Goal: Communication & Community: Answer question/provide support

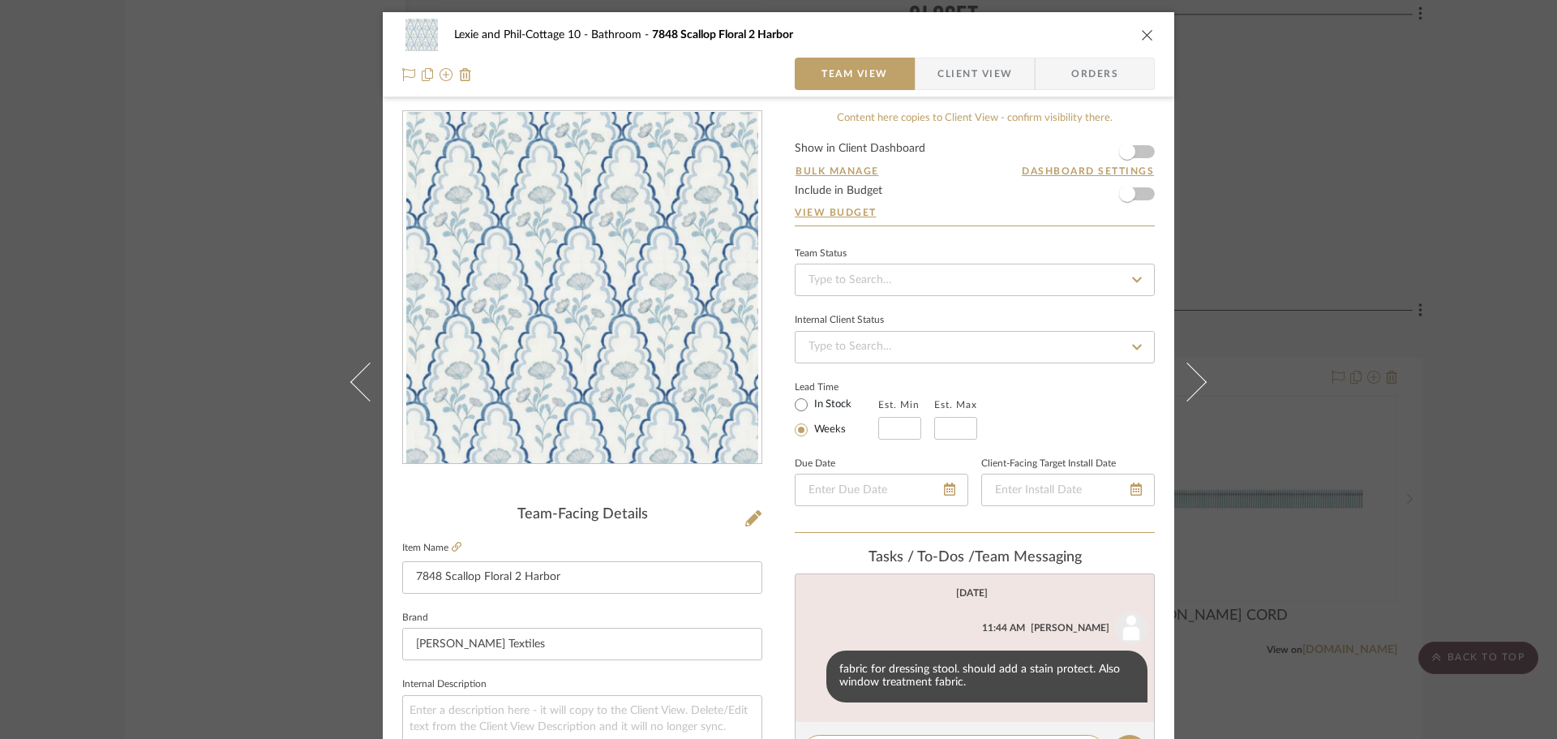
scroll to position [324, 0]
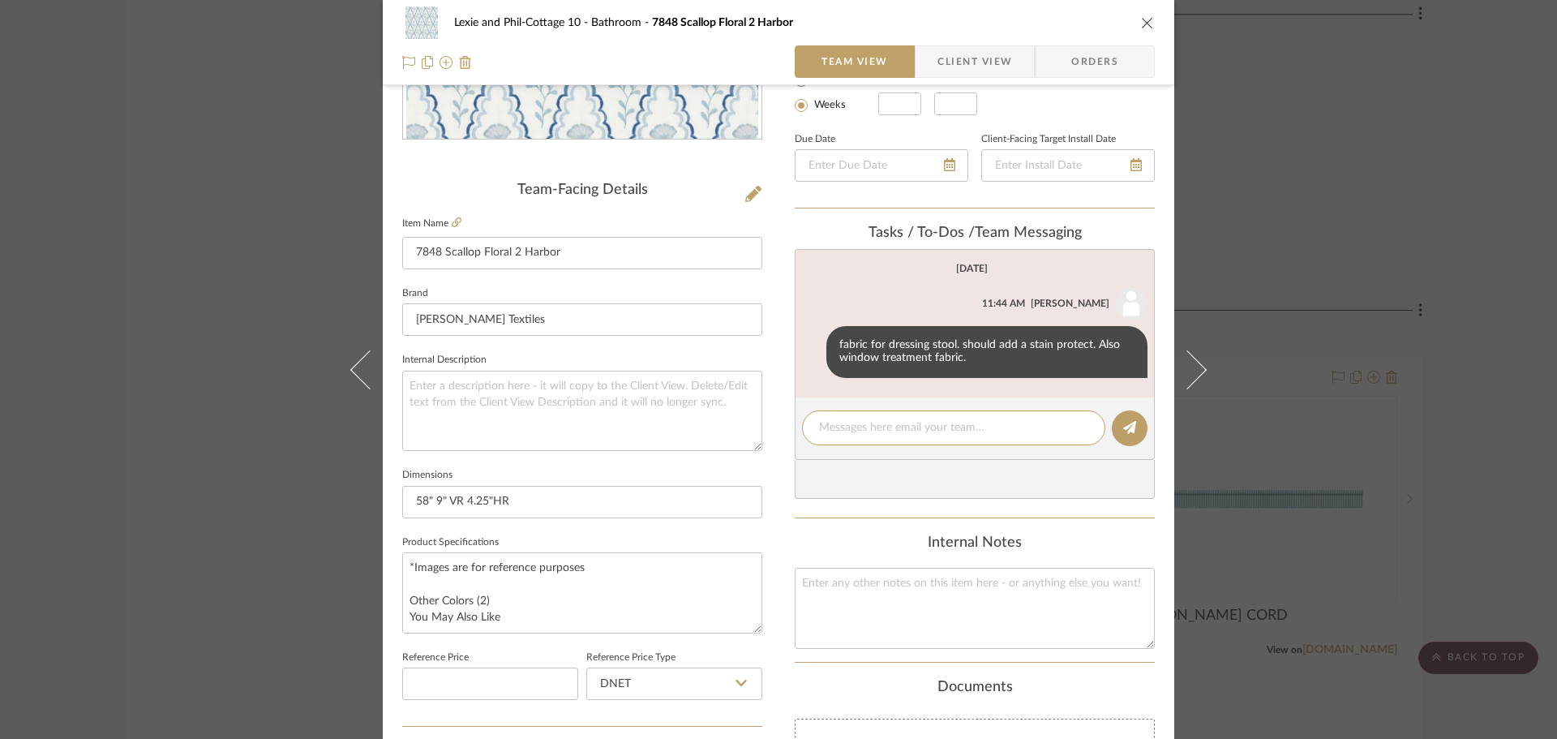
drag, startPoint x: 1343, startPoint y: 147, endPoint x: 1352, endPoint y: 190, distance: 43.9
click at [1348, 151] on div "Lexie and Phil-Cottage 10 Bathroom 7848 Scallop Floral 2 Harbor Team View Clien…" at bounding box center [778, 369] width 1557 height 739
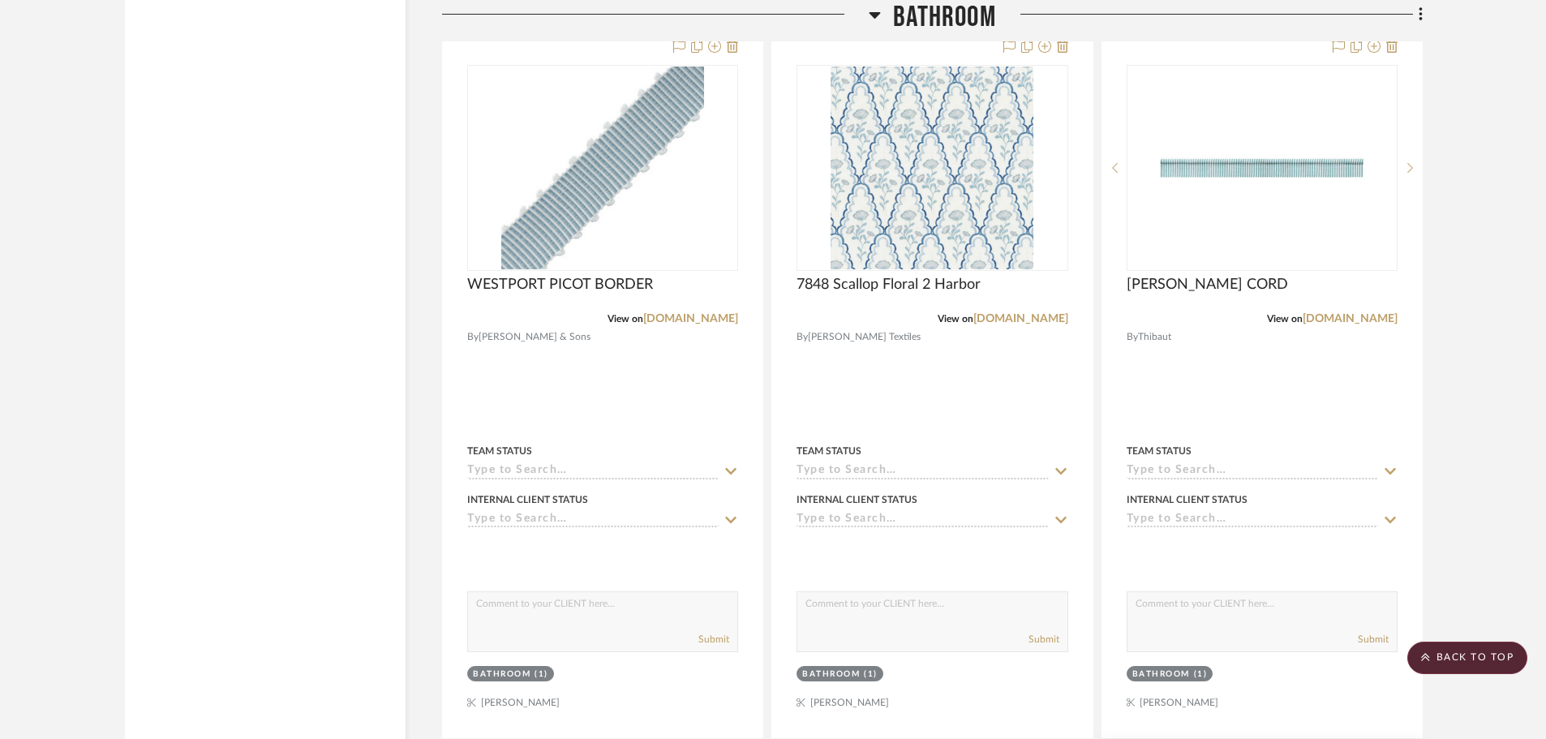
scroll to position [7866, 0]
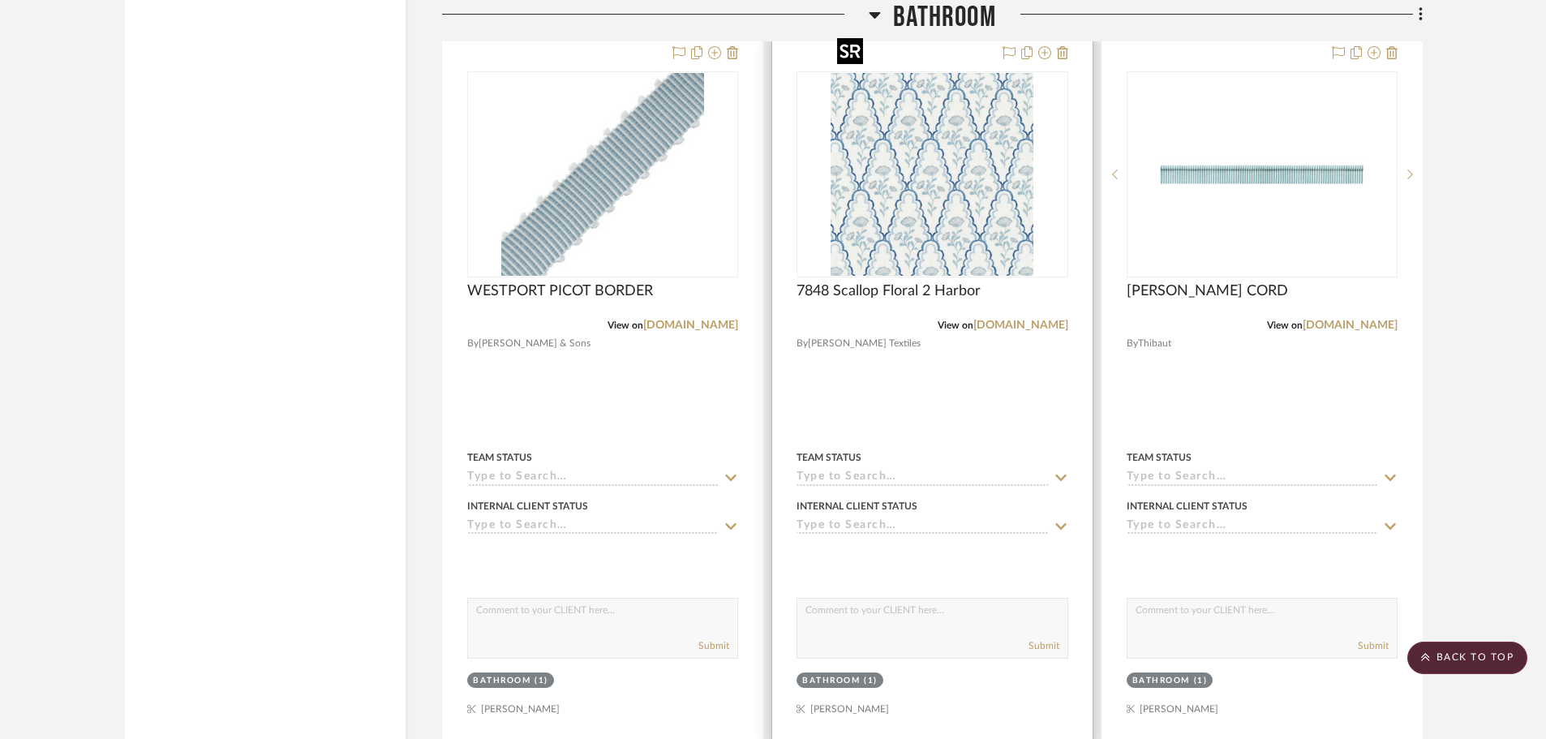
click at [979, 139] on img "0" at bounding box center [931, 174] width 203 height 203
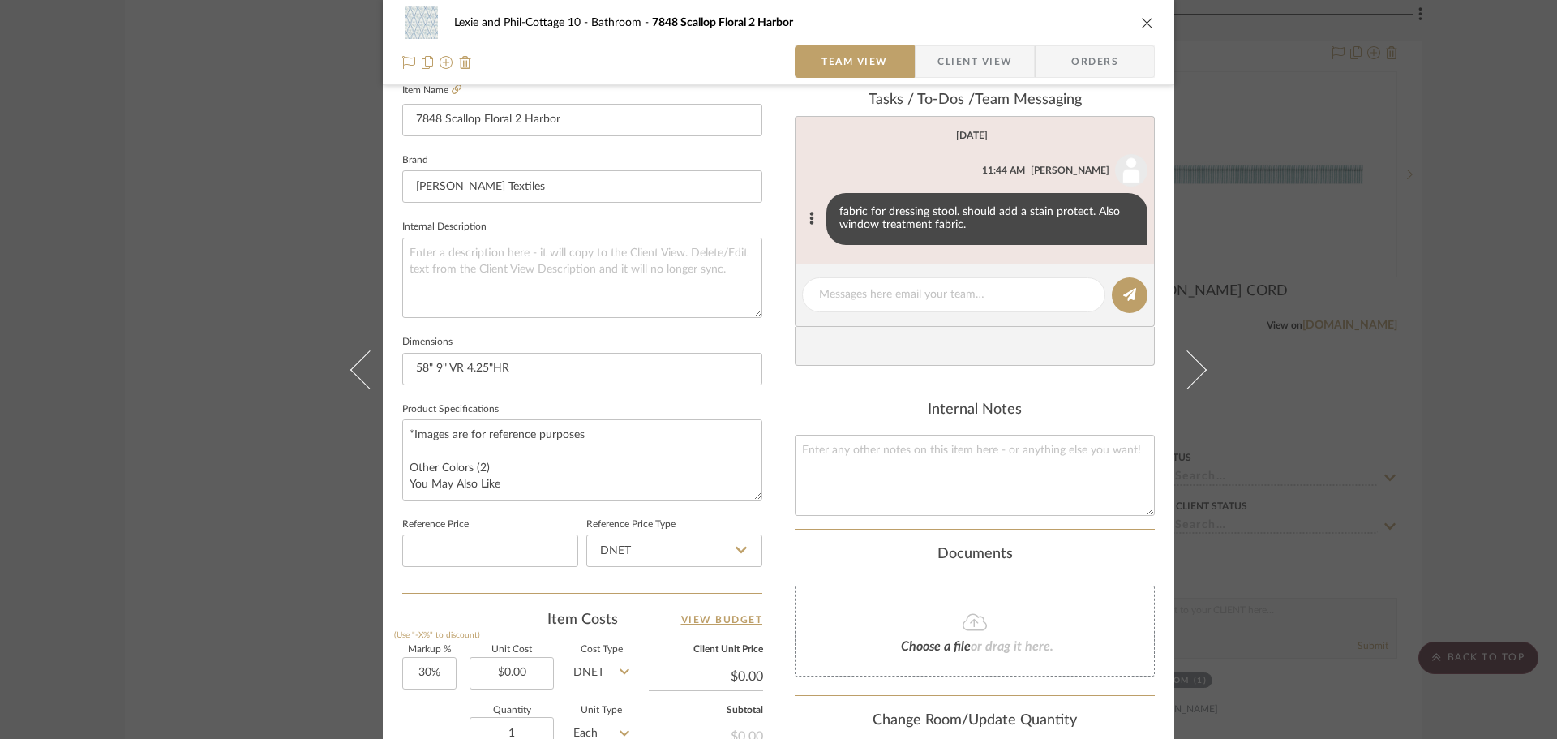
scroll to position [324, 0]
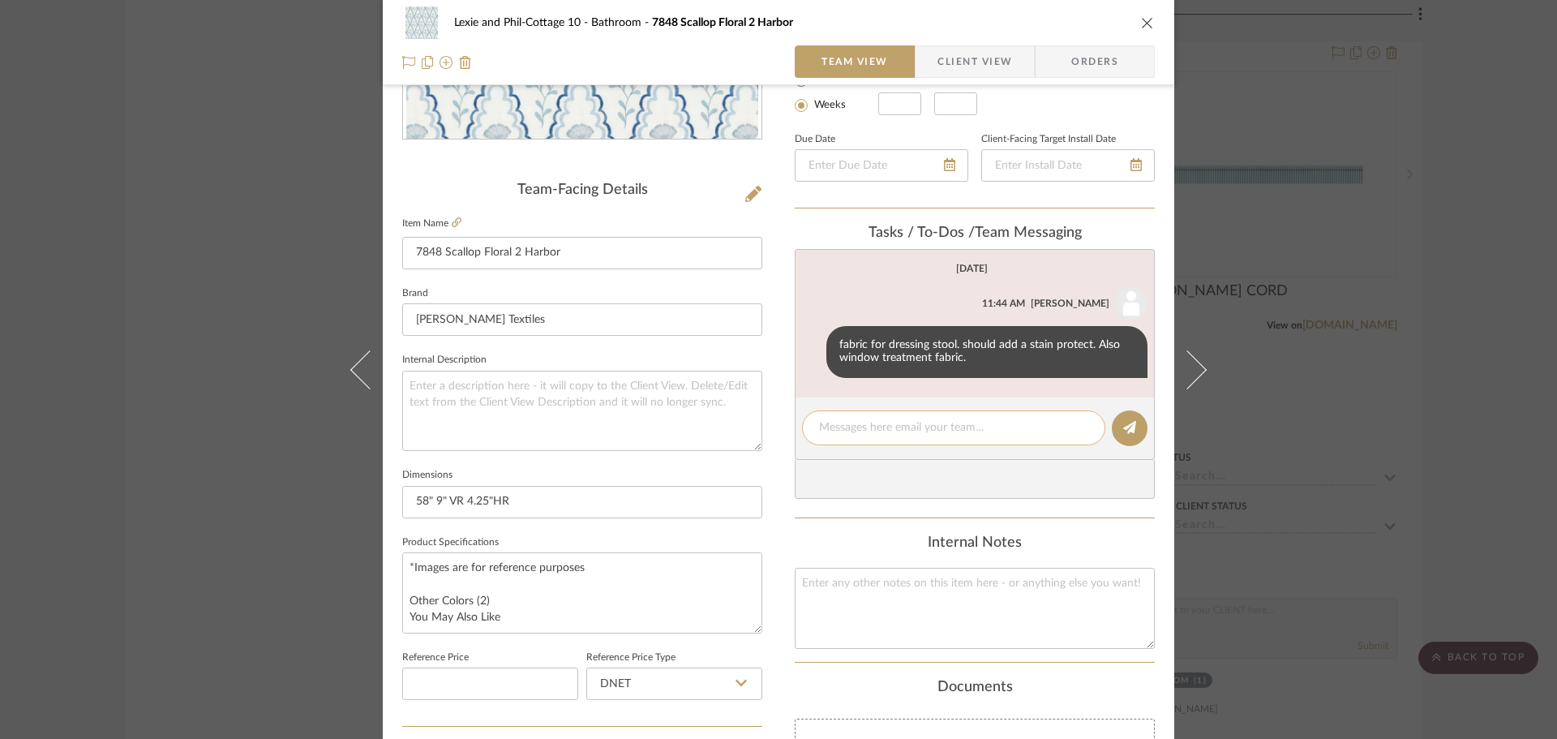
click at [849, 424] on textarea at bounding box center [953, 427] width 269 height 17
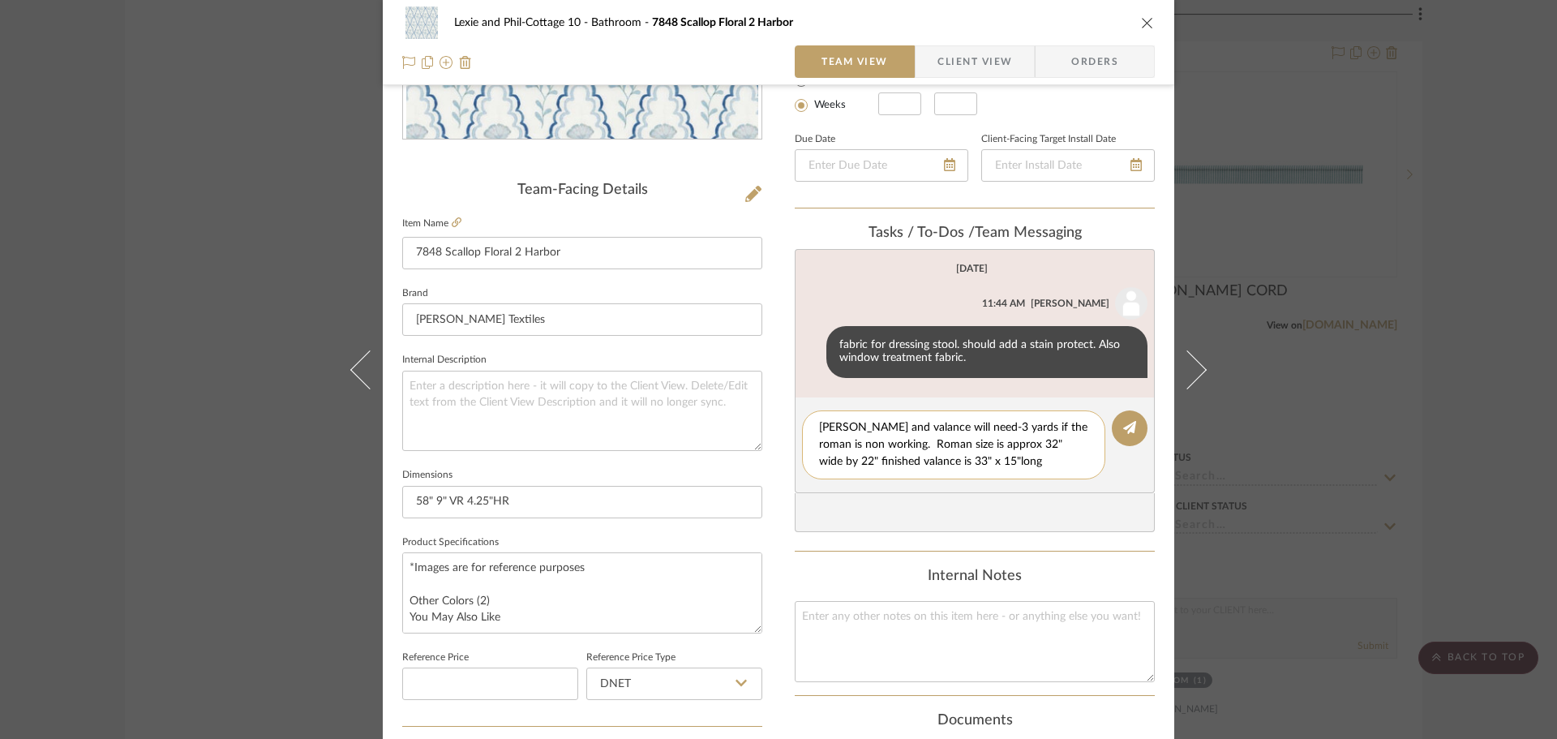
click at [1078, 442] on textarea "[PERSON_NAME] and valance will need-3 yards if the roman is non working. Roman …" at bounding box center [953, 444] width 269 height 51
click at [999, 457] on textarea "[PERSON_NAME] and valance will need-3 yards if the roman is non working. Roman …" at bounding box center [953, 444] width 269 height 51
type textarea "[PERSON_NAME] and valance will need-3 yards if the roman is non working. Roman …"
click at [1135, 429] on button at bounding box center [1130, 428] width 36 height 36
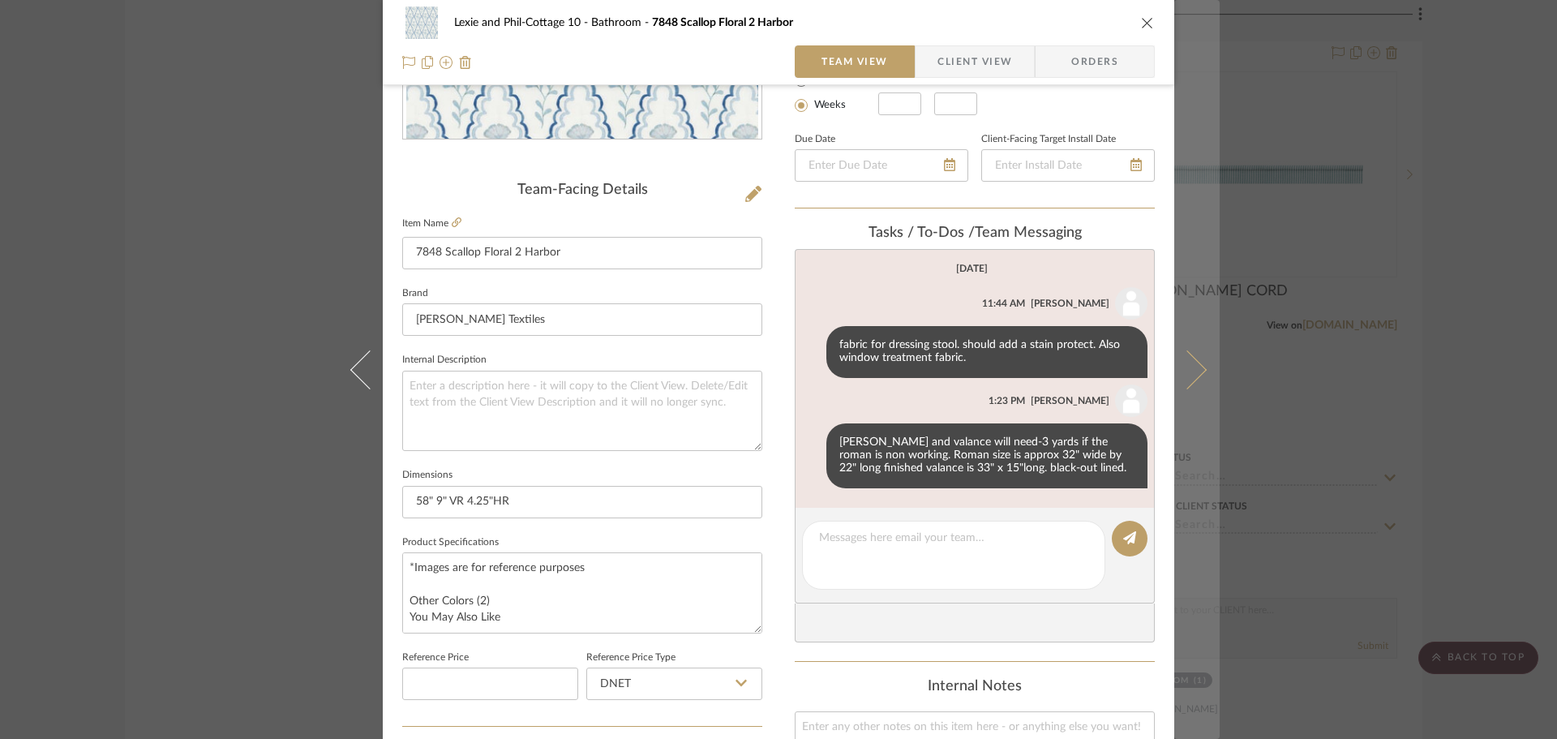
click at [1198, 376] on button at bounding box center [1196, 369] width 45 height 739
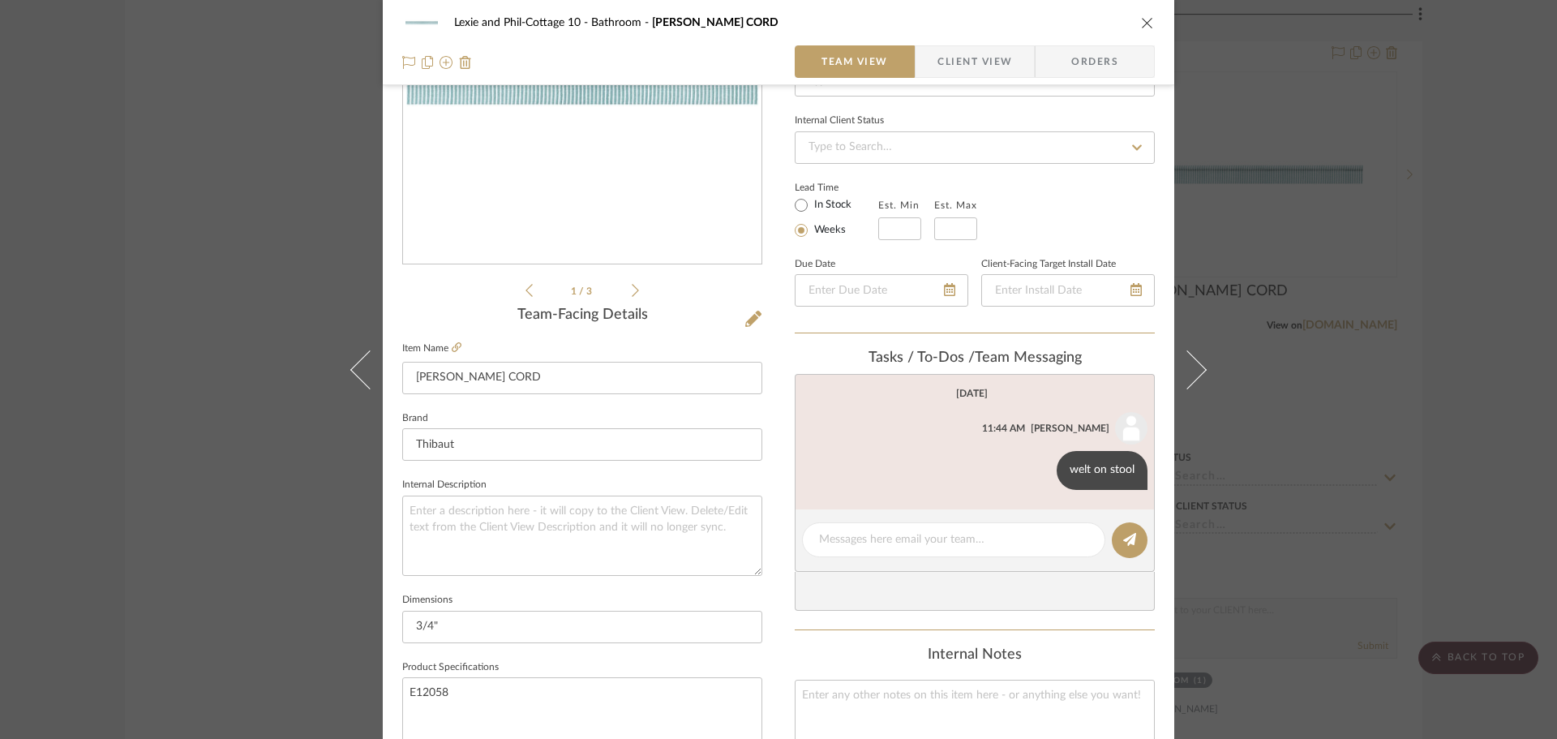
scroll to position [160, 0]
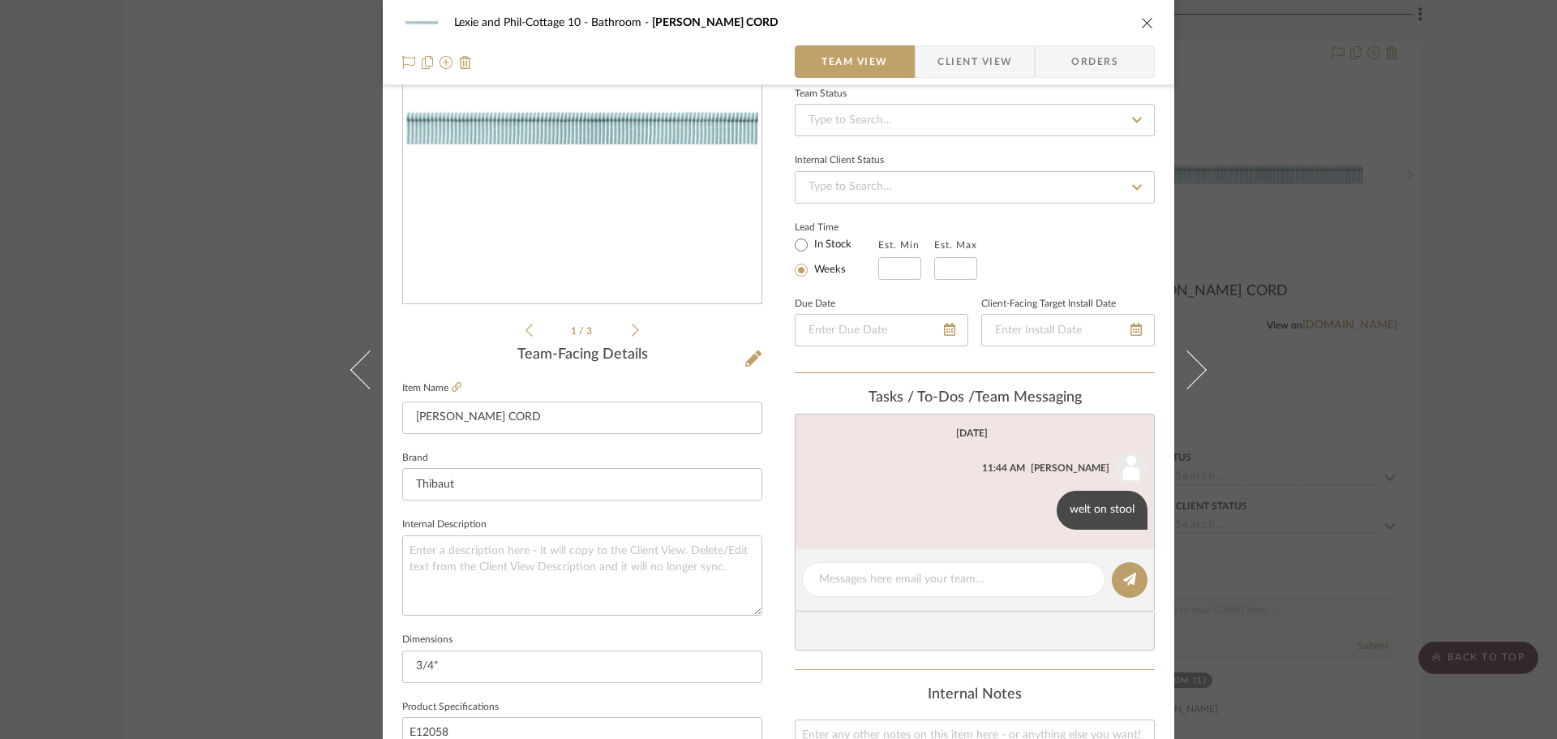
click at [1147, 21] on icon "close" at bounding box center [1147, 22] width 13 height 13
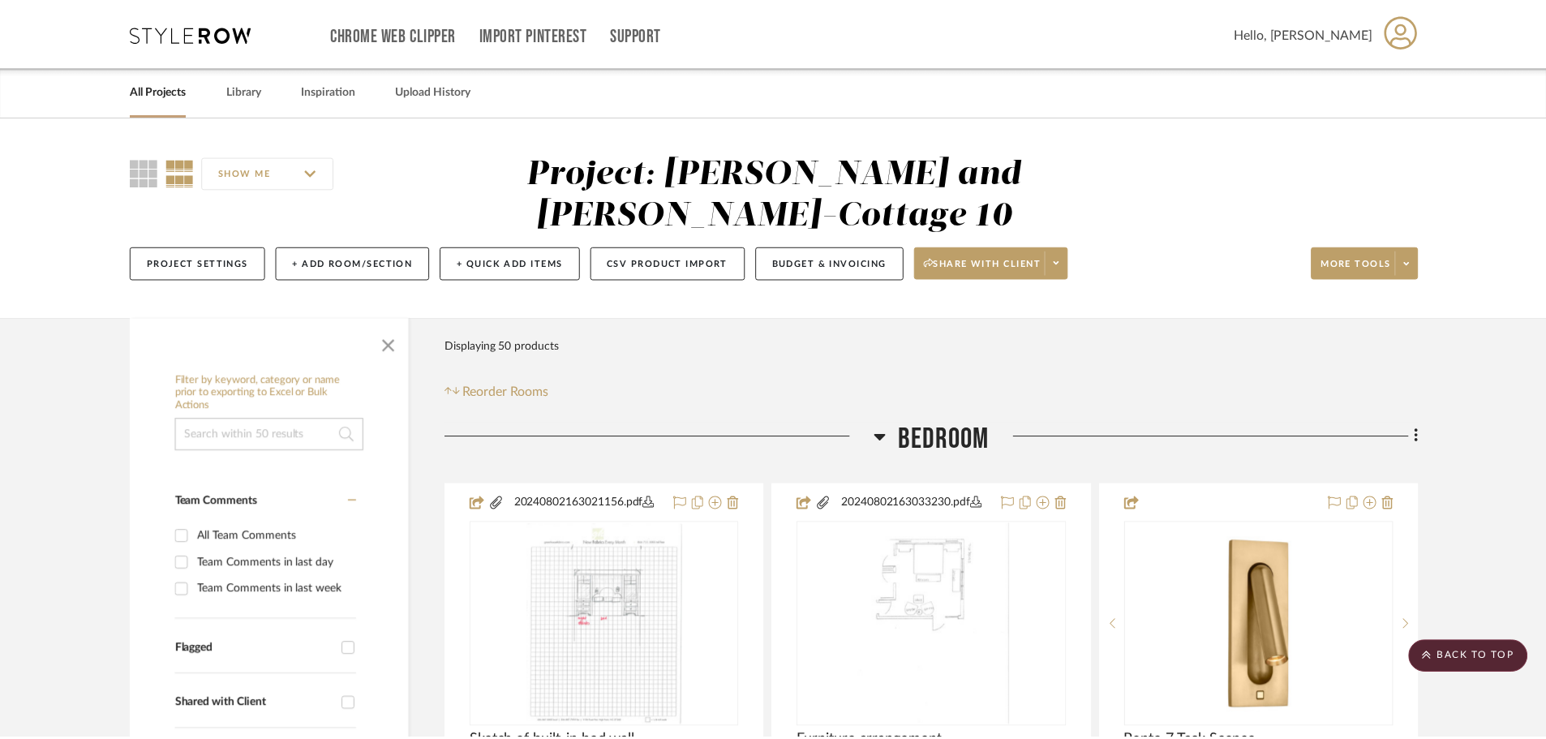
scroll to position [7866, 0]
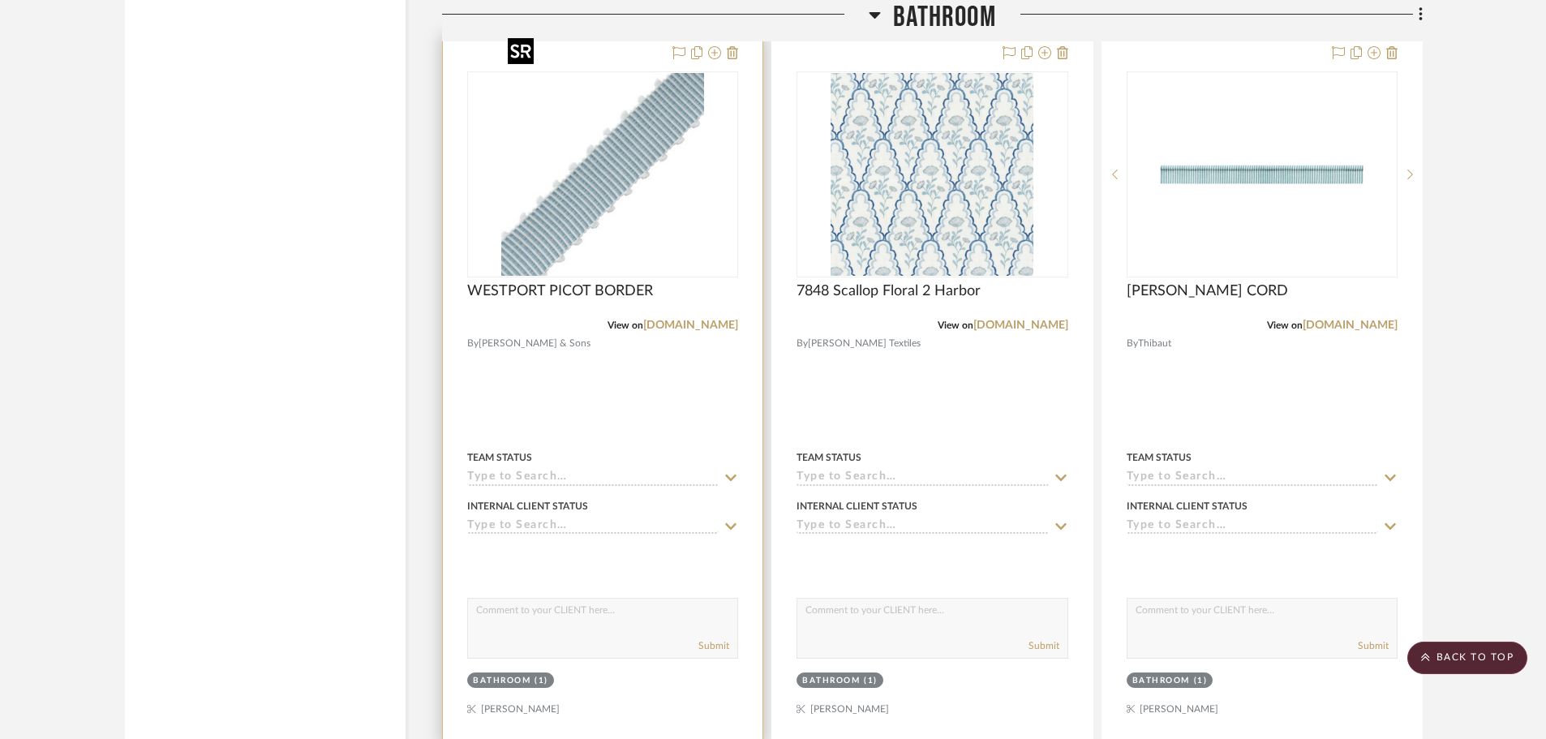
click at [548, 143] on img "0" at bounding box center [602, 174] width 203 height 203
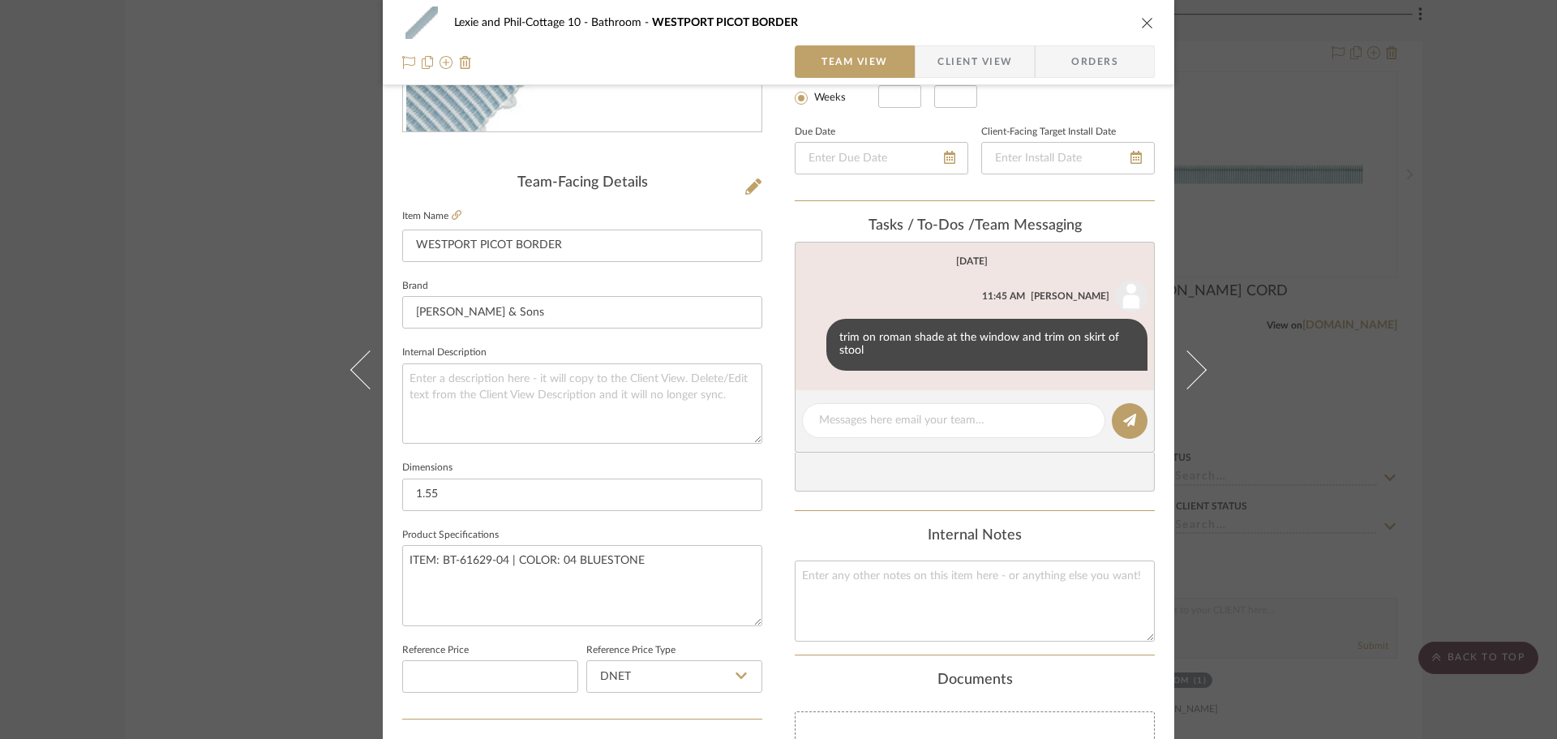
scroll to position [405, 0]
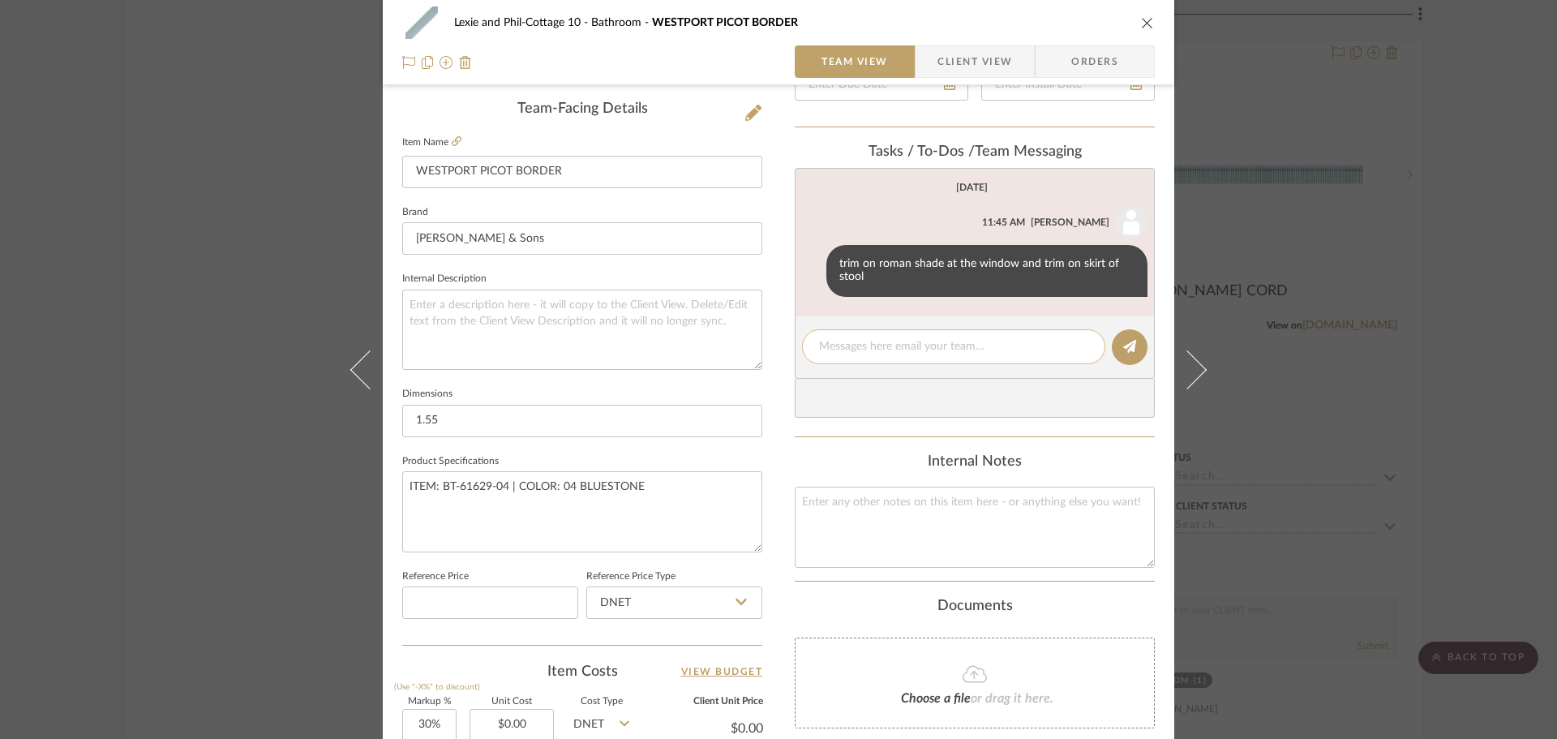
click at [873, 341] on textarea at bounding box center [953, 346] width 269 height 17
click at [913, 341] on textarea "trim for roman and vlance yardage is" at bounding box center [953, 346] width 269 height 17
click at [1023, 350] on textarea "trim for roman and valance yardage is" at bounding box center [953, 346] width 269 height 17
type textarea "trim for roman and valance yardage is 6.5 yds."
click at [1116, 347] on button at bounding box center [1130, 347] width 36 height 36
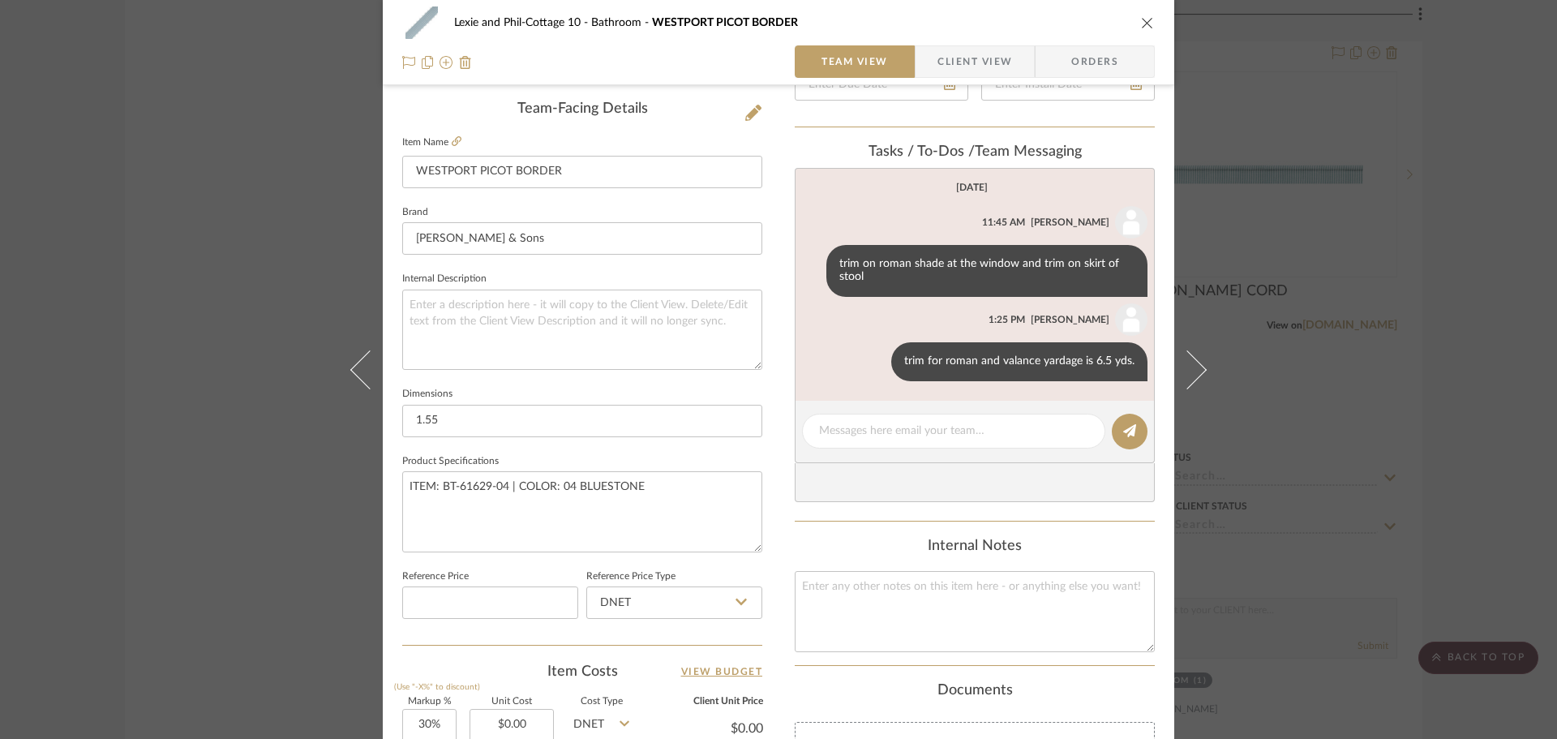
click at [1302, 338] on div "Lexie and Phil-Cottage 10 Bathroom [GEOGRAPHIC_DATA] PICOT BORDER Team View Cli…" at bounding box center [778, 369] width 1557 height 739
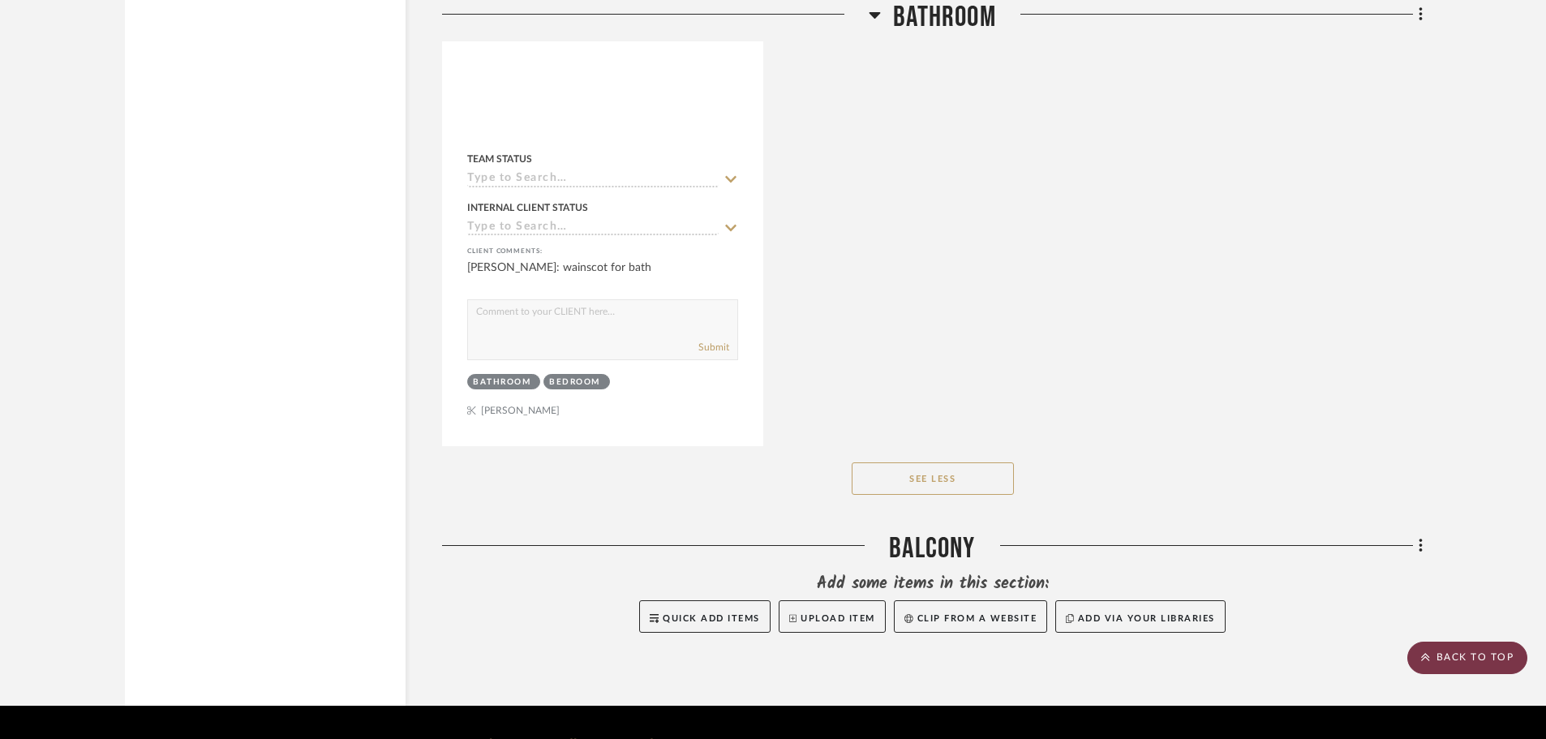
click at [1442, 662] on scroll-to-top-button "BACK TO TOP" at bounding box center [1467, 657] width 120 height 32
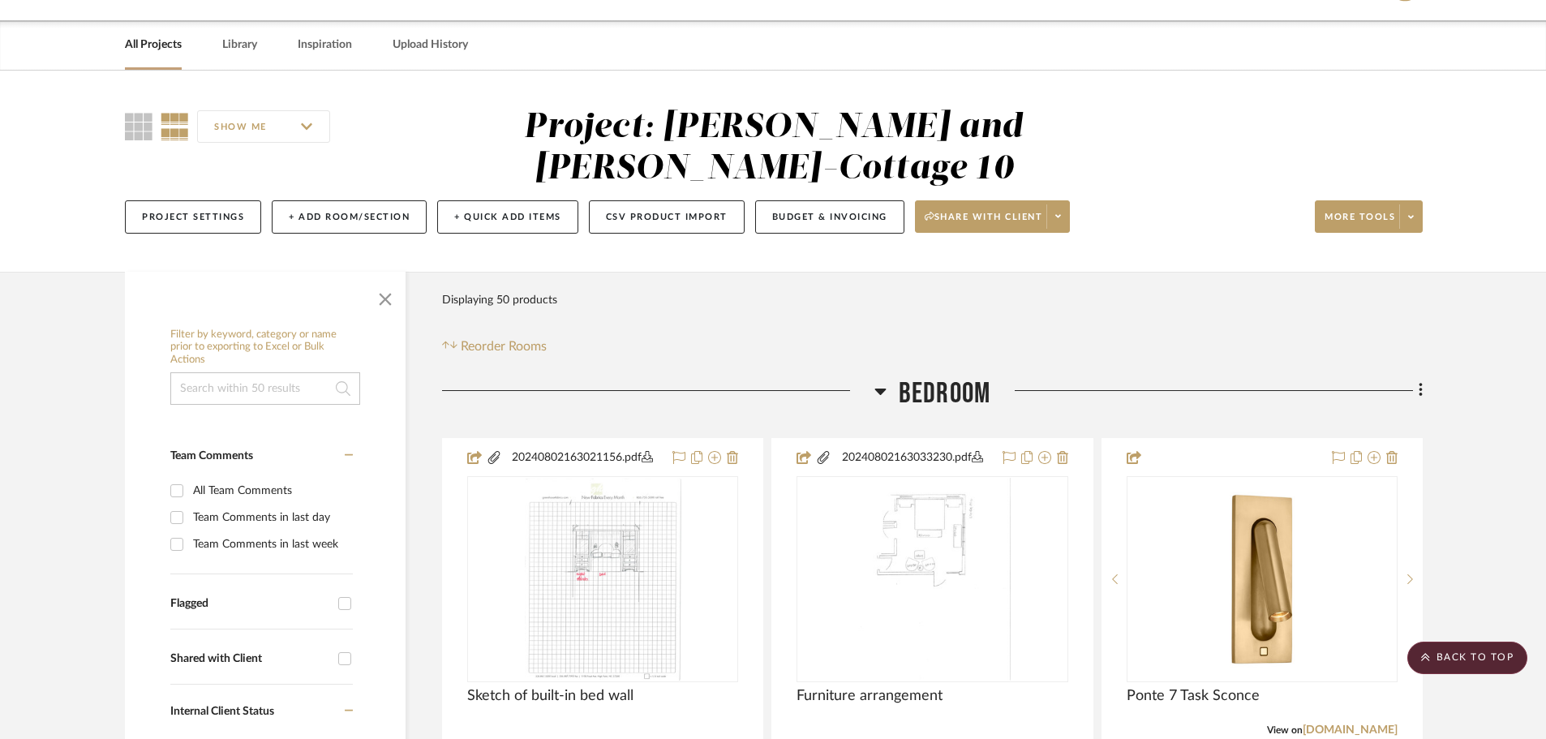
scroll to position [0, 0]
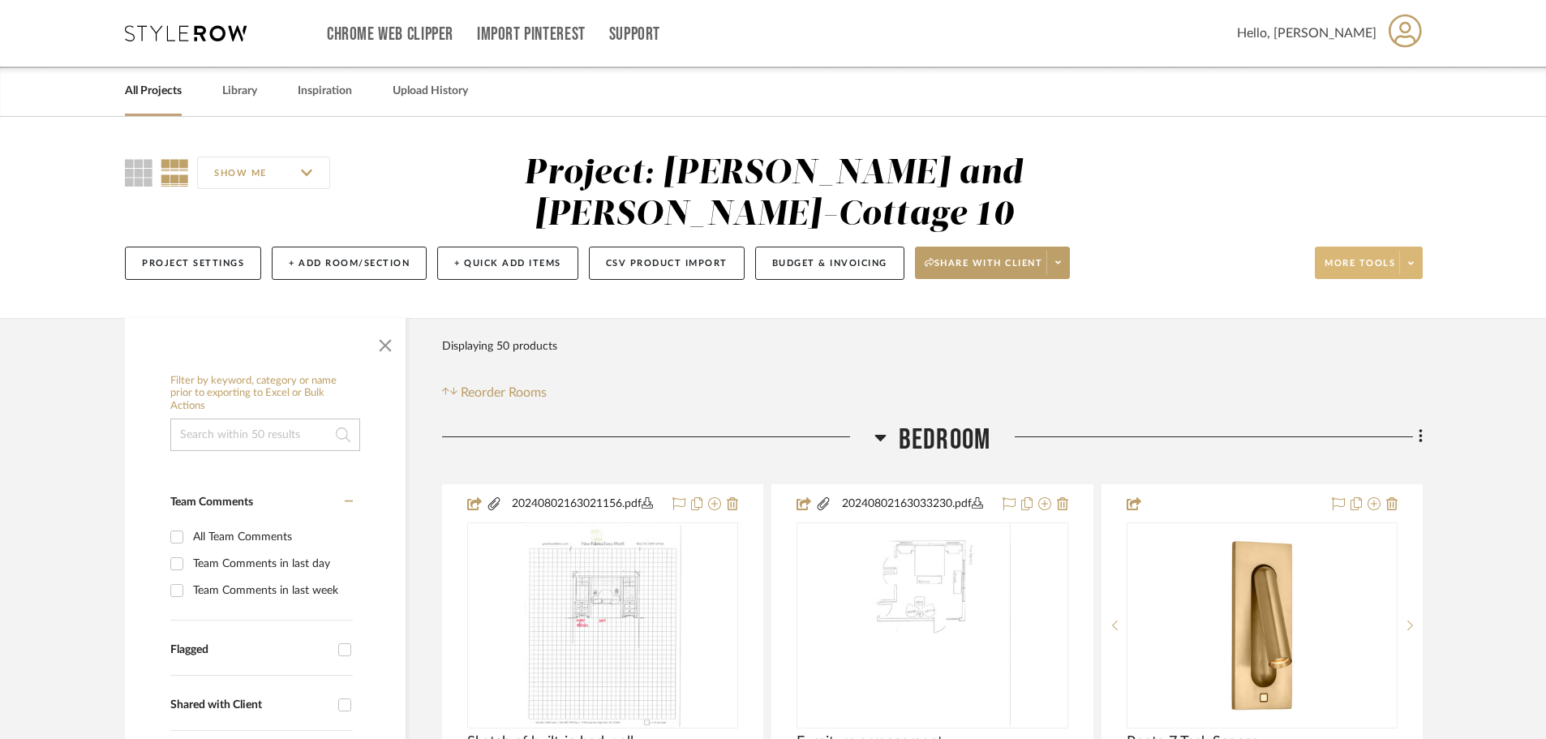
click at [1338, 257] on span "More tools" at bounding box center [1359, 269] width 71 height 24
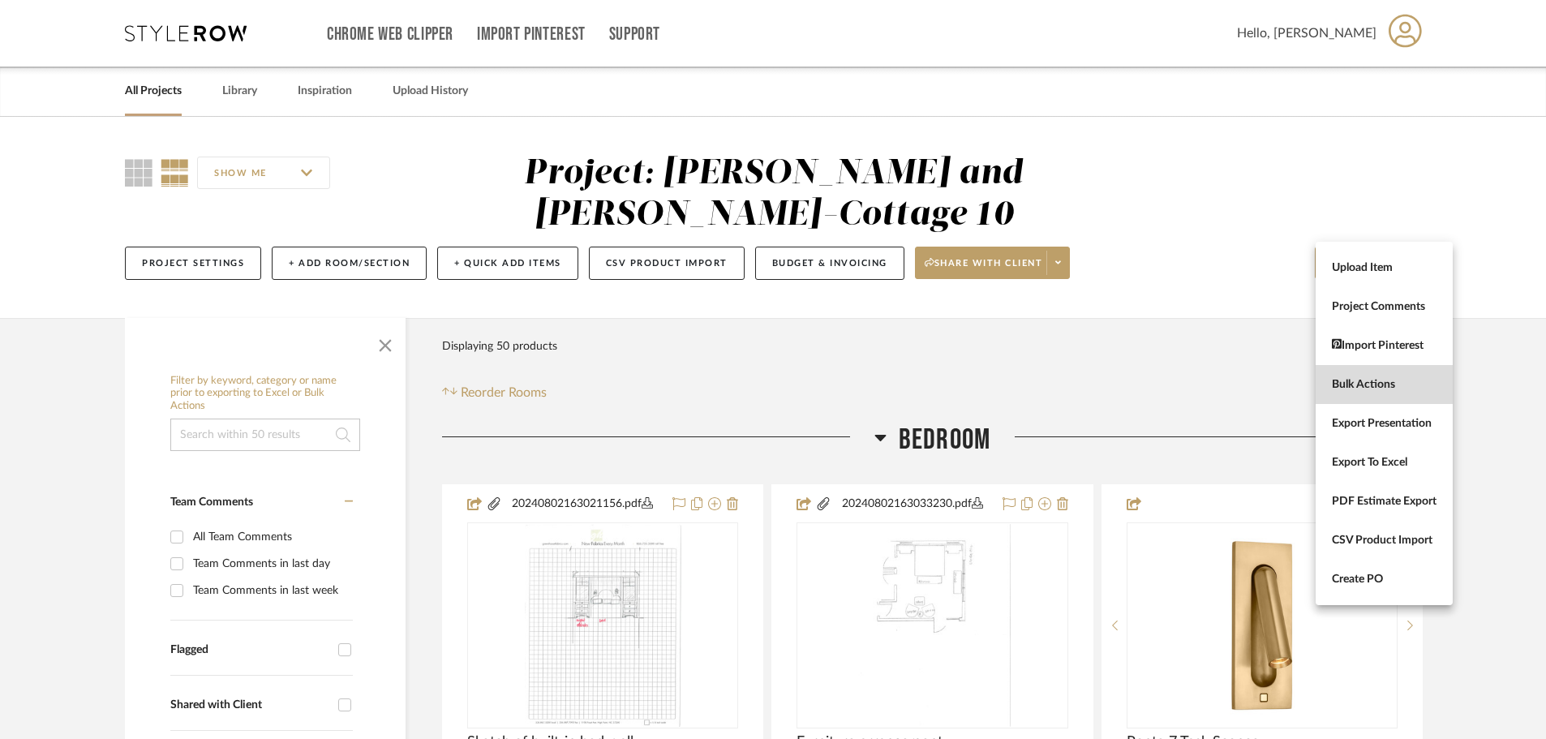
click at [1378, 387] on span "Bulk Actions" at bounding box center [1384, 385] width 105 height 14
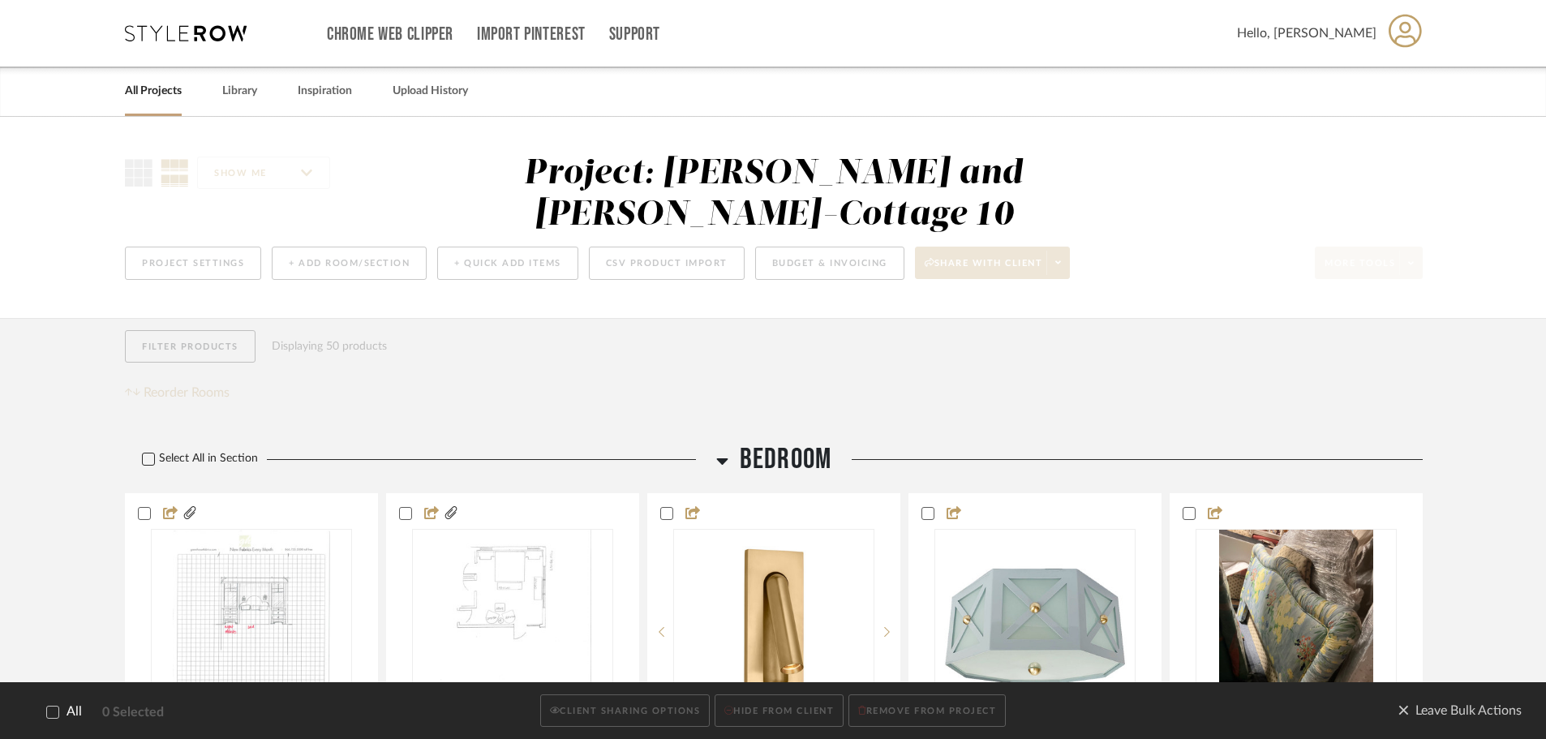
click at [152, 453] on div at bounding box center [148, 459] width 13 height 13
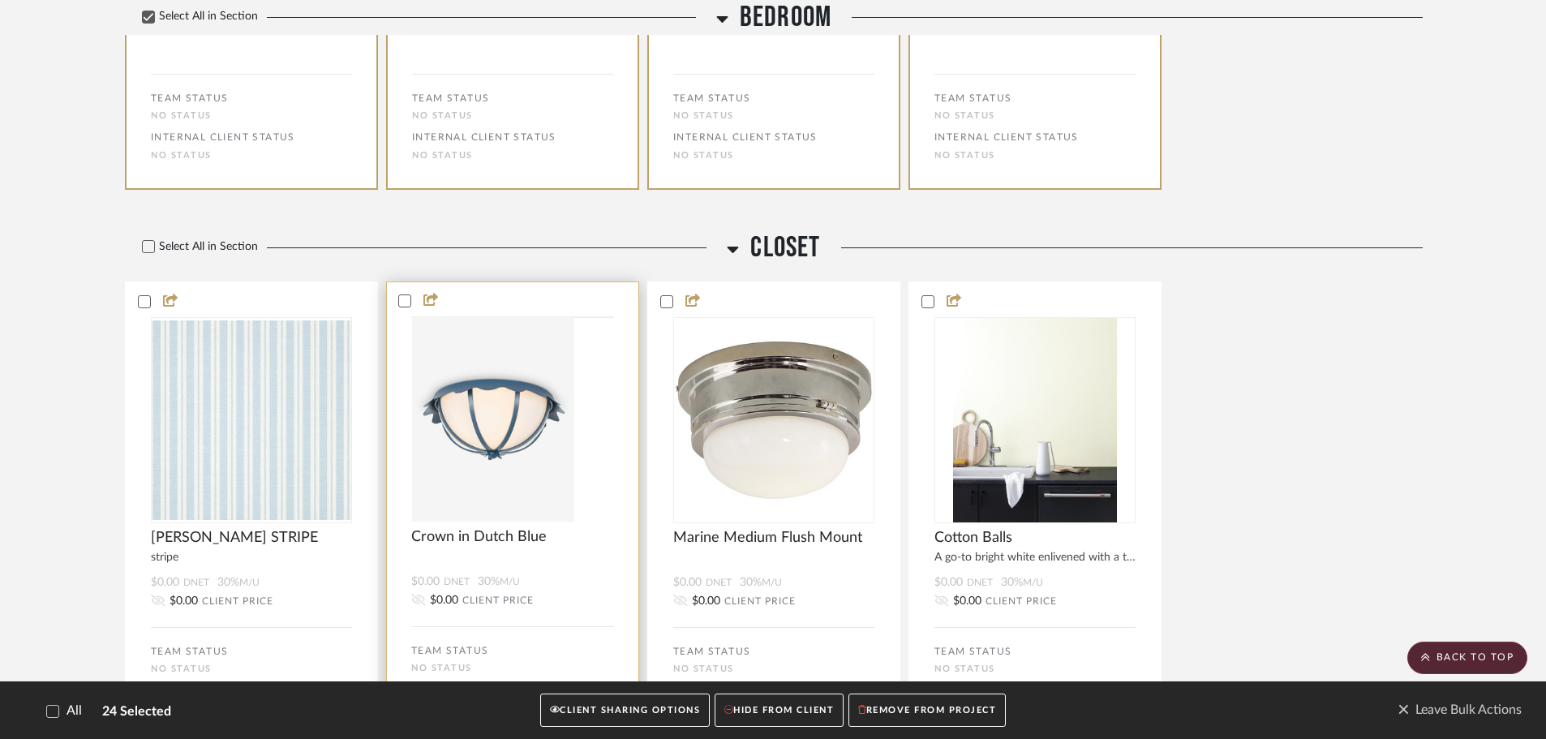
scroll to position [2757, 0]
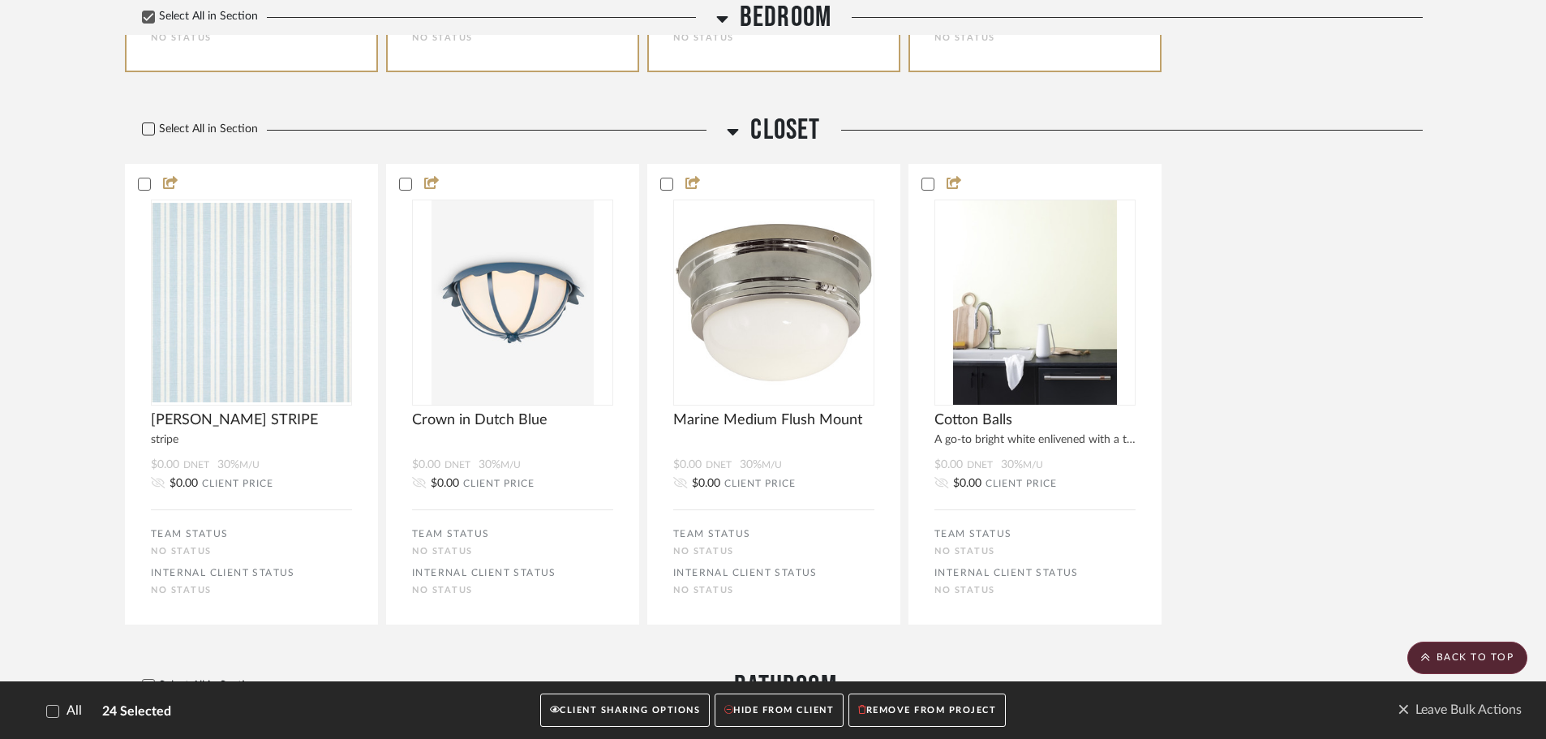
click at [149, 123] on icon at bounding box center [148, 128] width 11 height 11
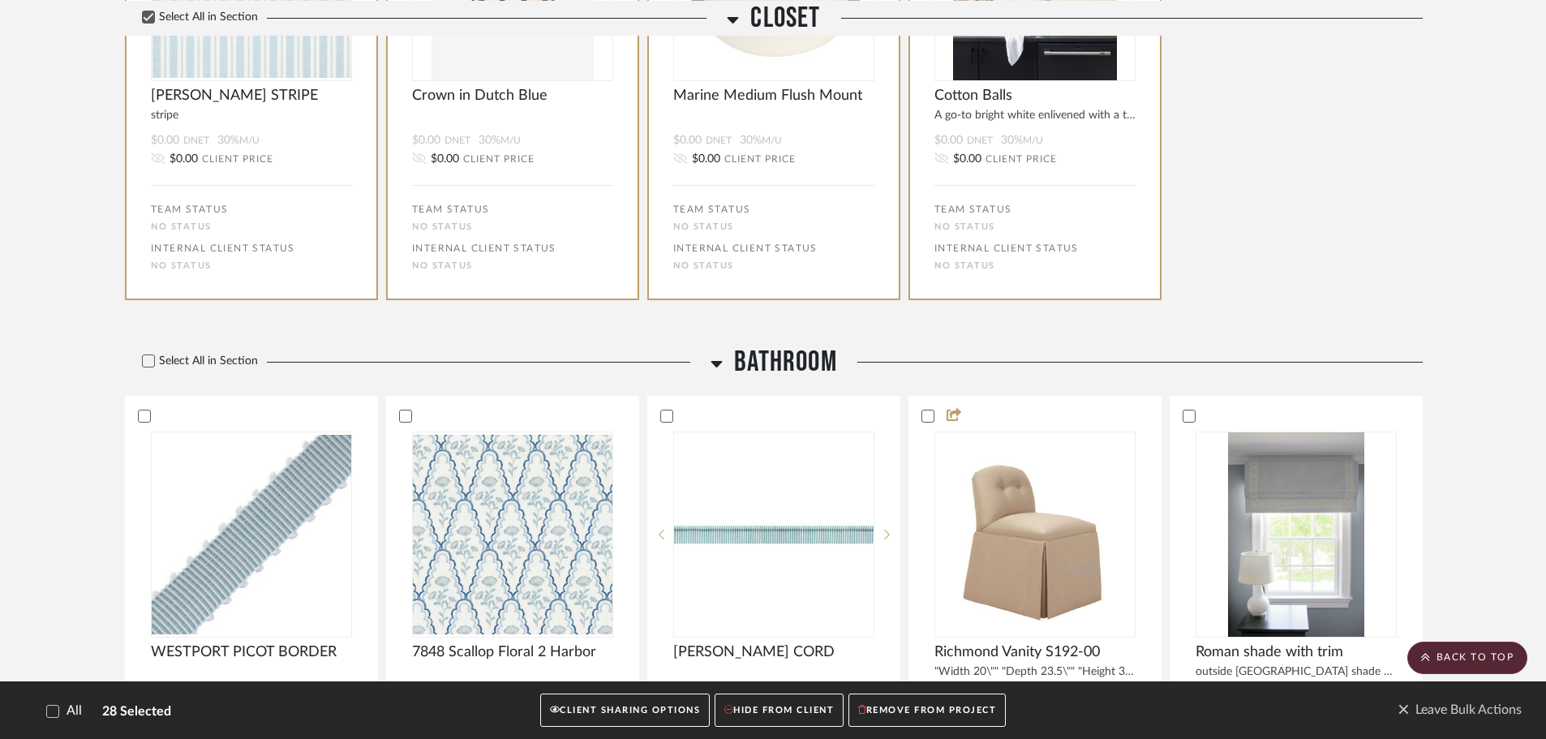
scroll to position [3083, 0]
click at [149, 354] on icon at bounding box center [148, 359] width 11 height 11
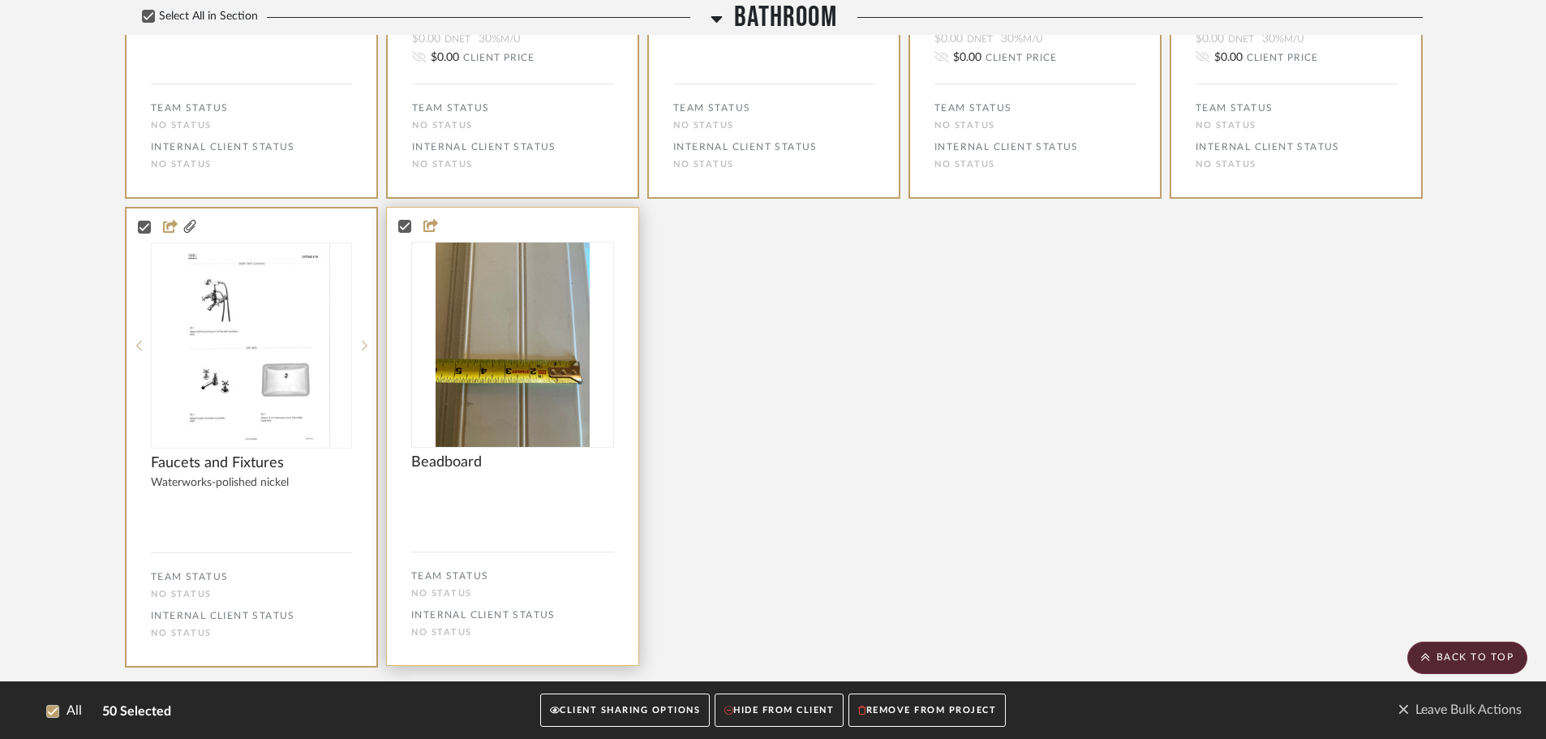
scroll to position [5176, 0]
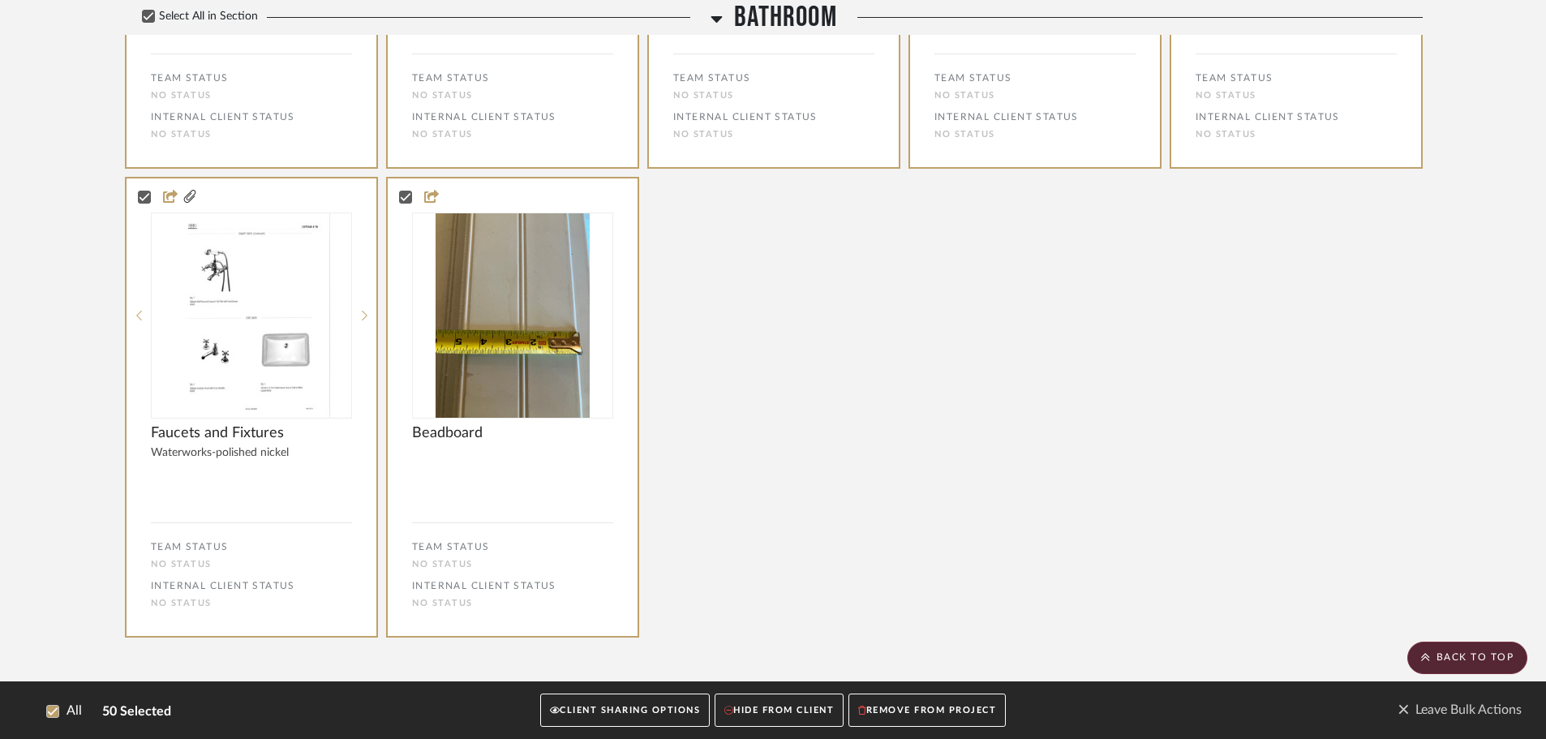
click at [622, 707] on button "CLIENT SHARING OPTIONS" at bounding box center [624, 710] width 169 height 33
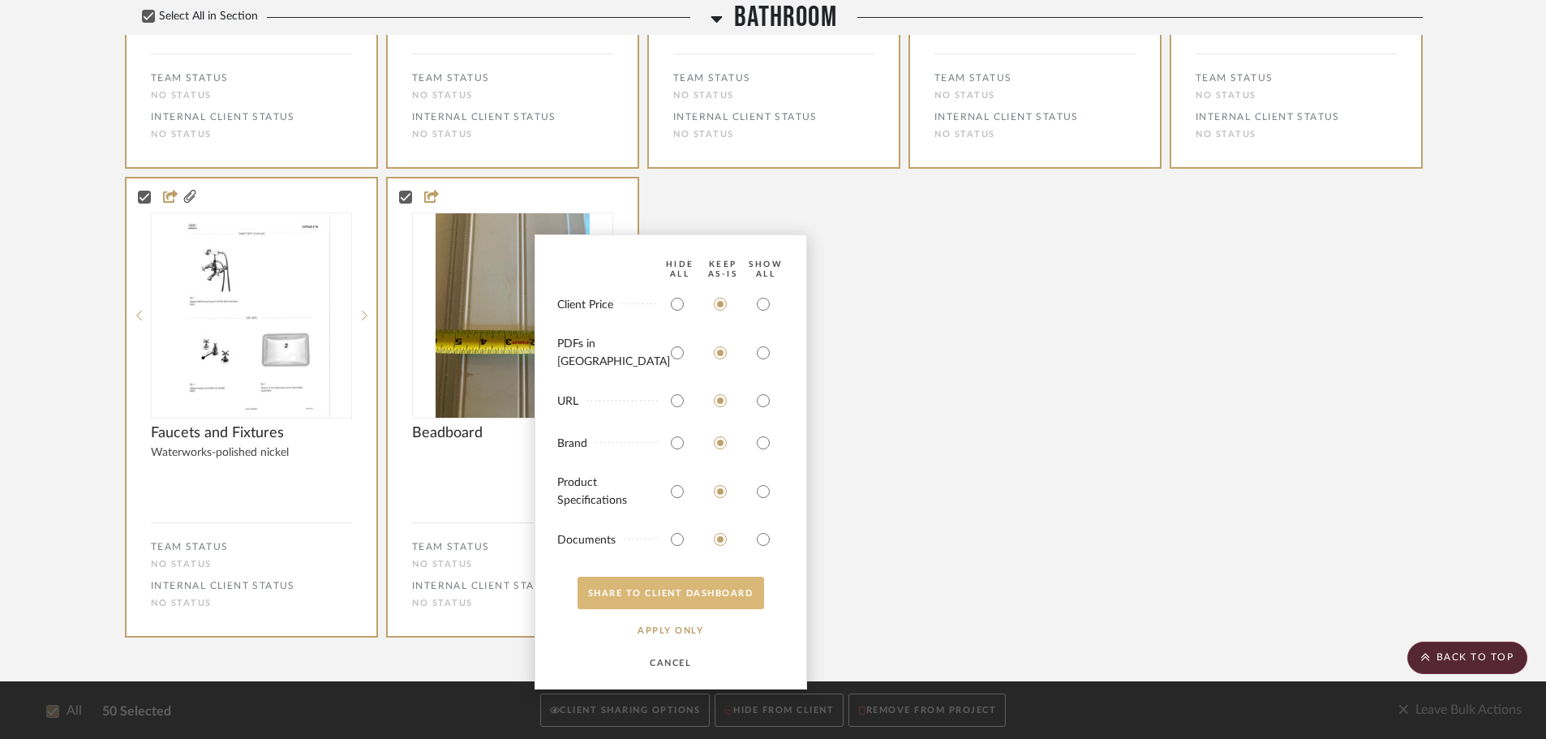
click at [663, 583] on button "SHARE TO CLIENT Dashboard" at bounding box center [670, 593] width 187 height 32
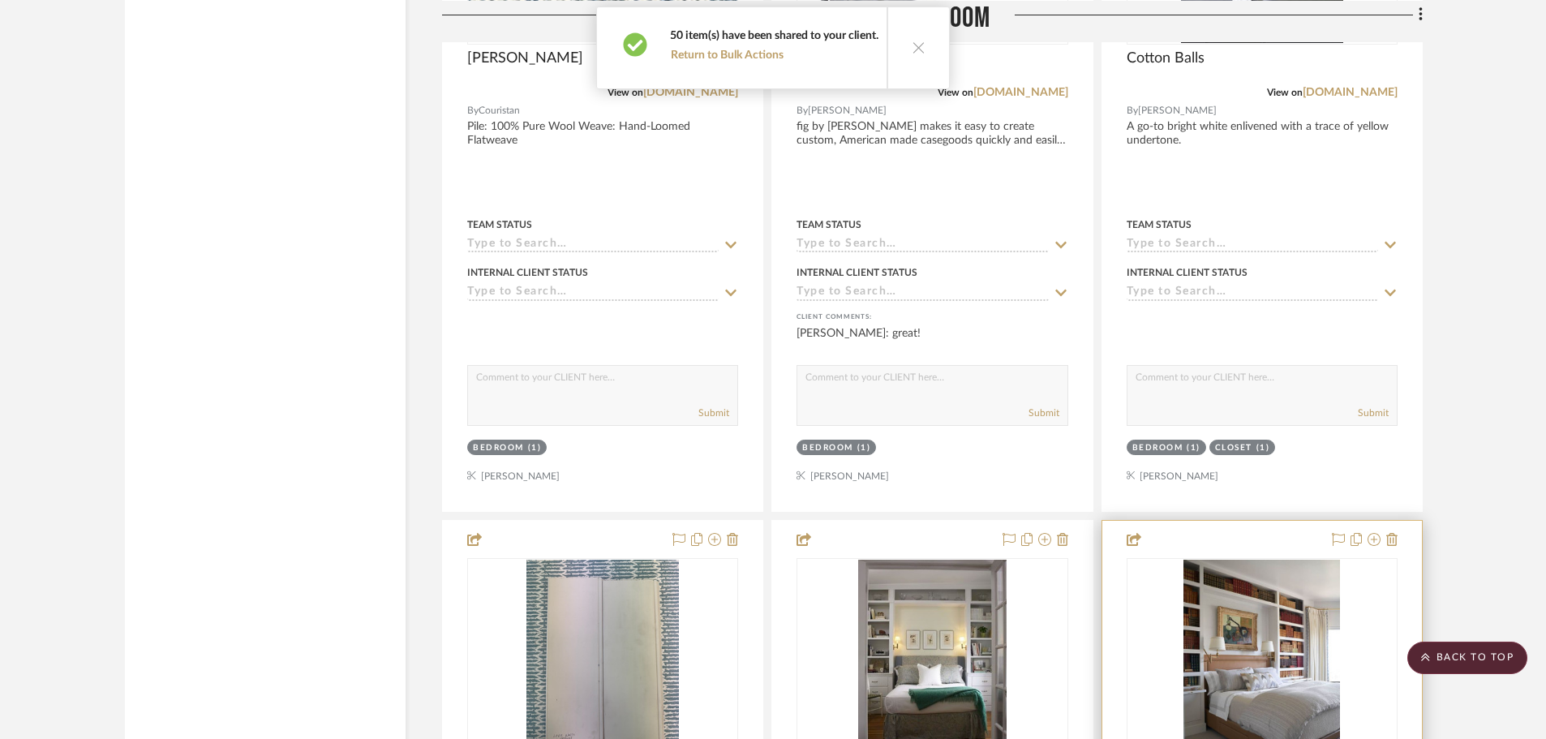
scroll to position [3959, 0]
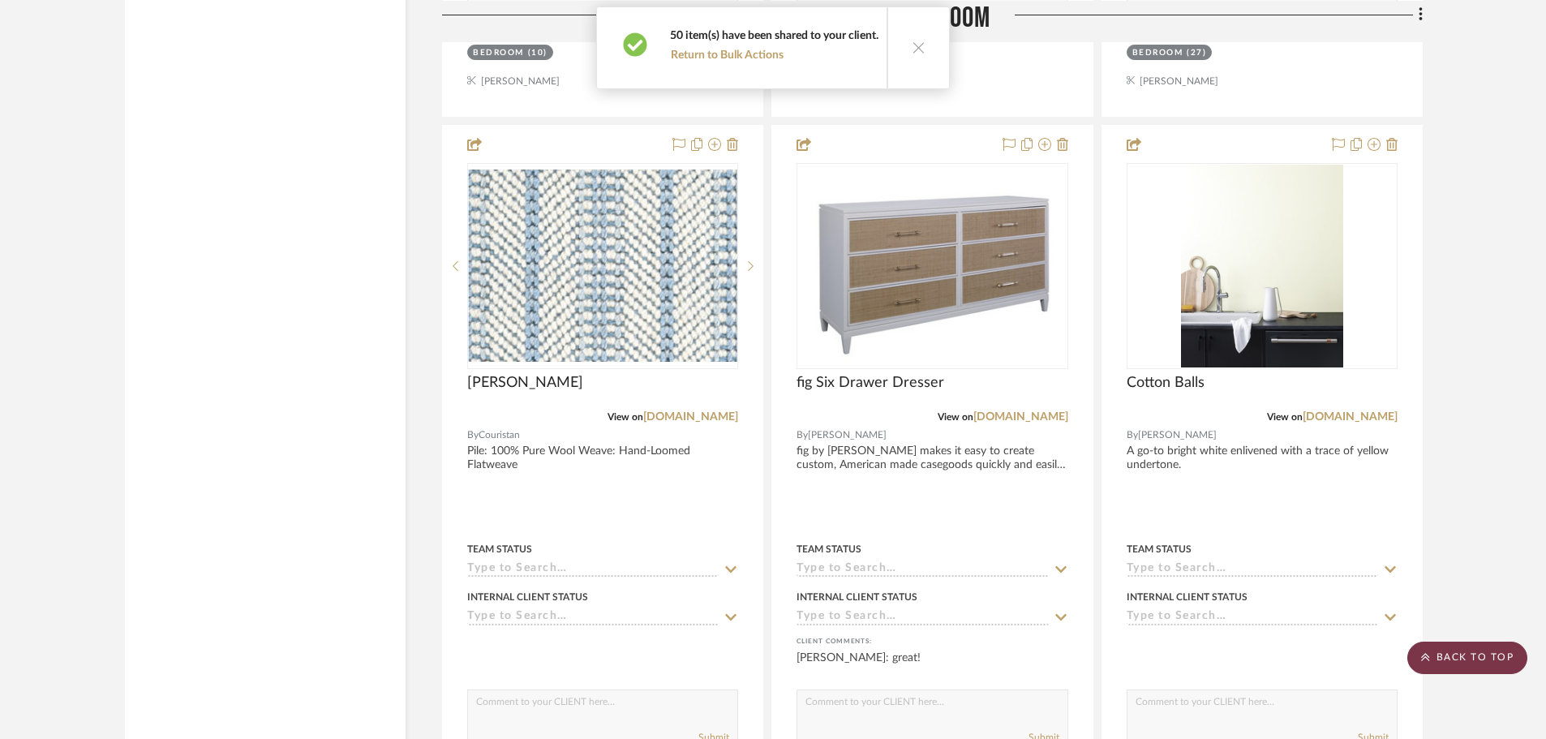
click at [1482, 657] on scroll-to-top-button "BACK TO TOP" at bounding box center [1467, 657] width 120 height 32
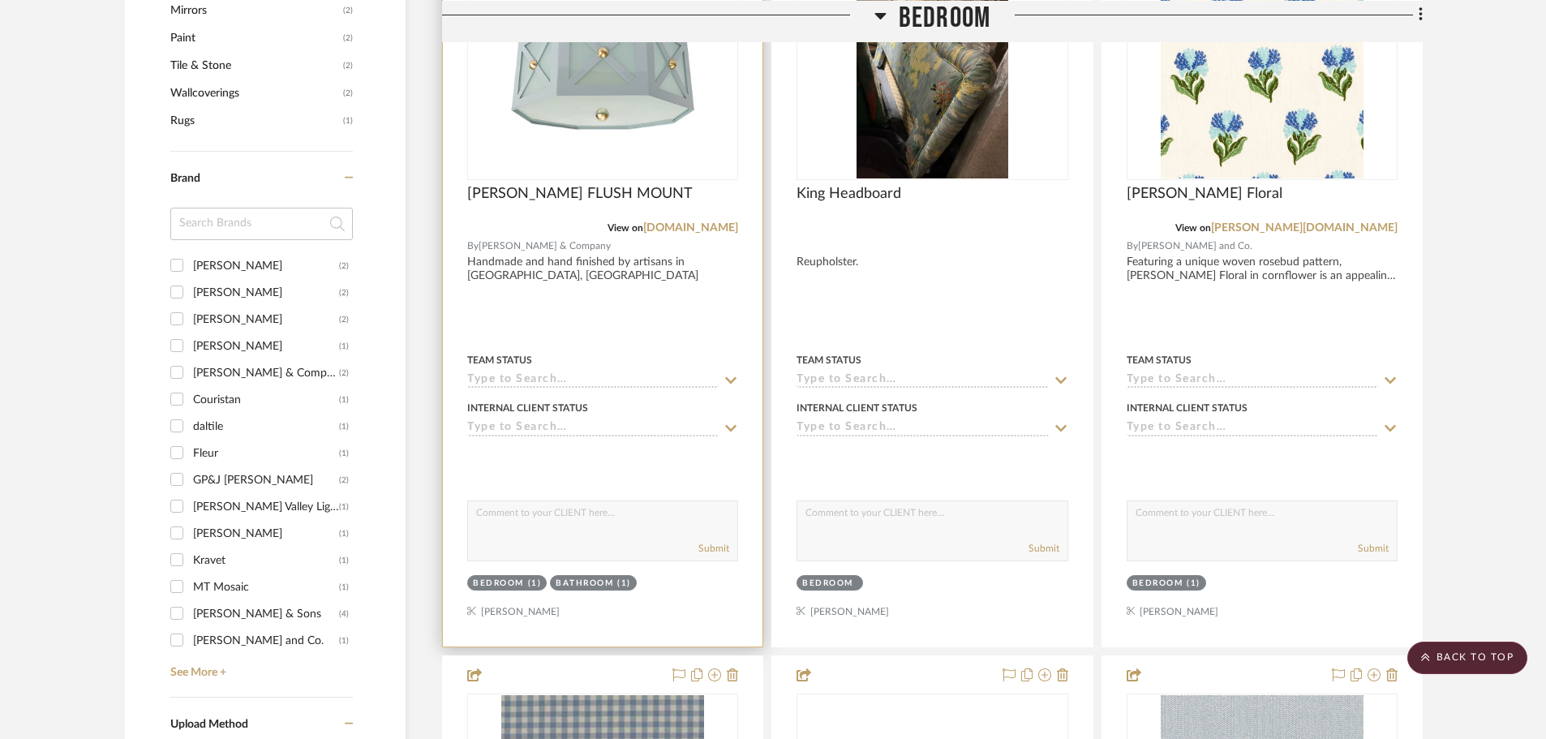
scroll to position [1216, 0]
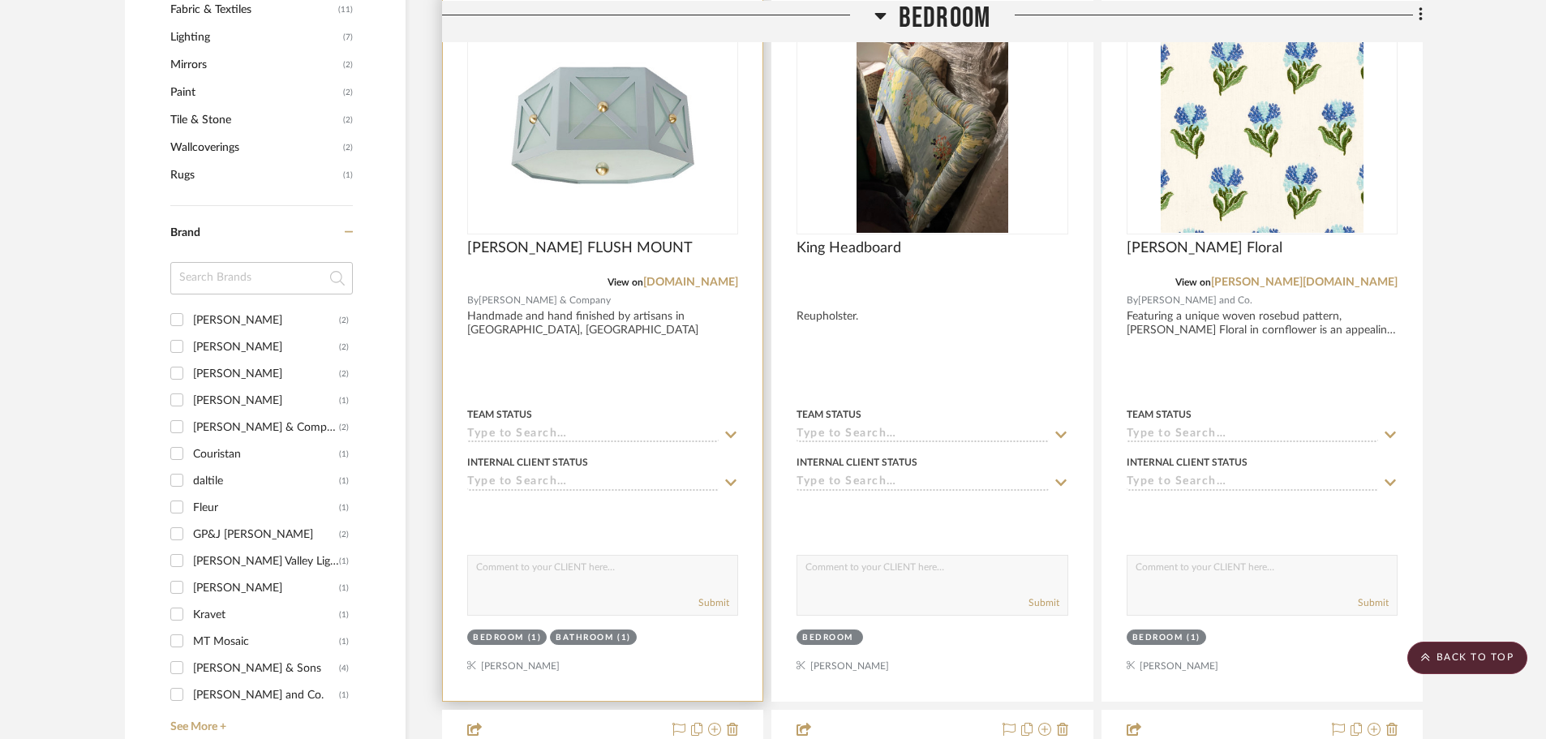
drag, startPoint x: 509, startPoint y: 527, endPoint x: 511, endPoint y: 519, distance: 8.3
click at [510, 556] on textarea at bounding box center [602, 571] width 269 height 31
type textarea "There is one light when you walk into the bedroom. This is what I am suggesting…"
click at [717, 595] on button "Submit" at bounding box center [713, 602] width 31 height 15
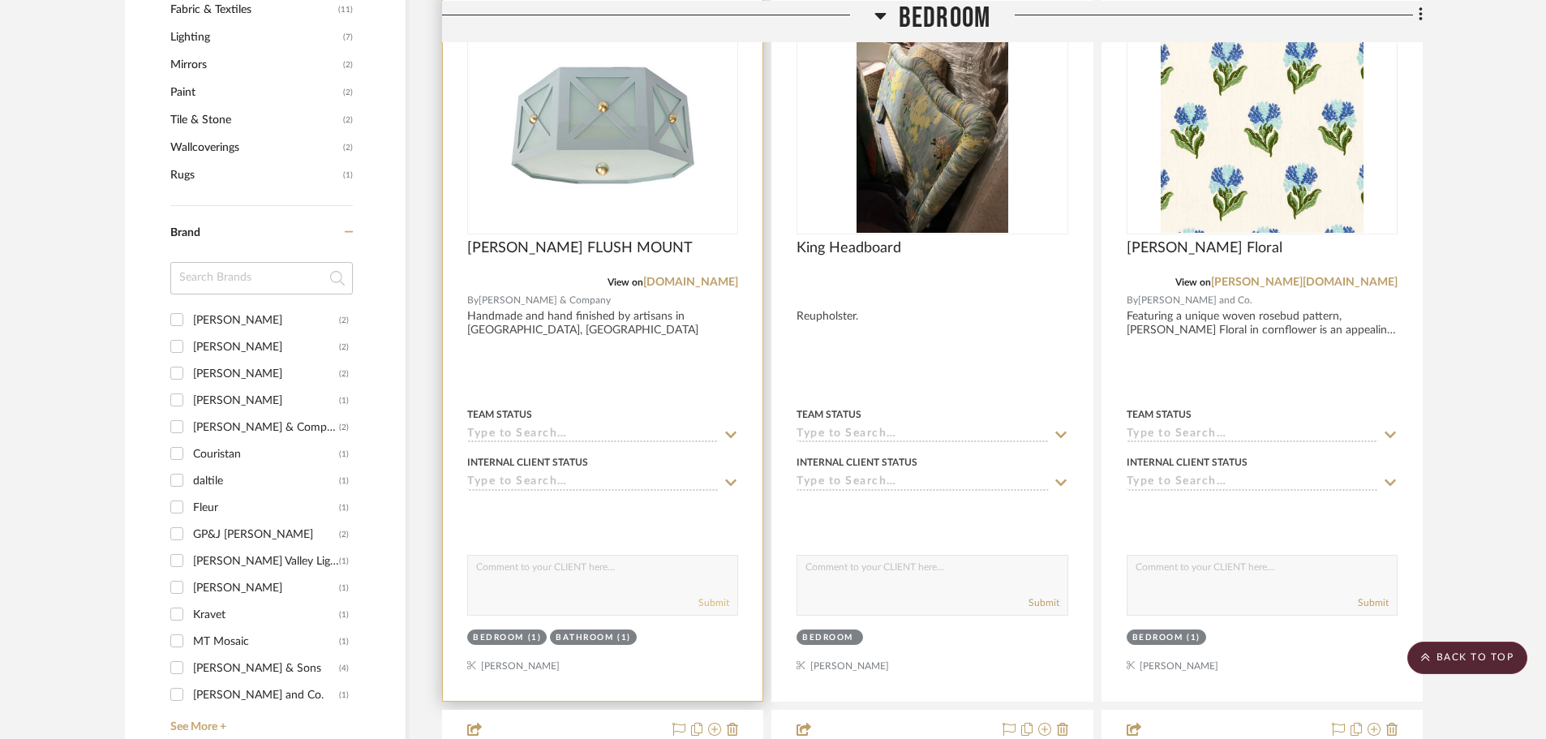
scroll to position [0, 0]
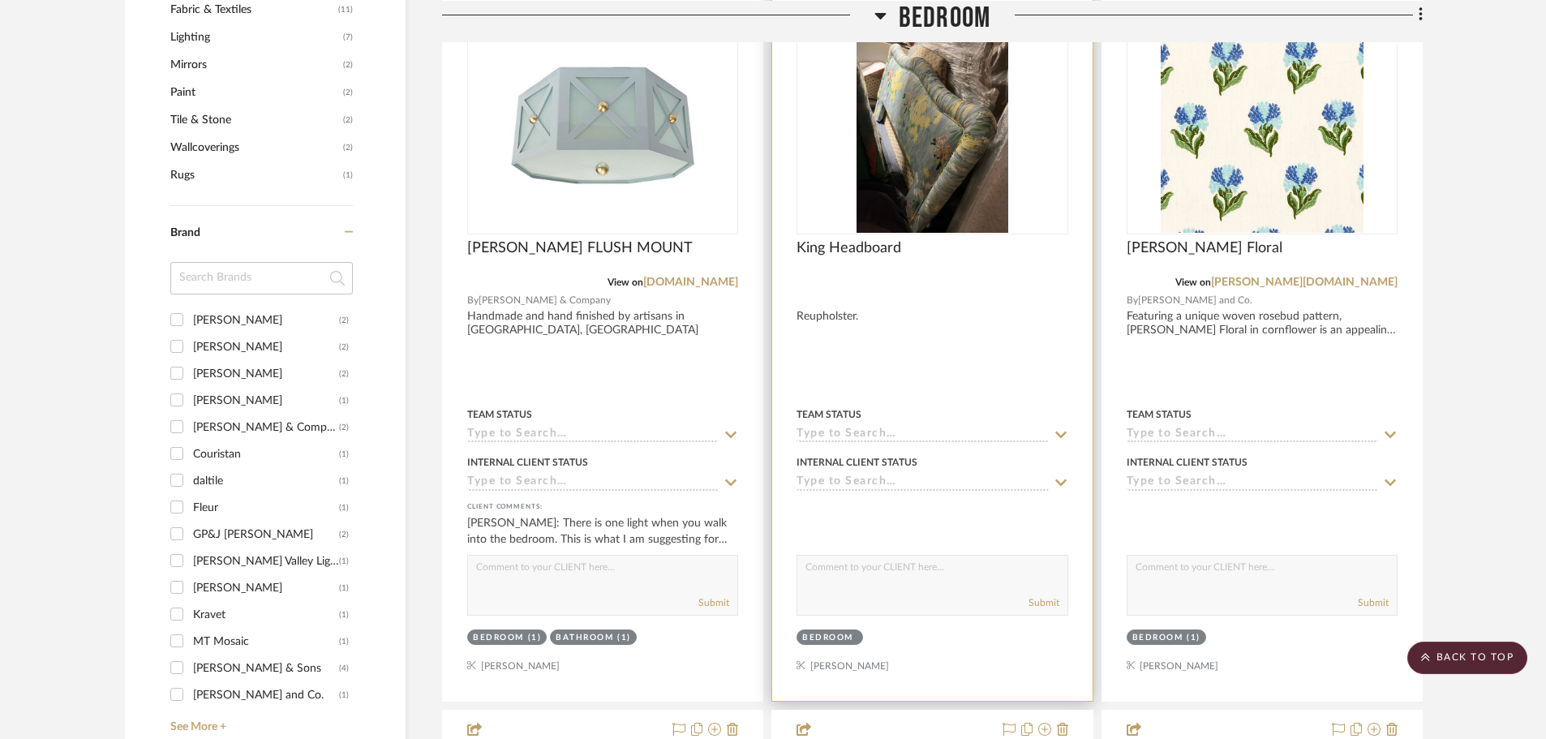
click at [891, 556] on textarea at bounding box center [931, 571] width 269 height 31
type textarea "Headboard your mom is shipping to me for reupholstery."
click at [1040, 595] on button "Submit" at bounding box center [1043, 602] width 31 height 15
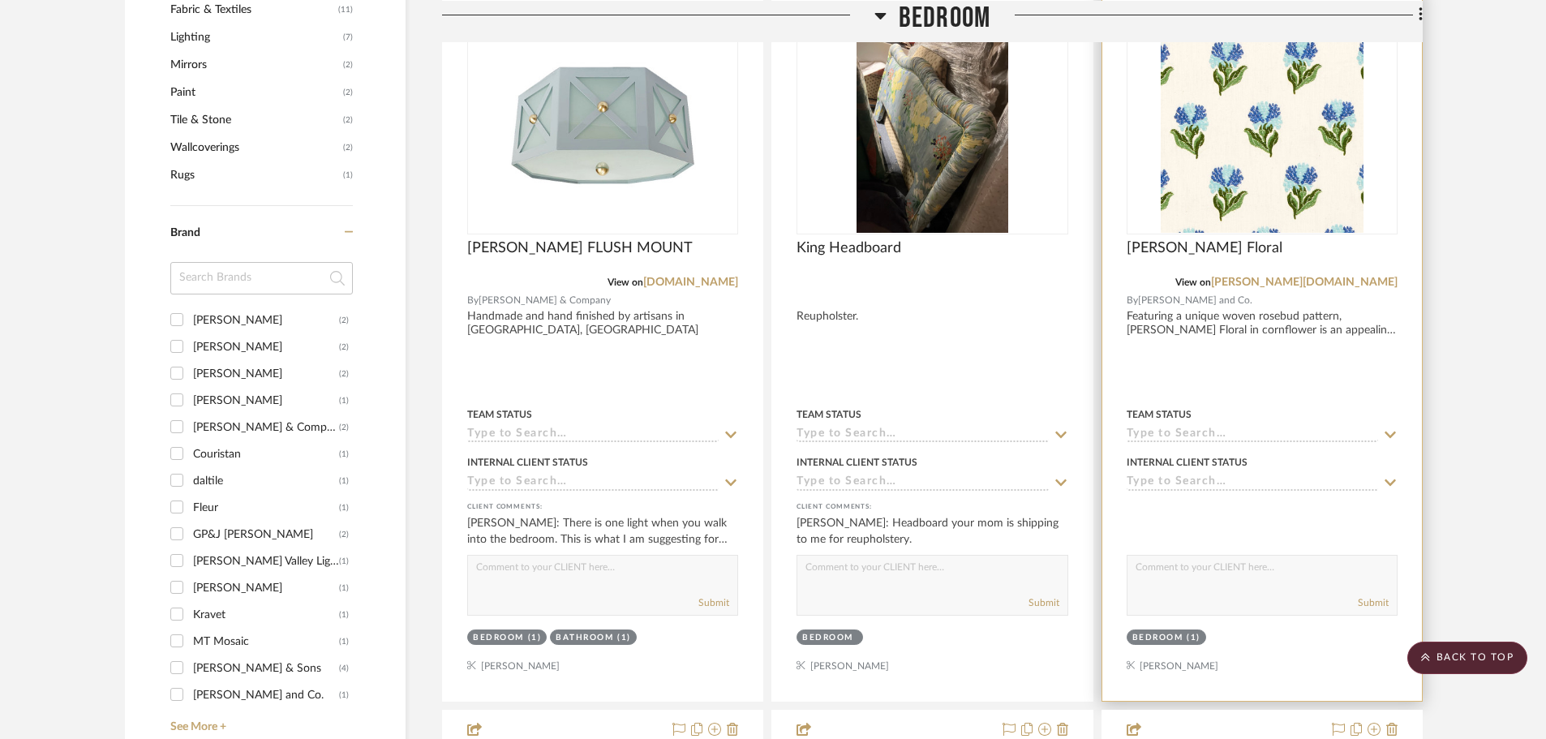
click at [1200, 556] on textarea at bounding box center [1261, 571] width 269 height 31
type textarea "Headboard and bench at the foot of the bed. I have selected a small check that …"
click at [1368, 595] on button "Submit" at bounding box center [1373, 602] width 31 height 15
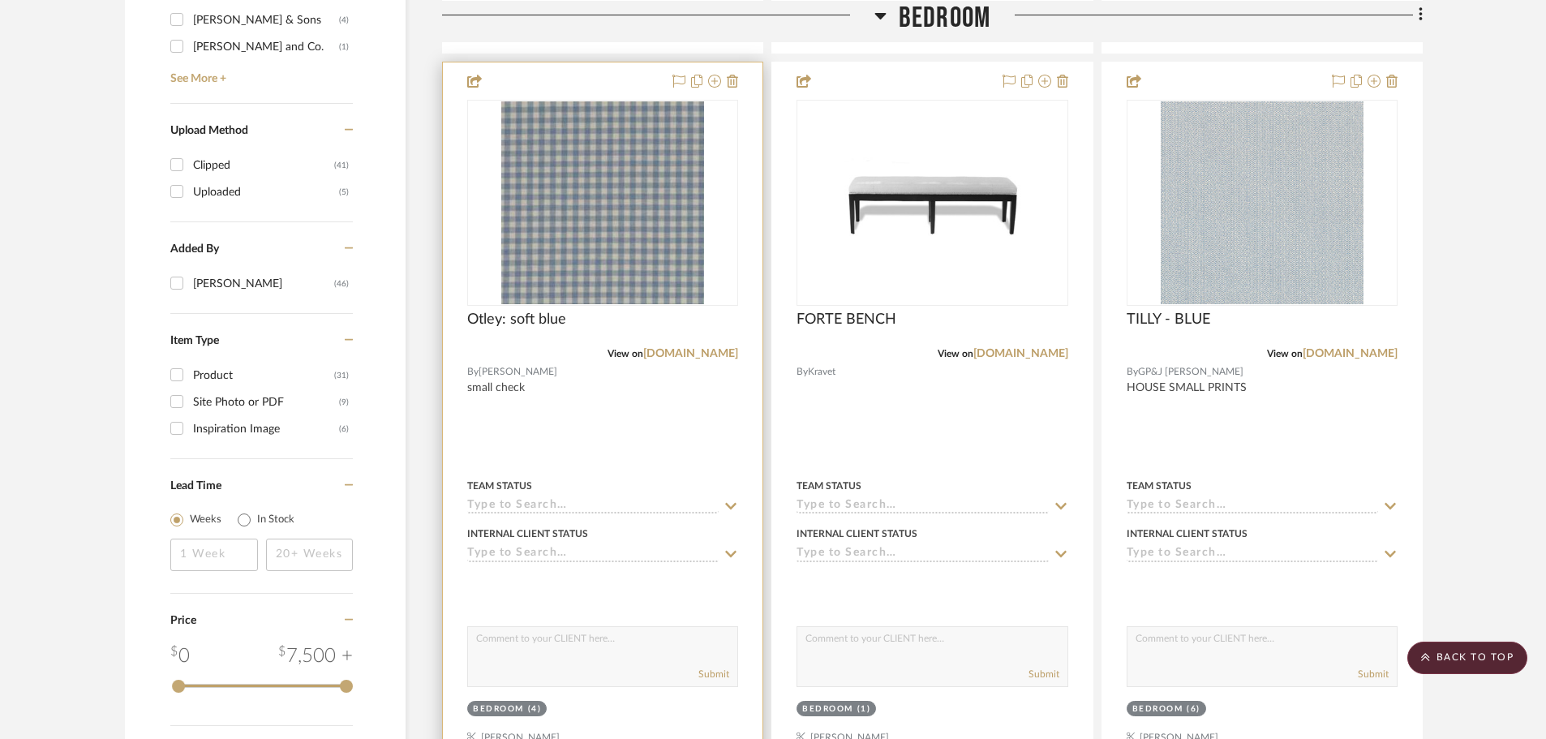
scroll to position [1865, 0]
click at [541, 626] on textarea at bounding box center [602, 641] width 269 height 31
type textarea "Welt fabric. Color shown is not accurate."
click at [706, 666] on button "Submit" at bounding box center [713, 673] width 31 height 15
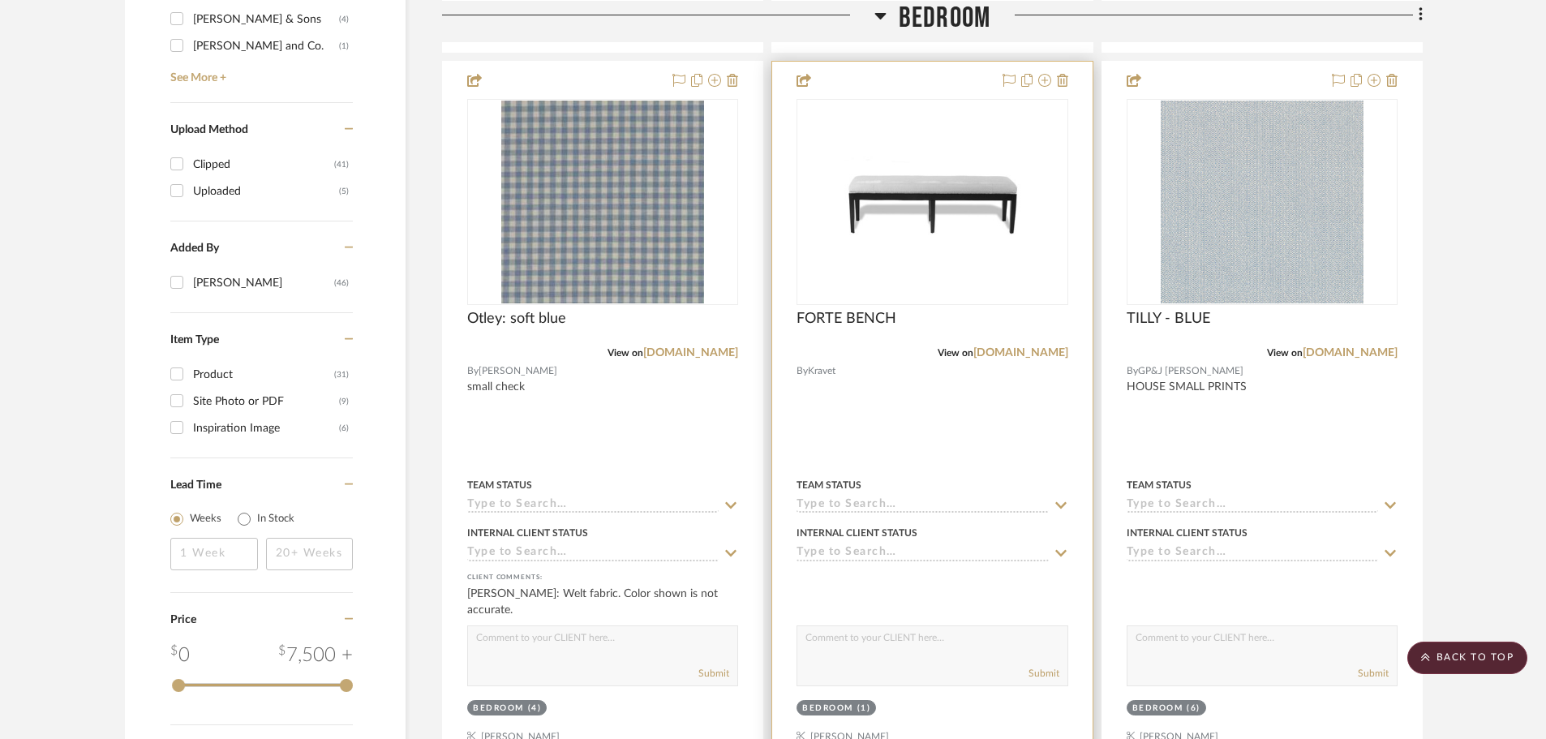
click at [833, 626] on textarea at bounding box center [931, 641] width 269 height 31
type textarea "This bench would be at the foot of the bed. The leg finish I'd like to use is l…"
click at [1049, 666] on button "Submit" at bounding box center [1043, 673] width 31 height 15
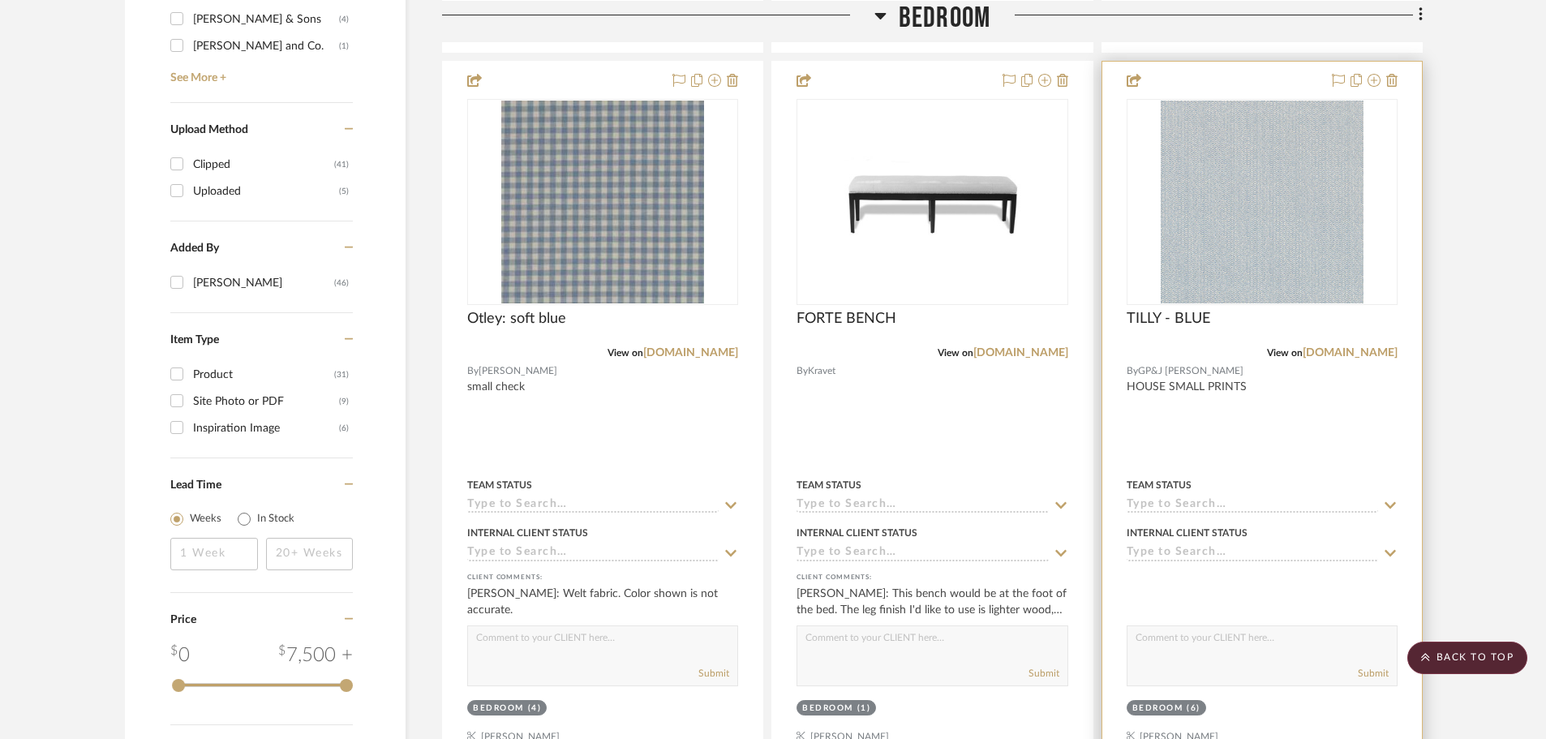
click at [1182, 626] on textarea at bounding box center [1261, 641] width 269 height 31
type textarea "dust skirt fabric"
click at [1363, 666] on button "Submit" at bounding box center [1373, 673] width 31 height 15
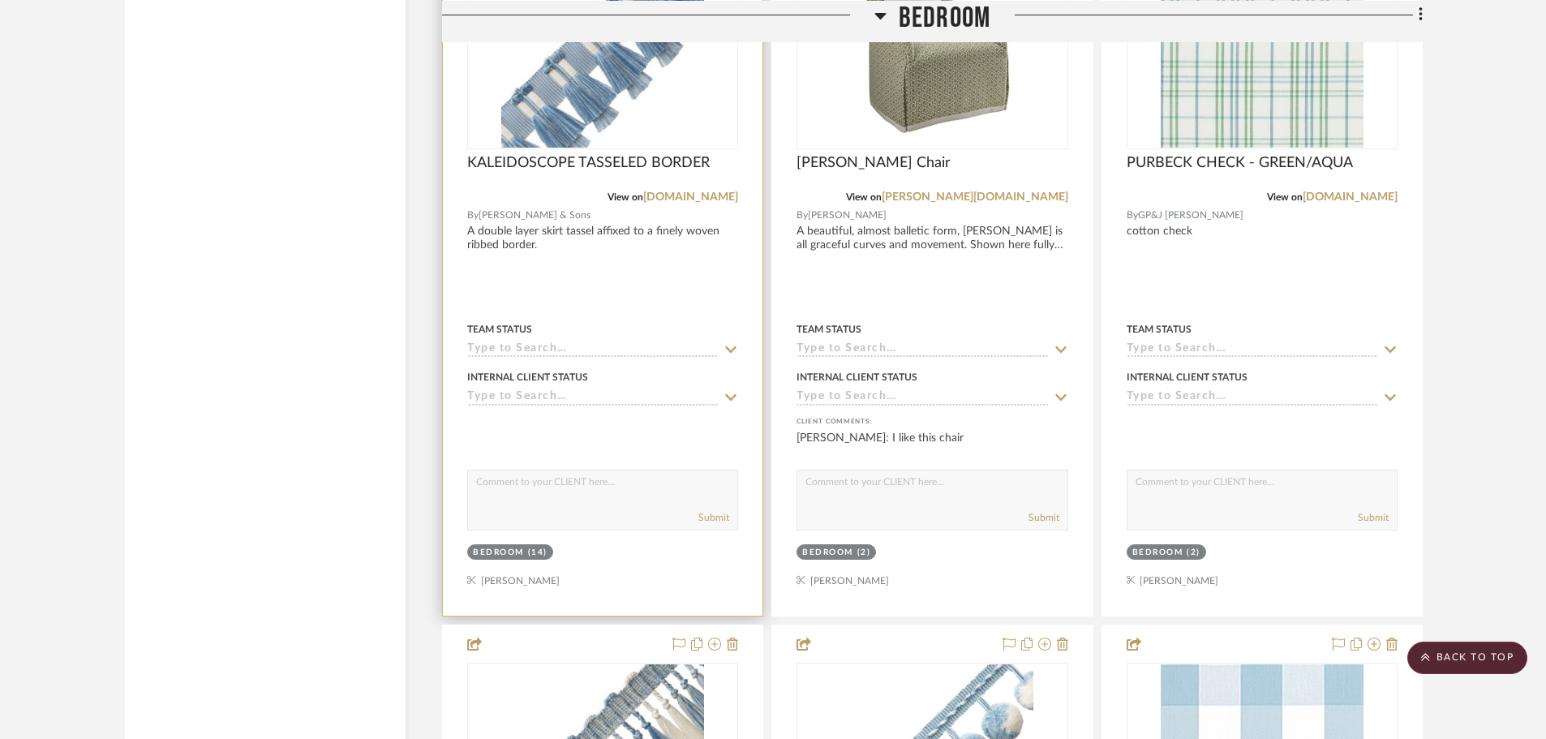
scroll to position [2757, 0]
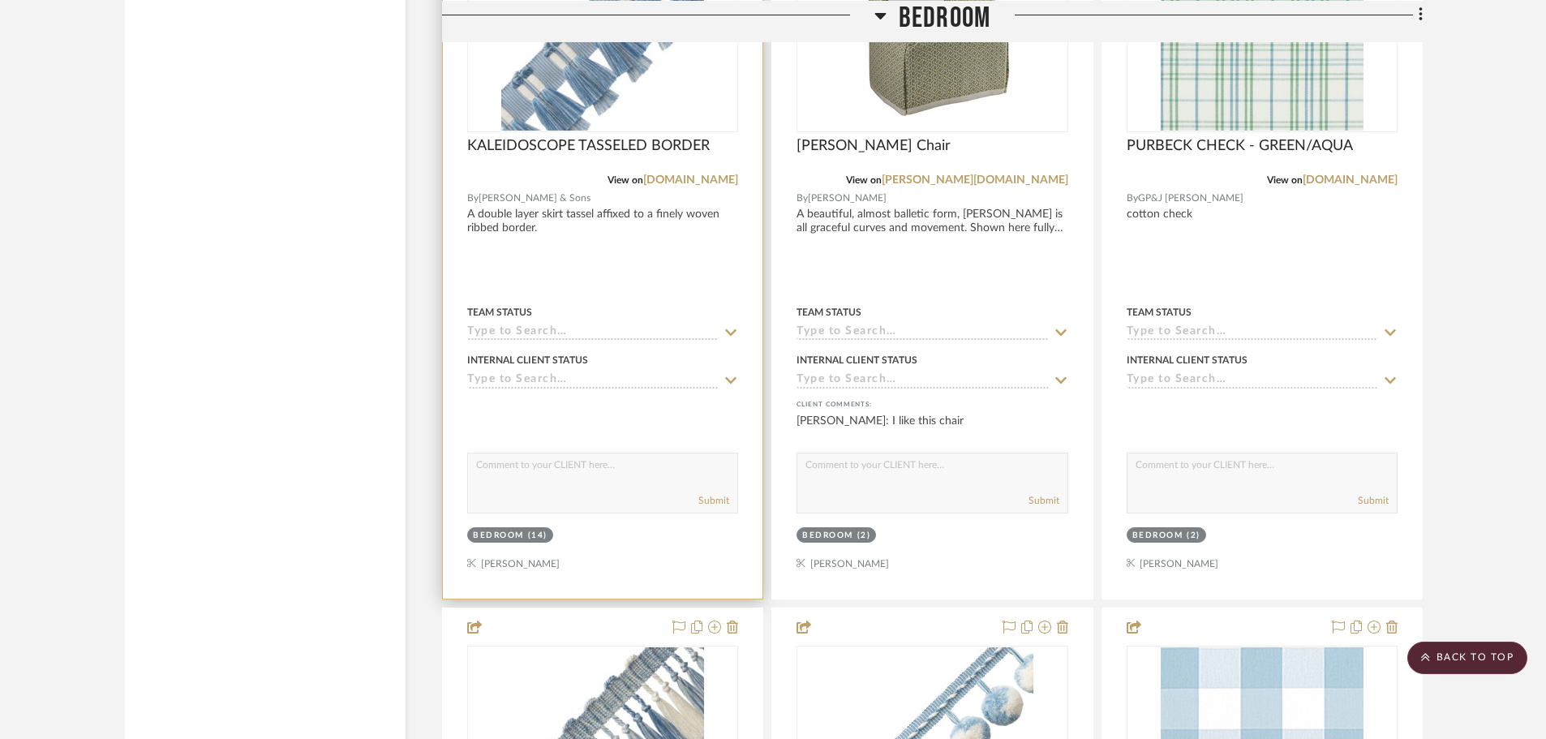
click at [521, 453] on textarea at bounding box center [602, 468] width 269 height 31
type textarea "dust skirt trim"
click at [717, 493] on button "Submit" at bounding box center [713, 500] width 31 height 15
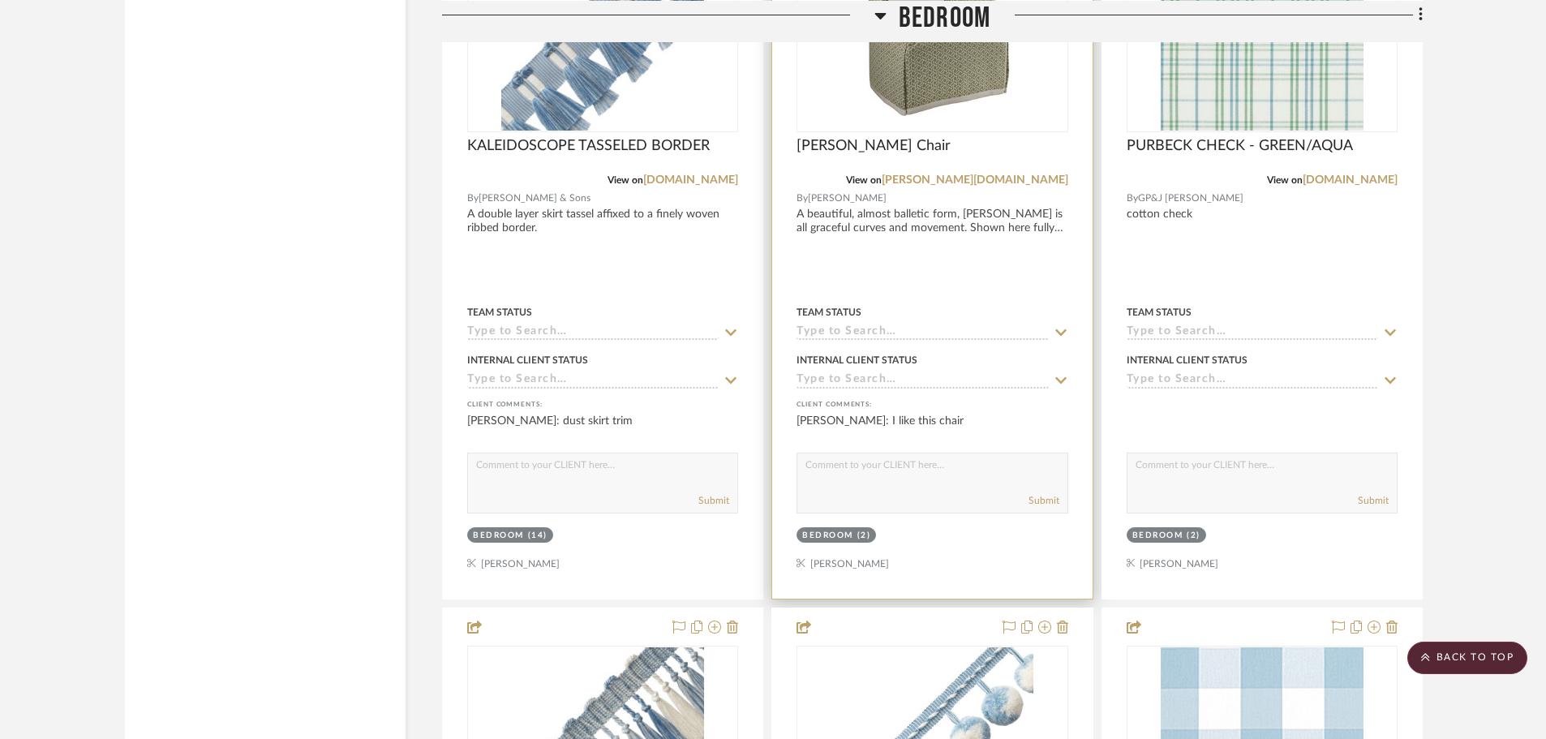
click at [886, 453] on textarea at bounding box center [931, 468] width 269 height 31
type textarea "We will order two of these. They swivel."
click at [1041, 493] on button "Submit" at bounding box center [1043, 500] width 31 height 15
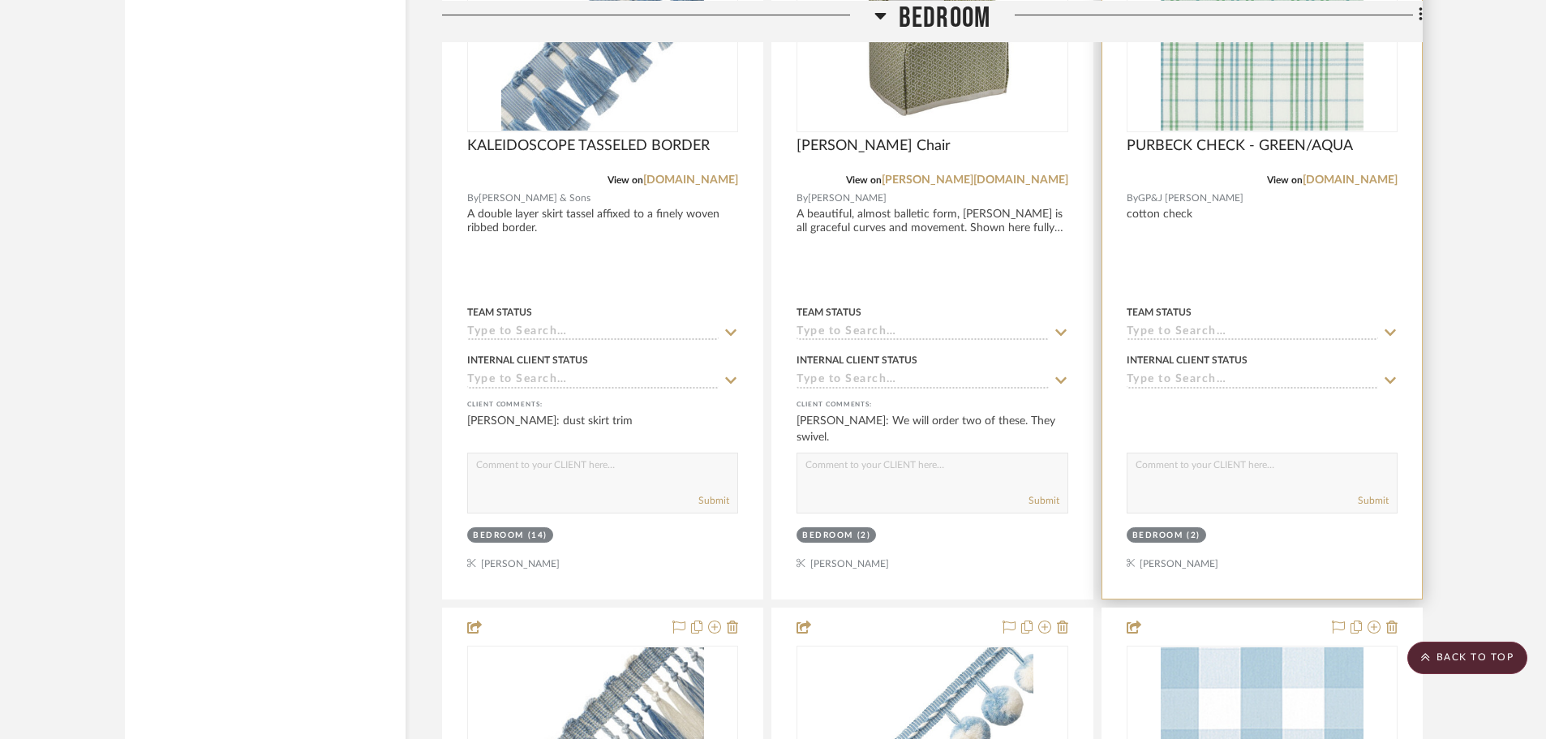
click at [1186, 453] on textarea at bounding box center [1261, 468] width 269 height 31
type textarea "Fabric for chairs"
click at [1375, 493] on button "Submit" at bounding box center [1373, 500] width 31 height 15
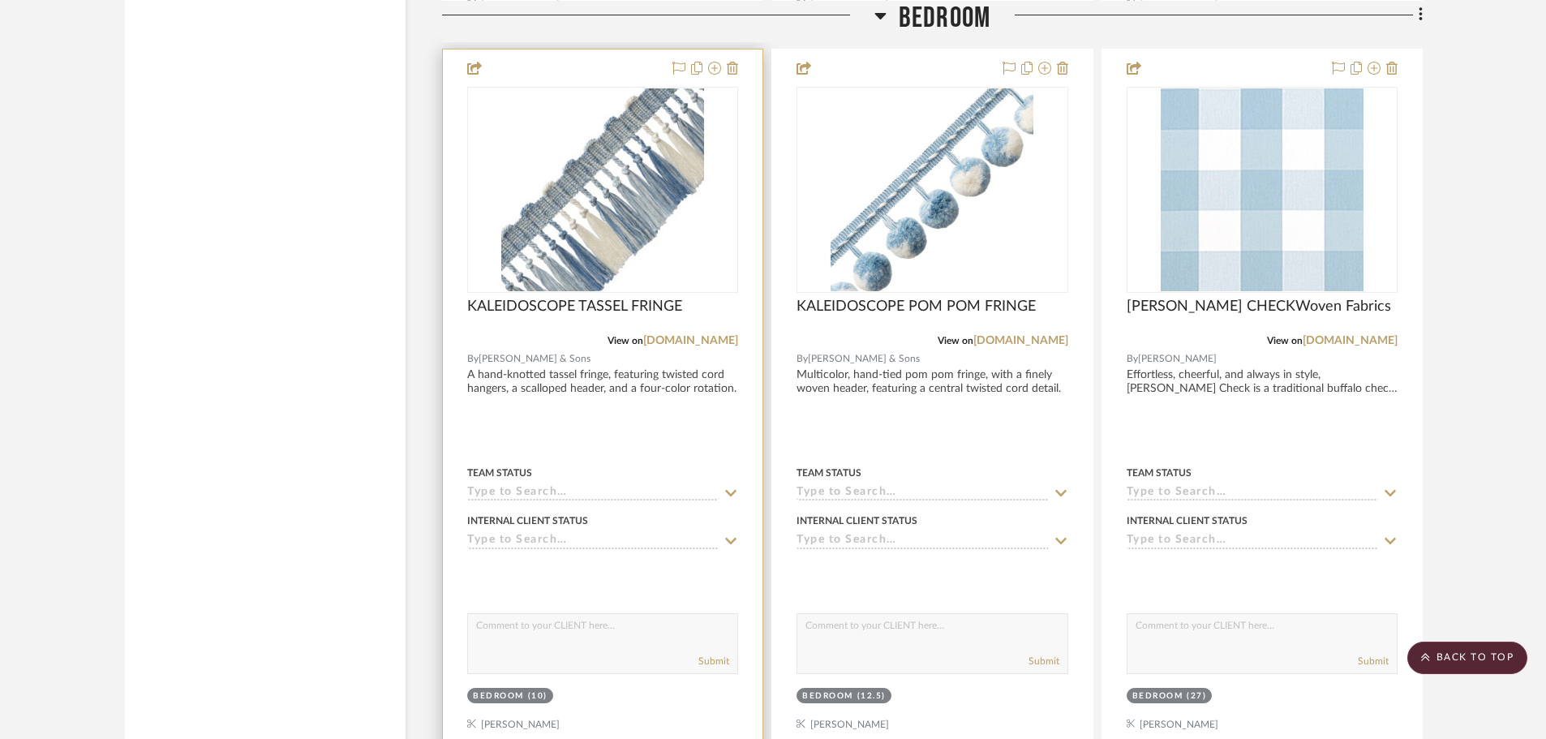
scroll to position [3325, 0]
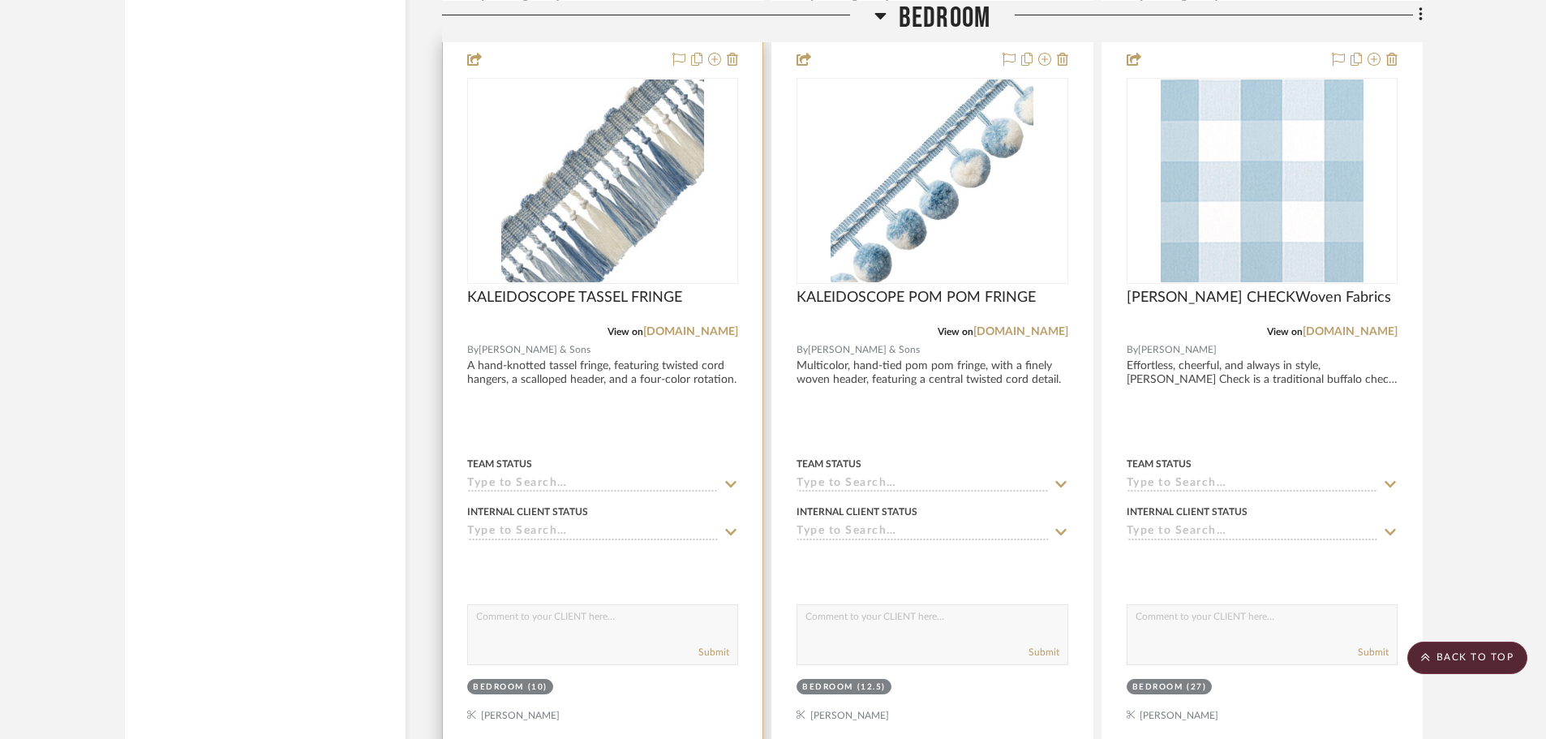
click at [532, 605] on textarea at bounding box center [602, 620] width 269 height 31
type textarea "Trim on chair skirts"
click at [726, 645] on button "Submit" at bounding box center [713, 652] width 31 height 15
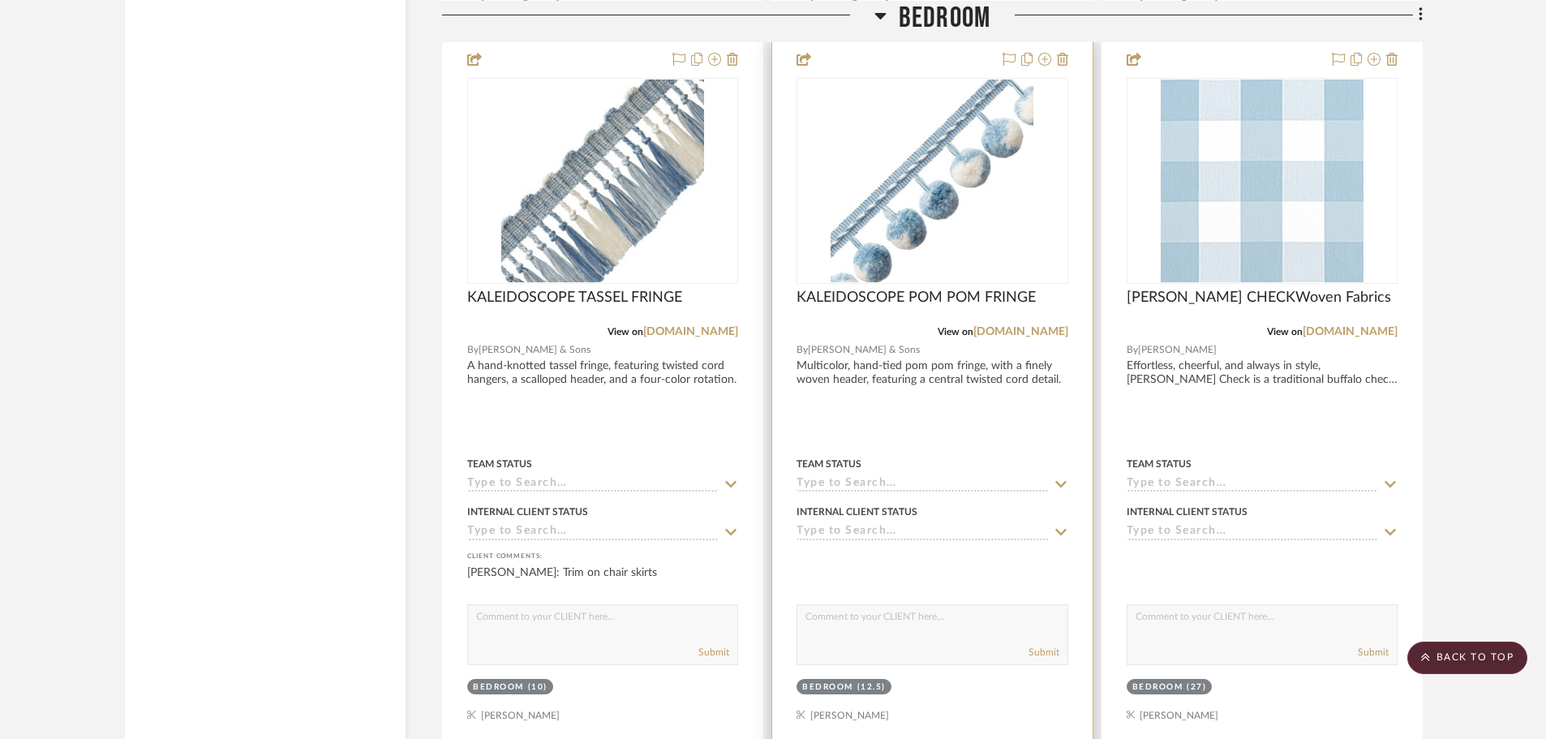
click at [839, 605] on textarea at bounding box center [931, 620] width 269 height 31
type textarea "Drapery trim."
click at [1044, 645] on button "Submit" at bounding box center [1043, 652] width 31 height 15
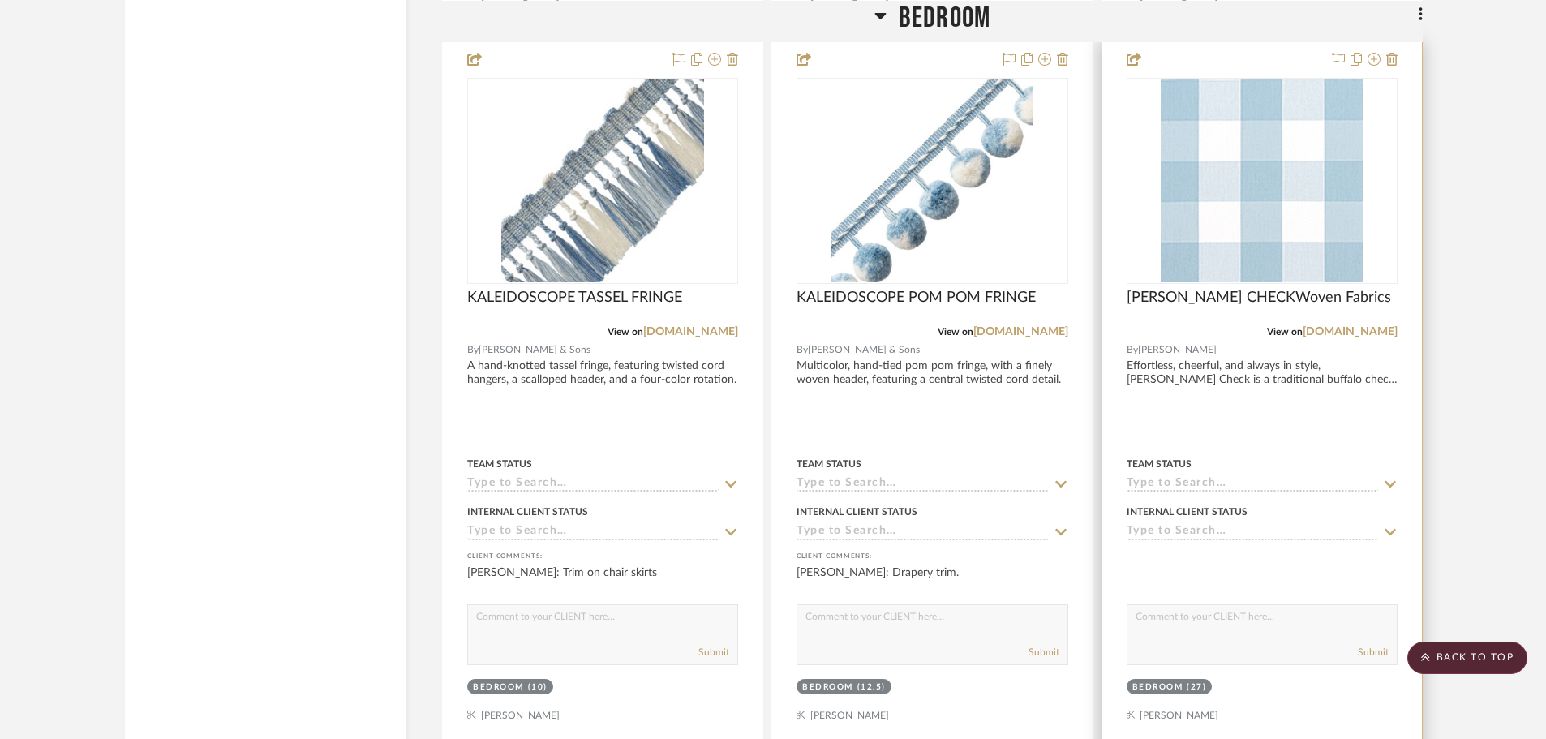
click at [1141, 605] on textarea at bounding box center [1261, 620] width 269 height 31
type textarea "Drapery fabric."
click at [1383, 645] on button "Submit" at bounding box center [1373, 652] width 31 height 15
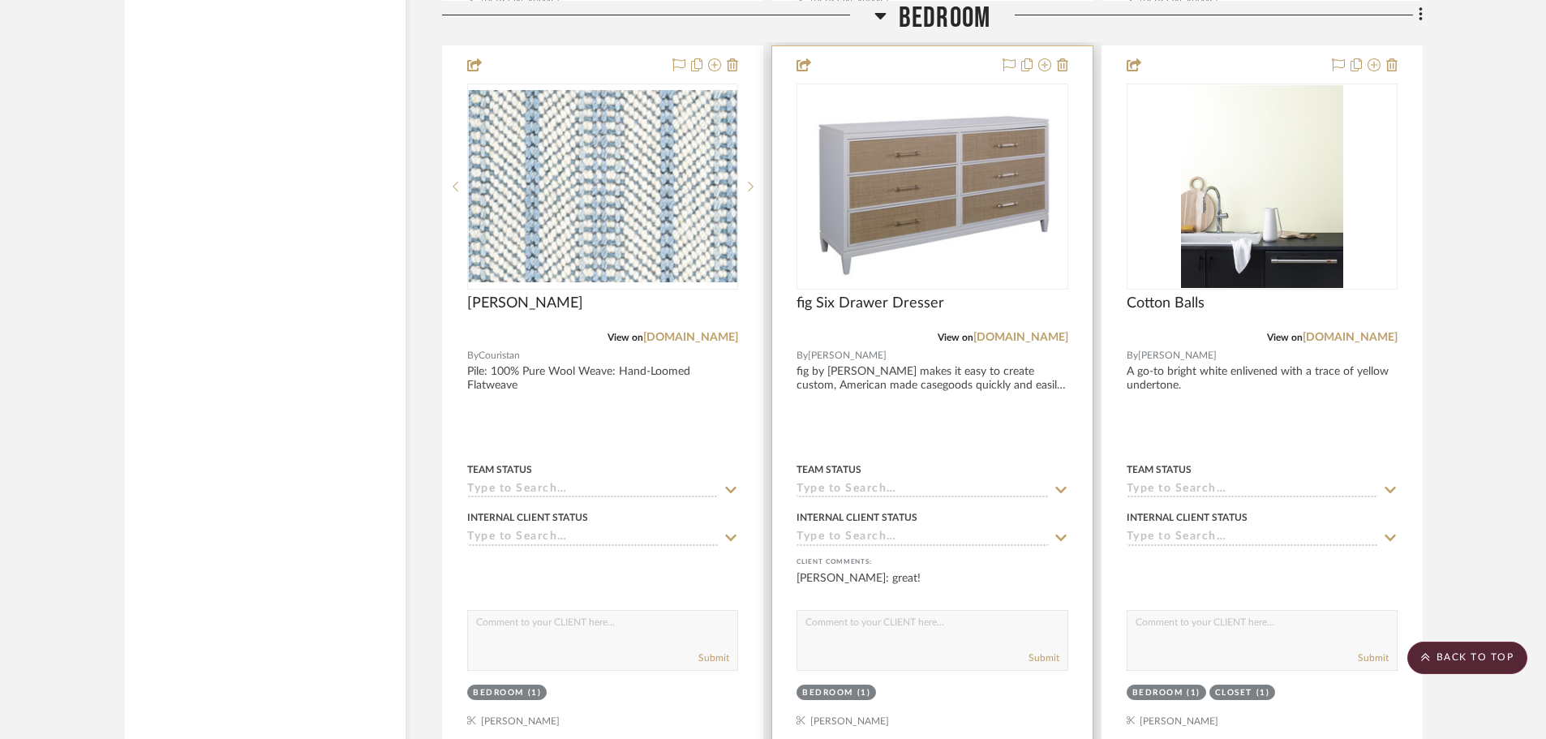
scroll to position [4055, 0]
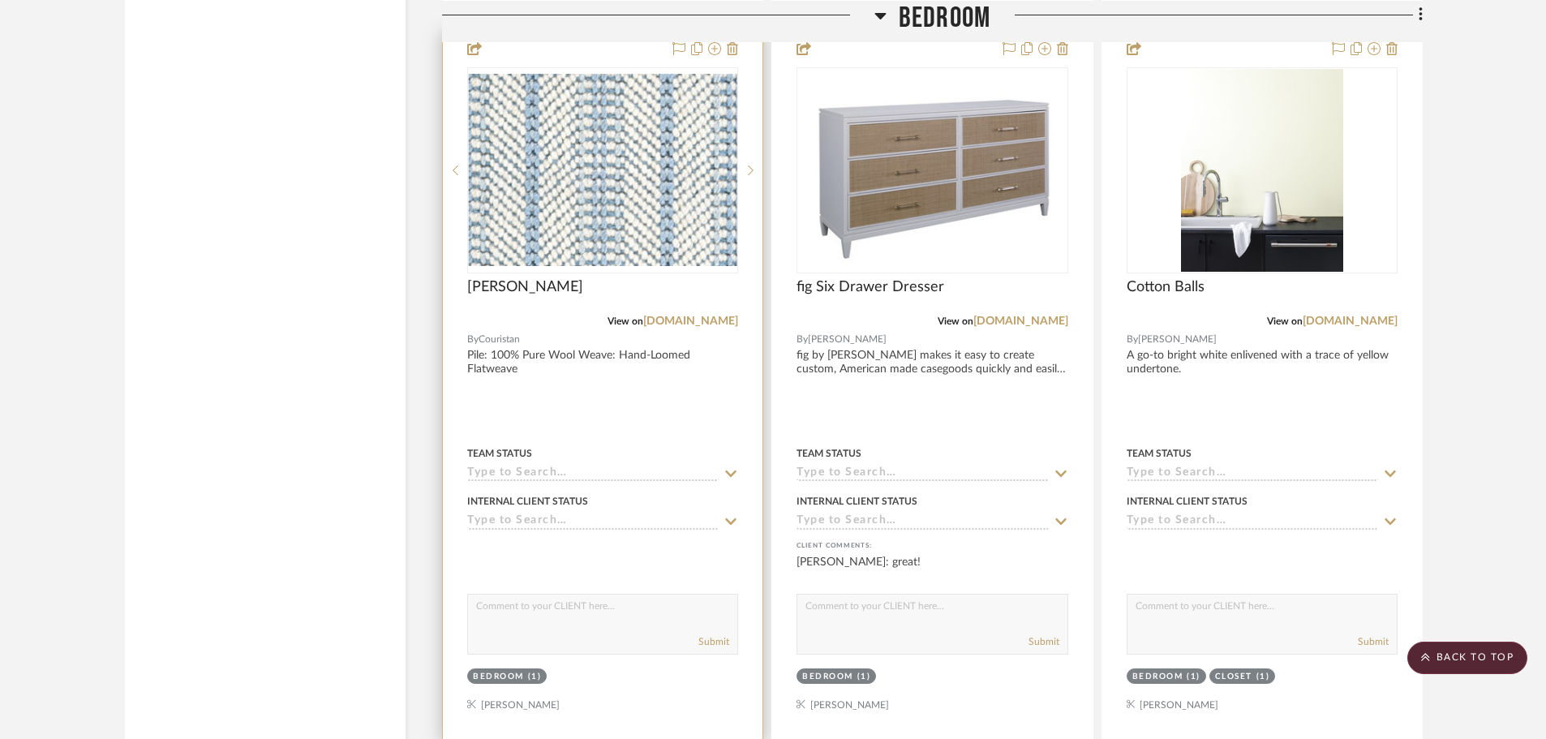
click at [515, 594] on textarea at bounding box center [602, 609] width 269 height 31
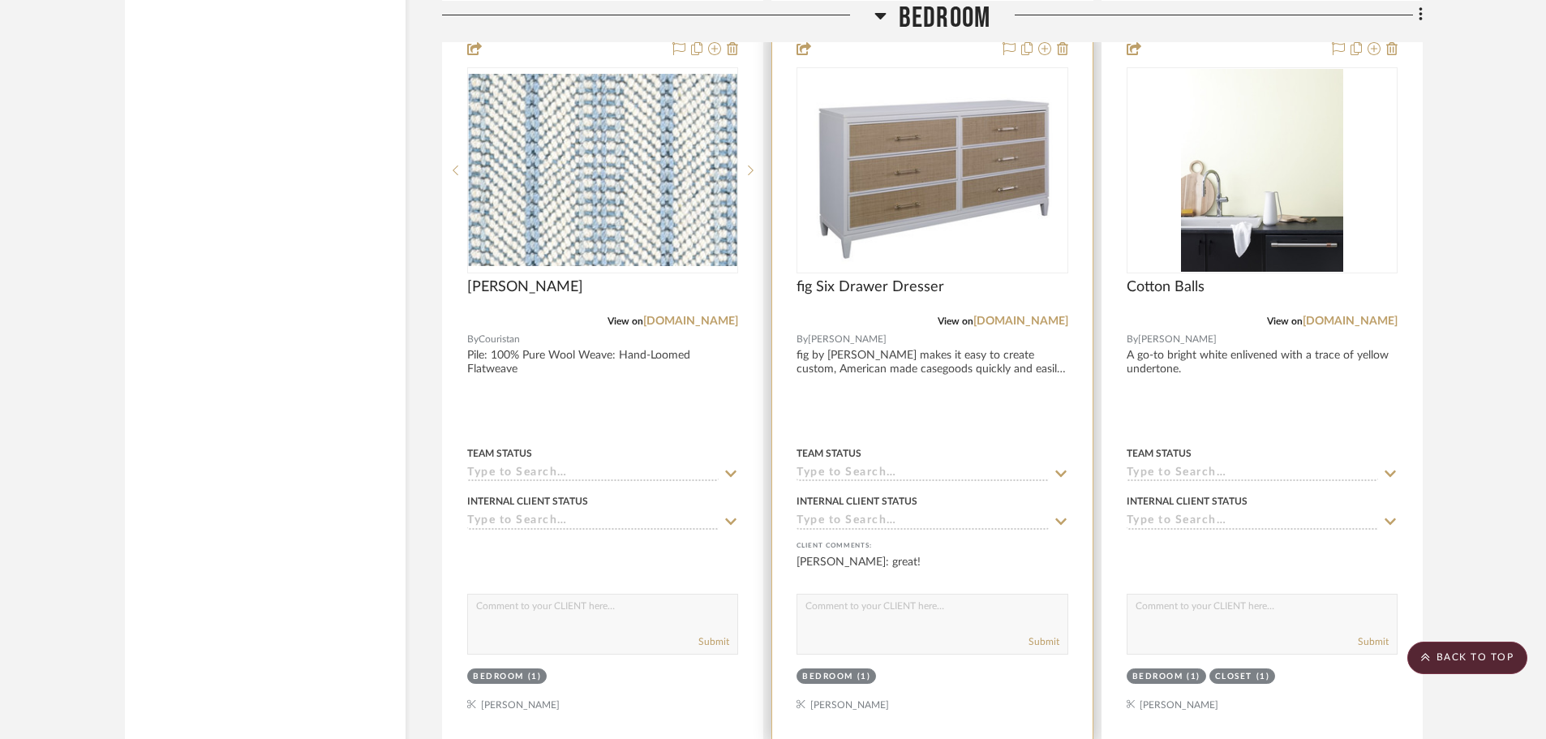
click at [838, 594] on textarea at bounding box center [931, 609] width 269 height 31
type textarea "This will be a custom piece with open shelves on the sides for baskets. Working…"
click at [1045, 634] on button "Submit" at bounding box center [1043, 641] width 31 height 15
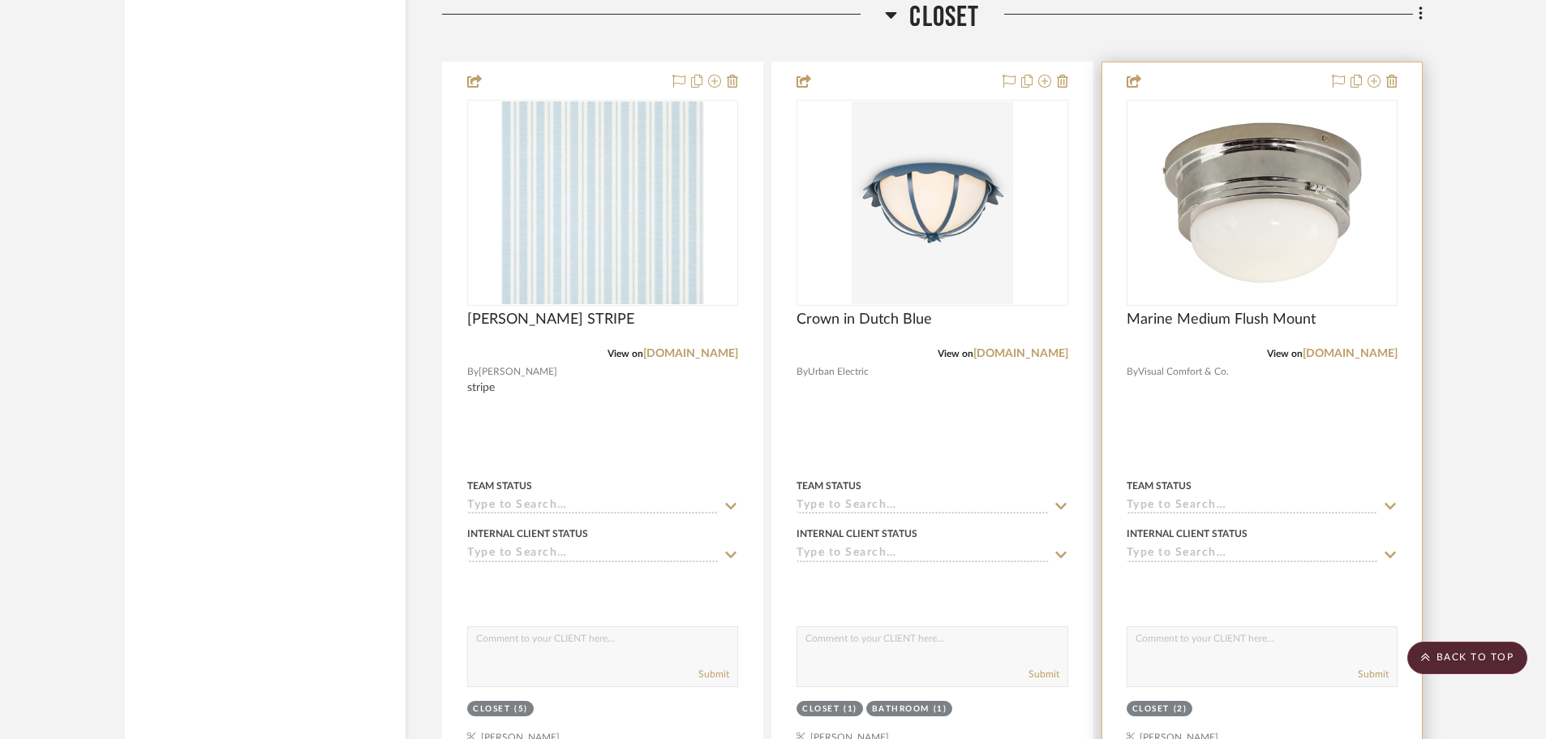
scroll to position [6407, 0]
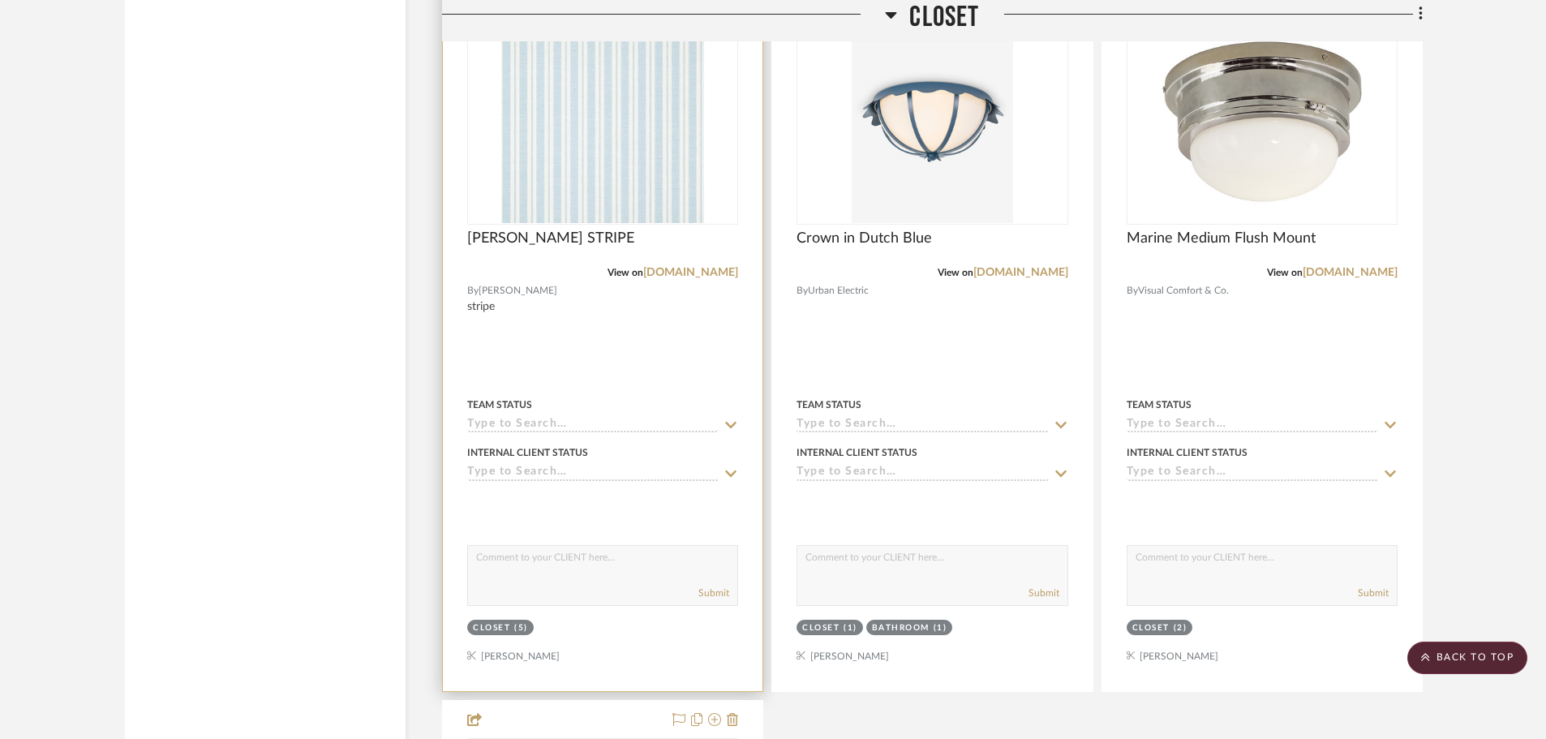
click at [573, 546] on textarea at bounding box center [602, 561] width 269 height 31
type textarea "This is the closet wallpaper that has been selected."
click at [718, 586] on button "Submit" at bounding box center [713, 593] width 31 height 15
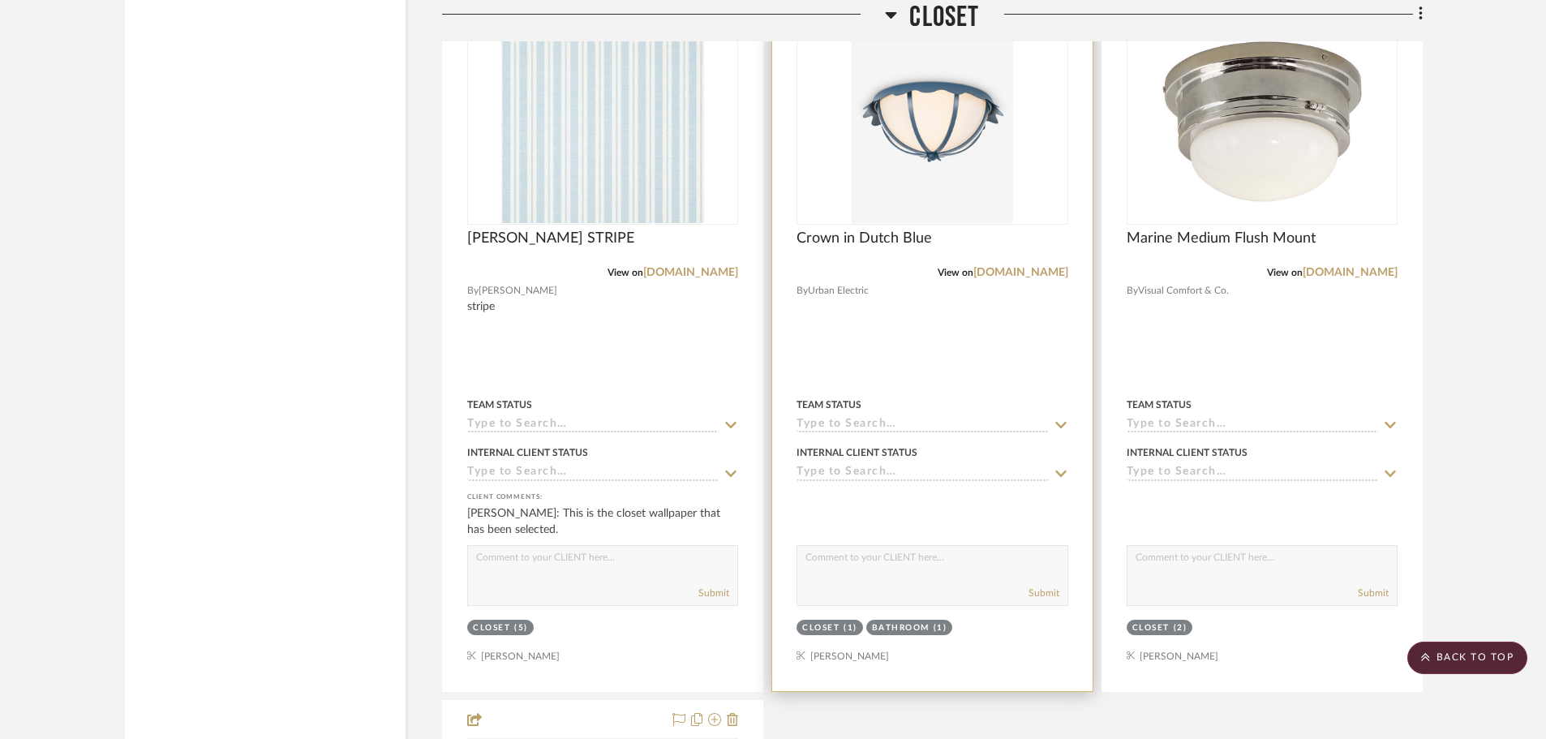
click at [830, 546] on textarea at bounding box center [931, 561] width 269 height 31
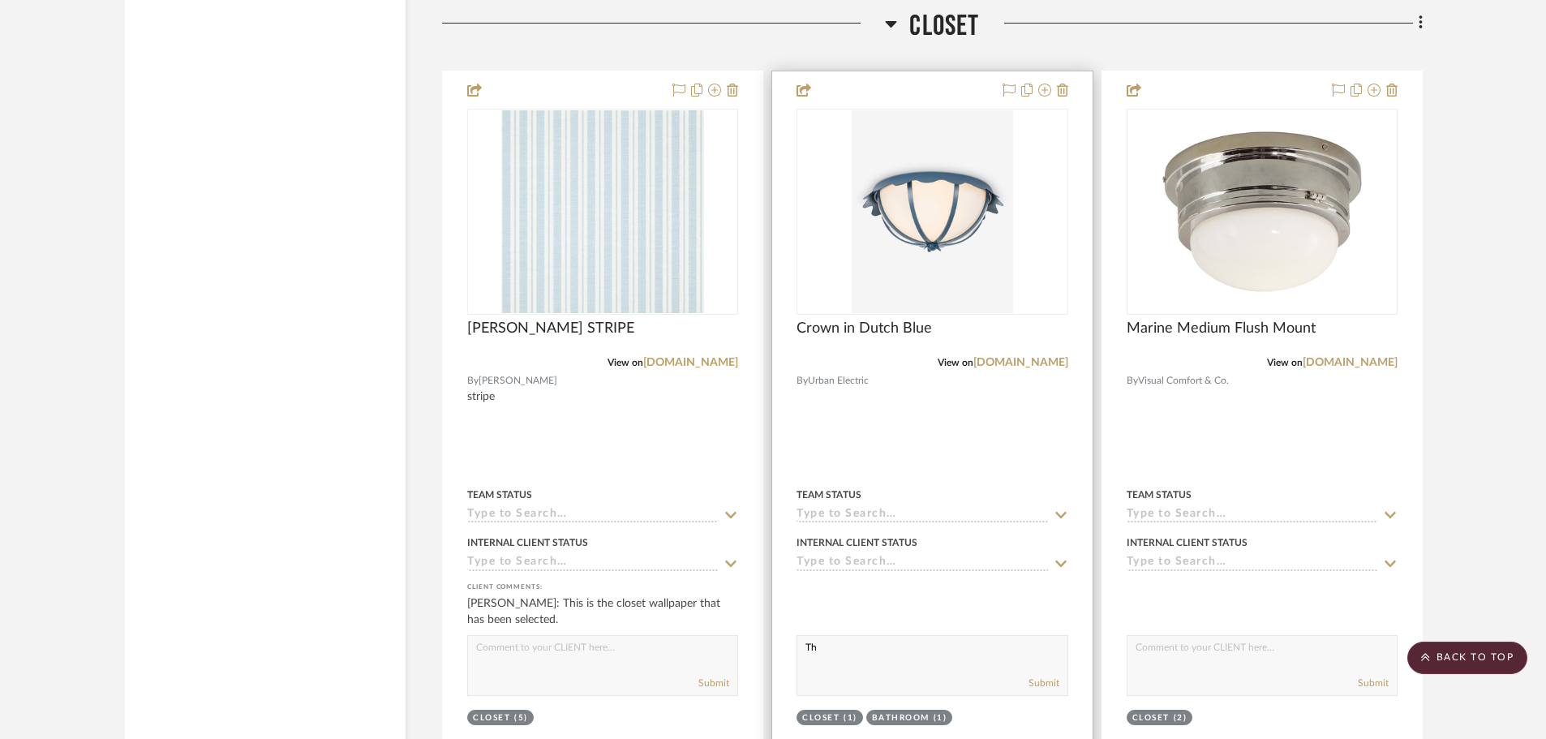
scroll to position [6326, 0]
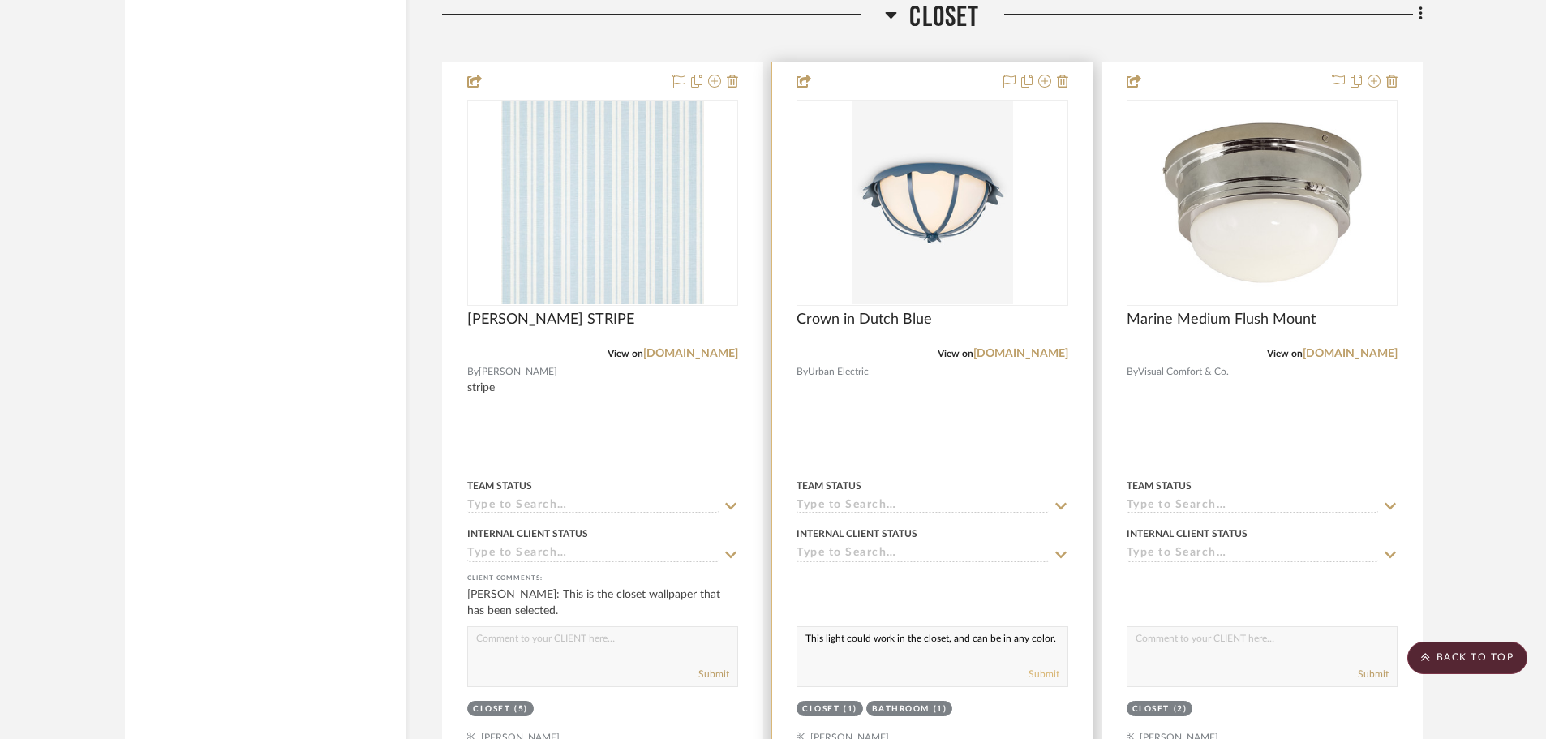
type textarea "This light could work in the closet, and can be in any color."
click at [1046, 667] on button "Submit" at bounding box center [1043, 674] width 31 height 15
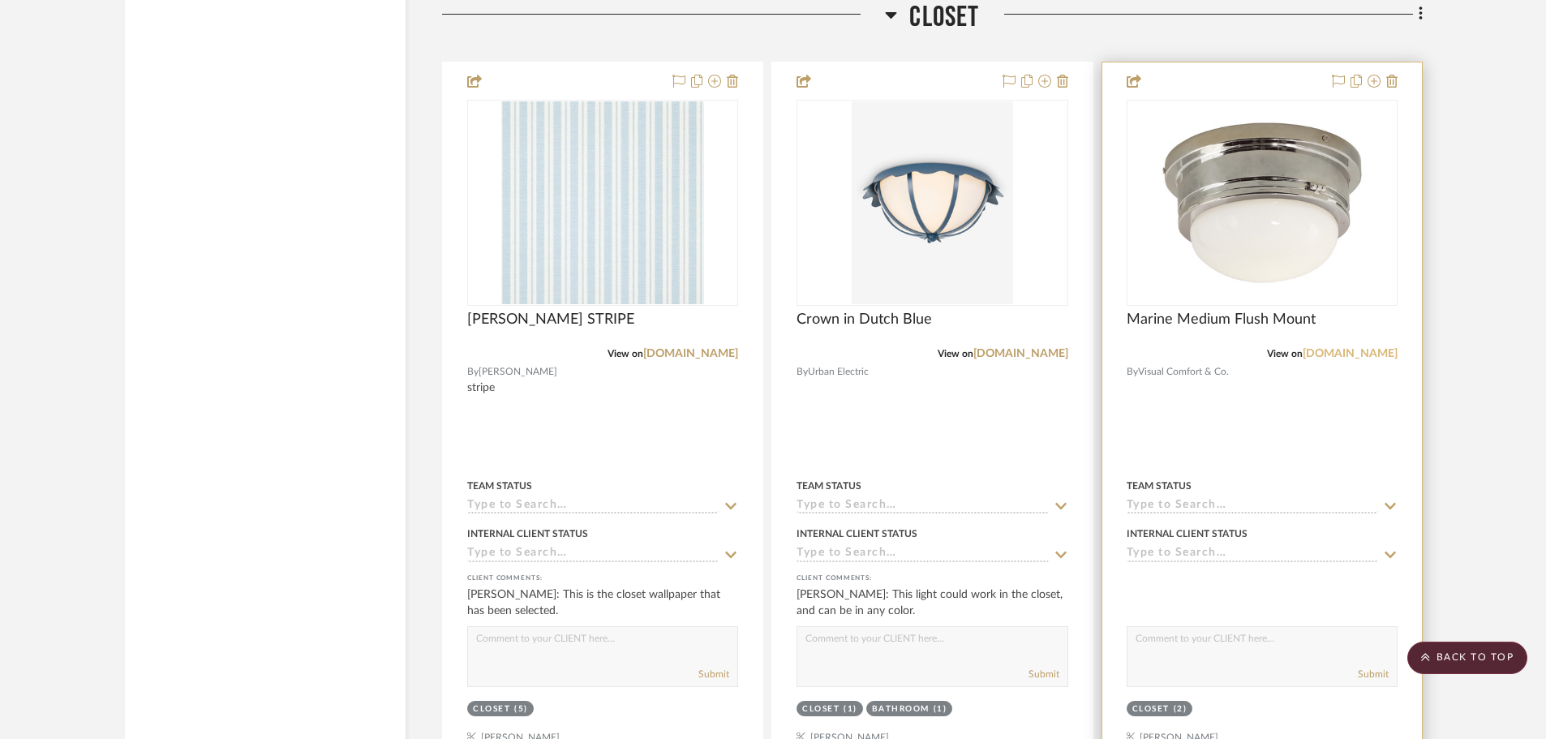
click at [1338, 348] on link "[DOMAIN_NAME]" at bounding box center [1349, 353] width 95 height 11
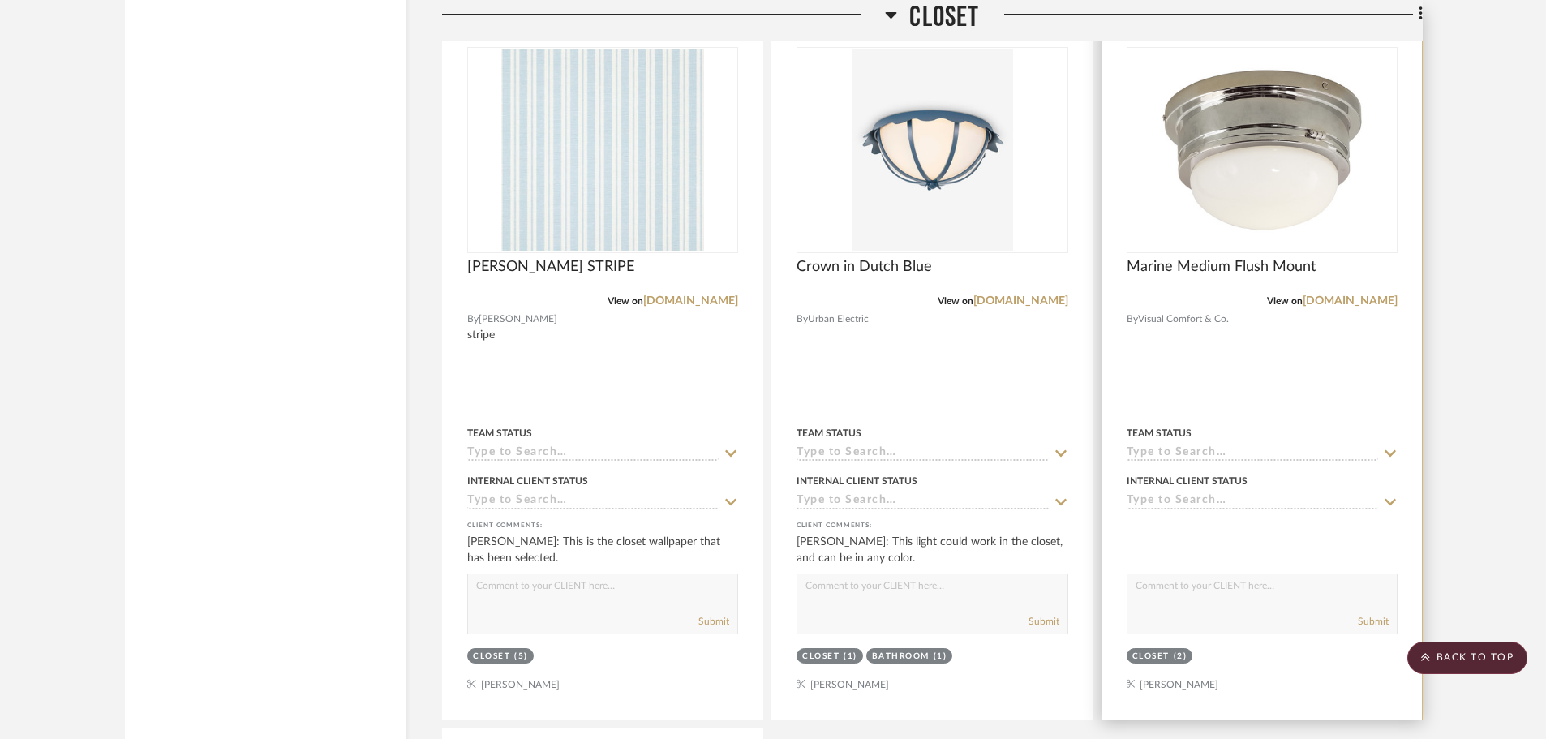
scroll to position [6407, 0]
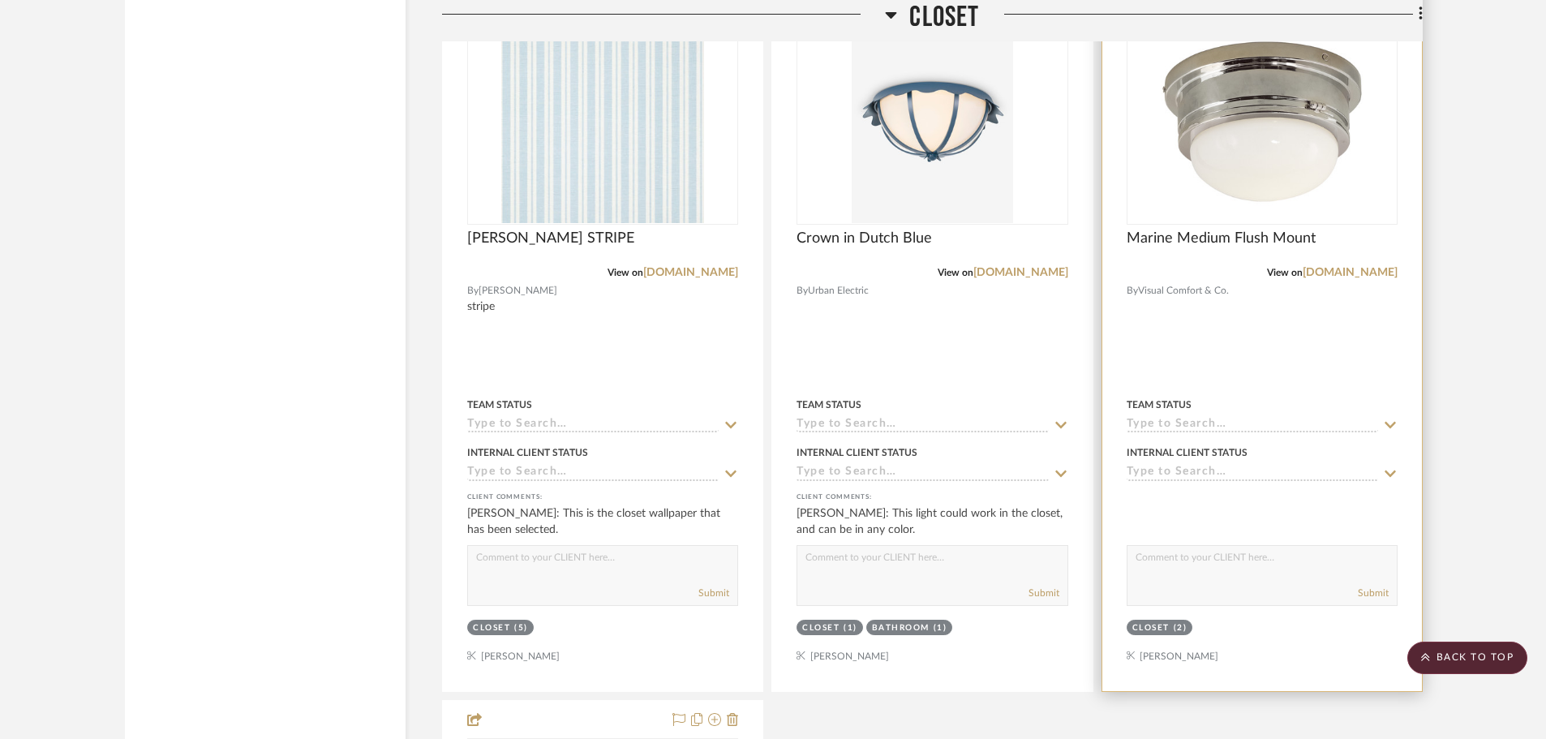
click at [1150, 546] on textarea at bounding box center [1261, 561] width 269 height 31
type textarea "Another closet light option-simple. The closet will accommodate two light fixtu…"
click at [1379, 586] on button "Submit" at bounding box center [1373, 593] width 31 height 15
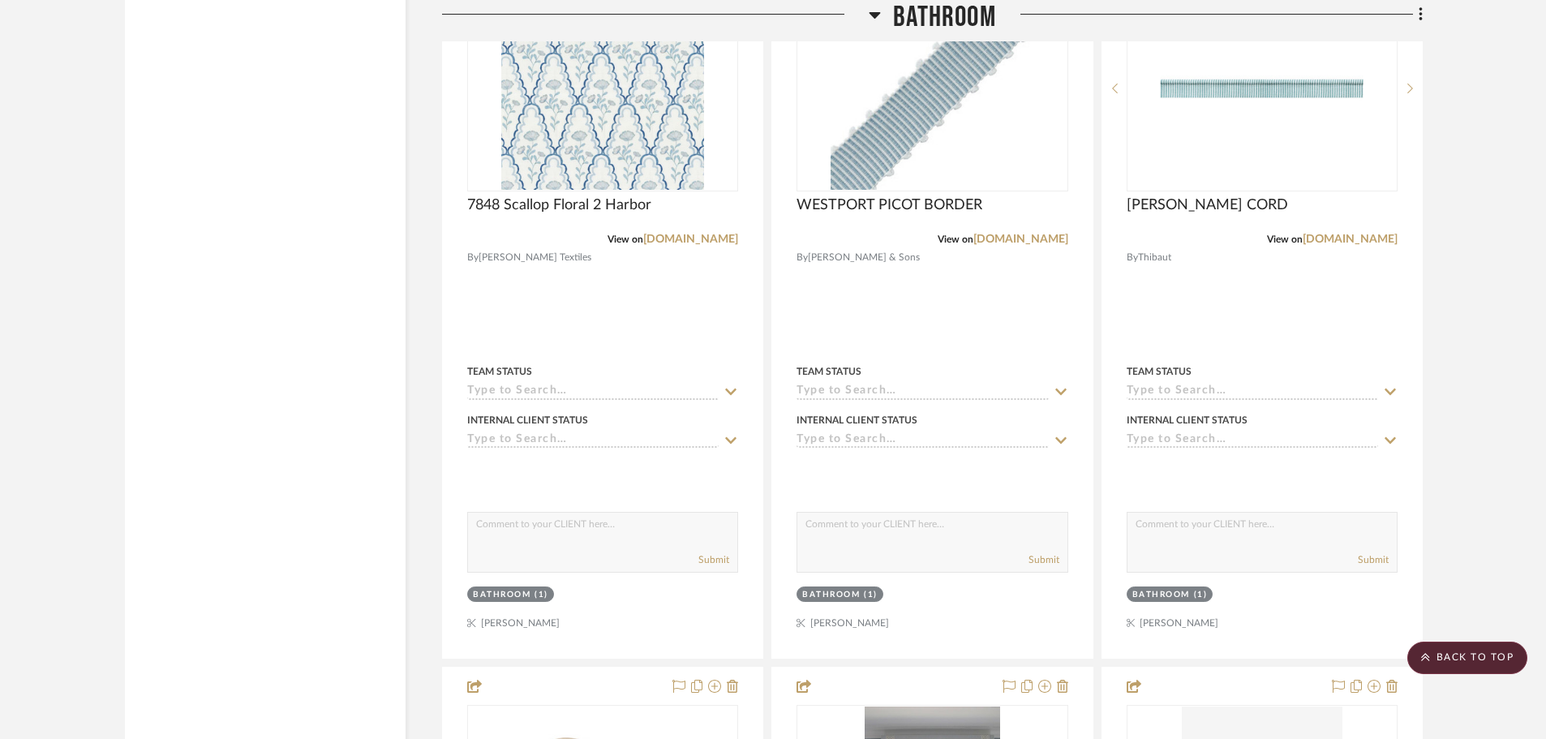
scroll to position [8029, 0]
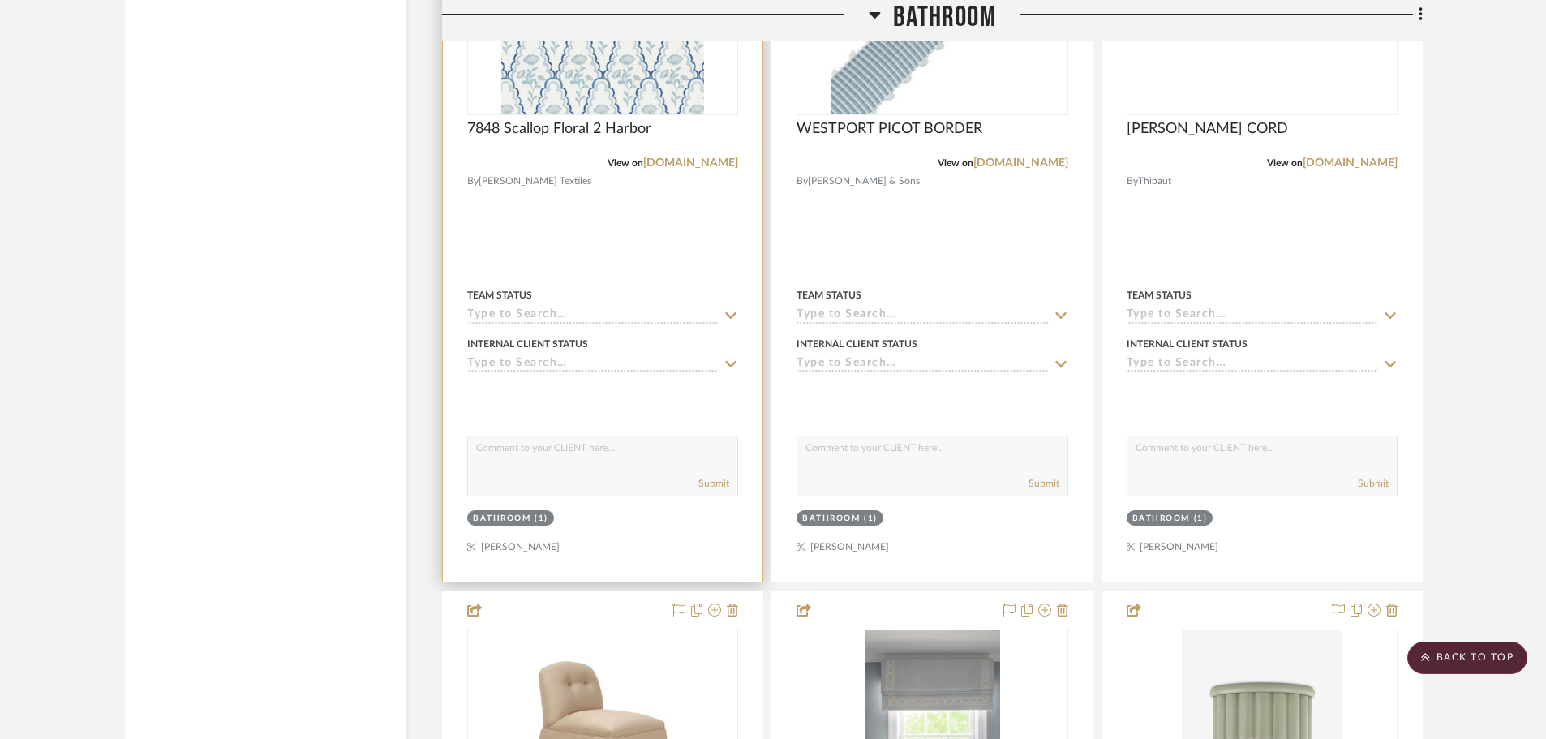
click at [526, 436] on textarea at bounding box center [602, 451] width 269 height 31
type textarea "I'd like to use the matching fabric-matches wallpaper for the window treatment …"
click at [710, 476] on button "Submit" at bounding box center [713, 483] width 31 height 15
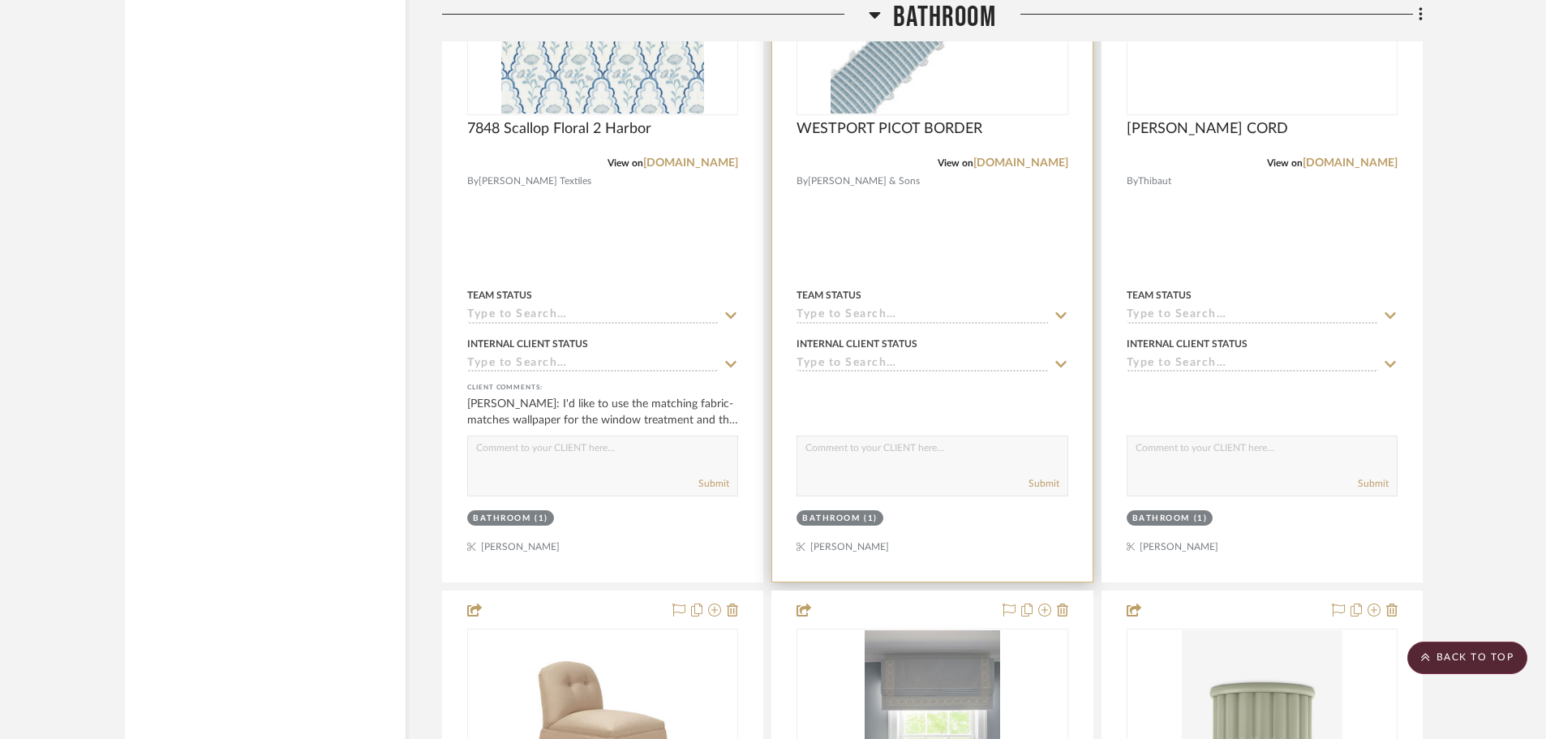
click at [848, 436] on textarea at bounding box center [931, 451] width 269 height 31
type textarea "This is the trim I am proposing for the vanity skirt, and on the window treatme…"
click at [1045, 476] on button "Submit" at bounding box center [1043, 483] width 31 height 15
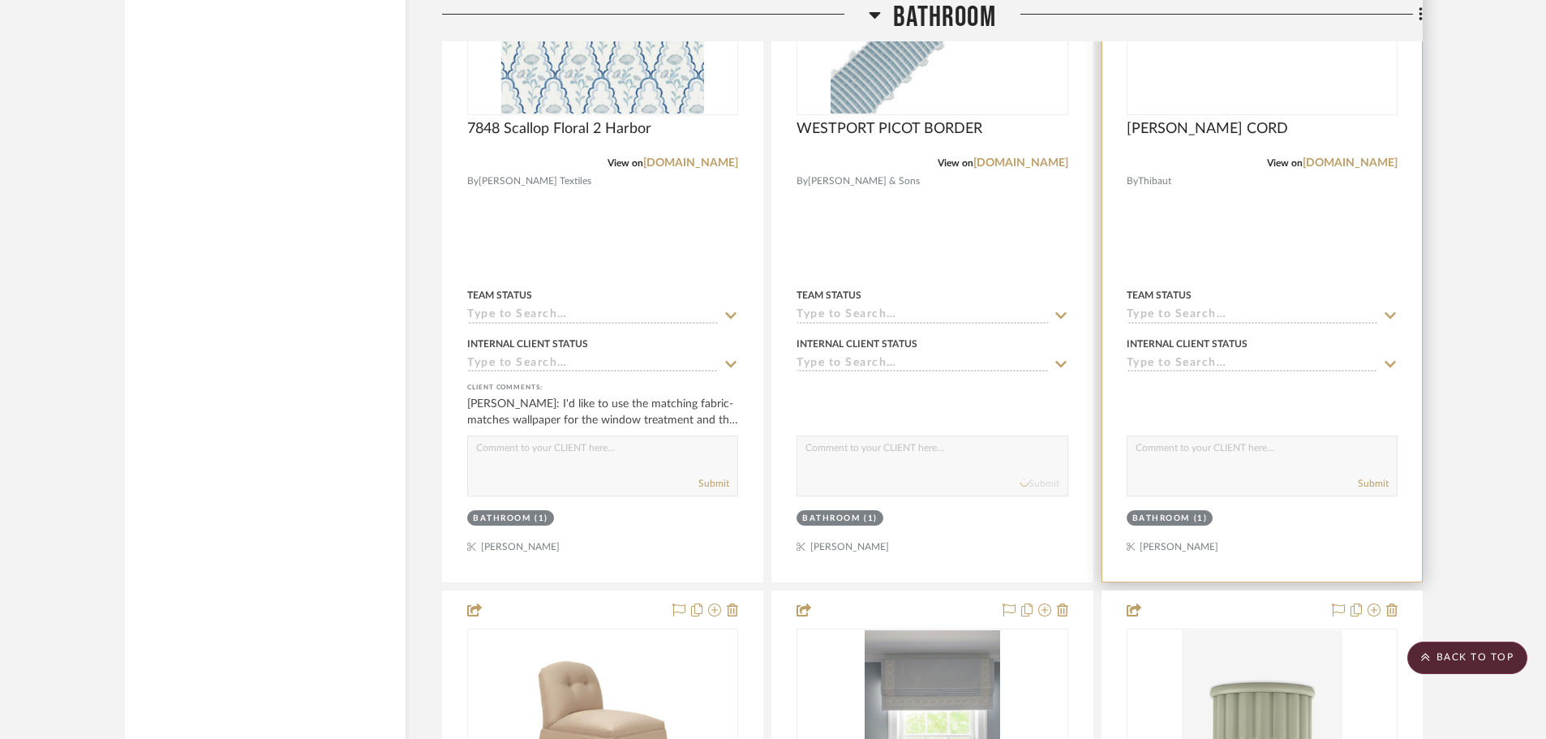
scroll to position [0, 0]
click at [1161, 436] on textarea at bounding box center [1261, 451] width 269 height 31
type textarea "This is the welt cord for the vanity chair."
click at [1360, 476] on button "Submit" at bounding box center [1373, 483] width 31 height 15
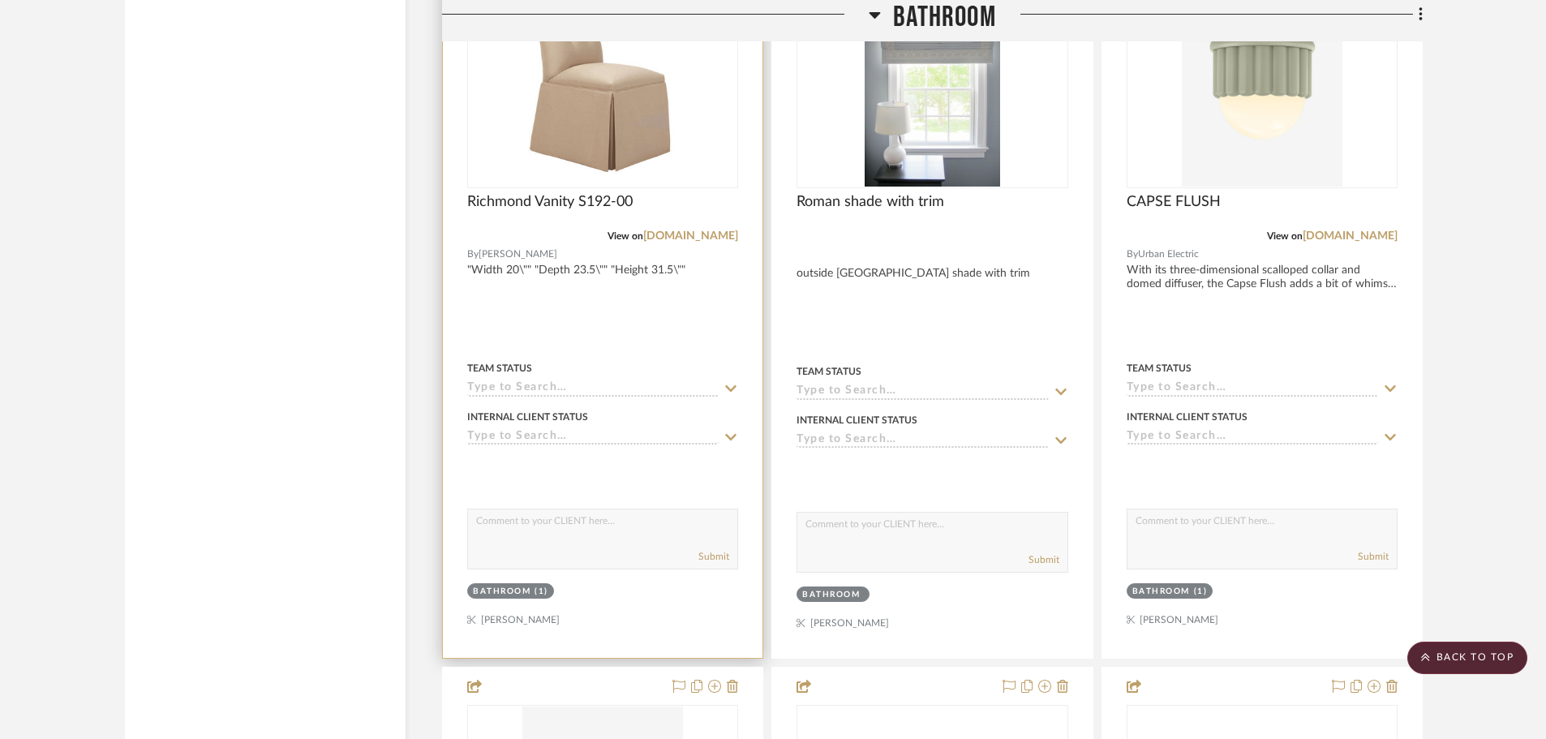
scroll to position [8677, 0]
click at [530, 507] on textarea at bounding box center [602, 522] width 269 height 31
type textarea "Vanity chair-okay?"
click at [715, 547] on button "Submit" at bounding box center [713, 554] width 31 height 15
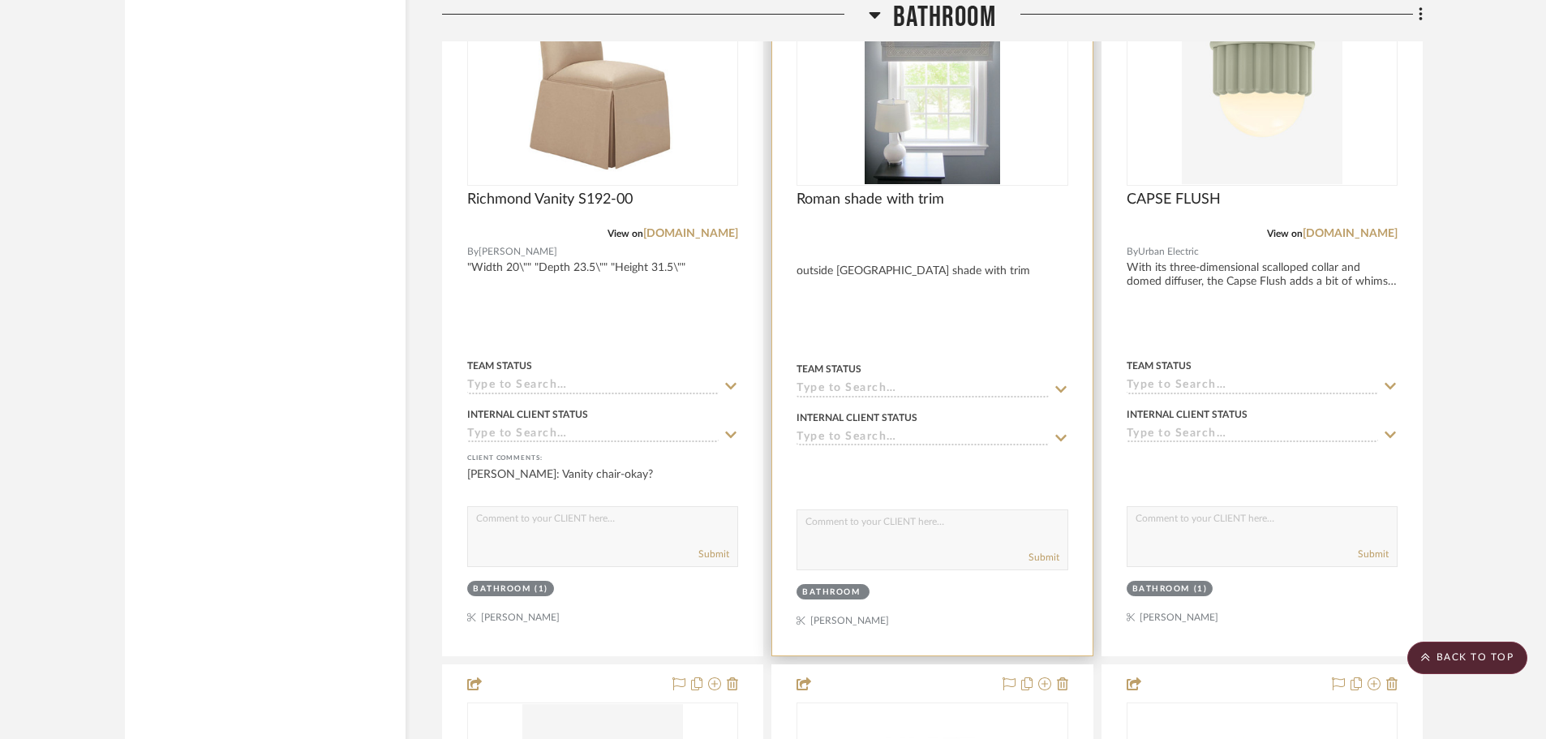
click at [868, 510] on textarea at bounding box center [931, 525] width 269 height 31
type textarea "Style of window treatment in [GEOGRAPHIC_DATA]"
click at [1040, 550] on button "Submit" at bounding box center [1043, 557] width 31 height 15
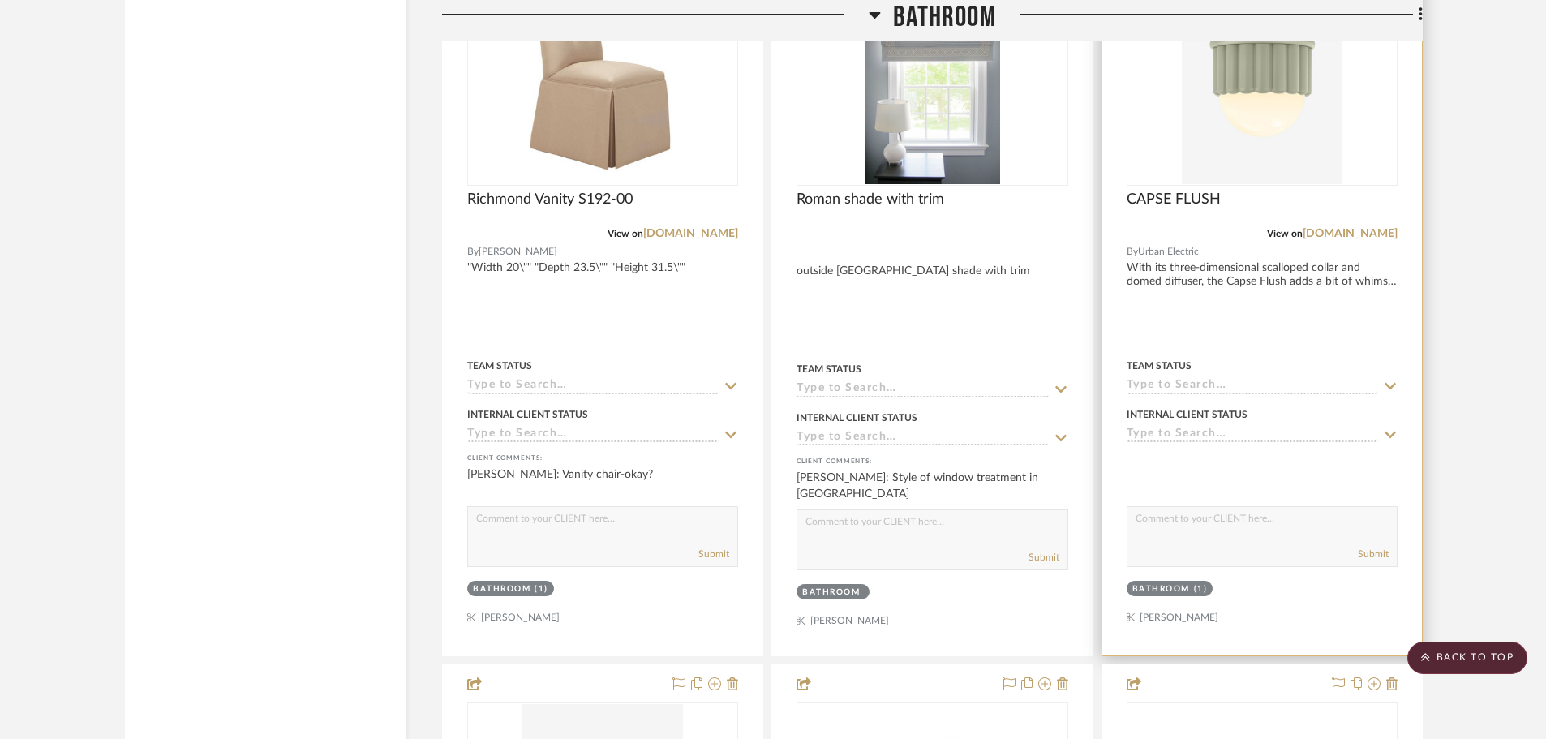
click at [1228, 507] on textarea at bounding box center [1261, 522] width 269 height 31
type textarea "There are several ceiling lights needed in the bath. This could be in a soft bl…"
click at [1369, 547] on button "Submit" at bounding box center [1373, 554] width 31 height 15
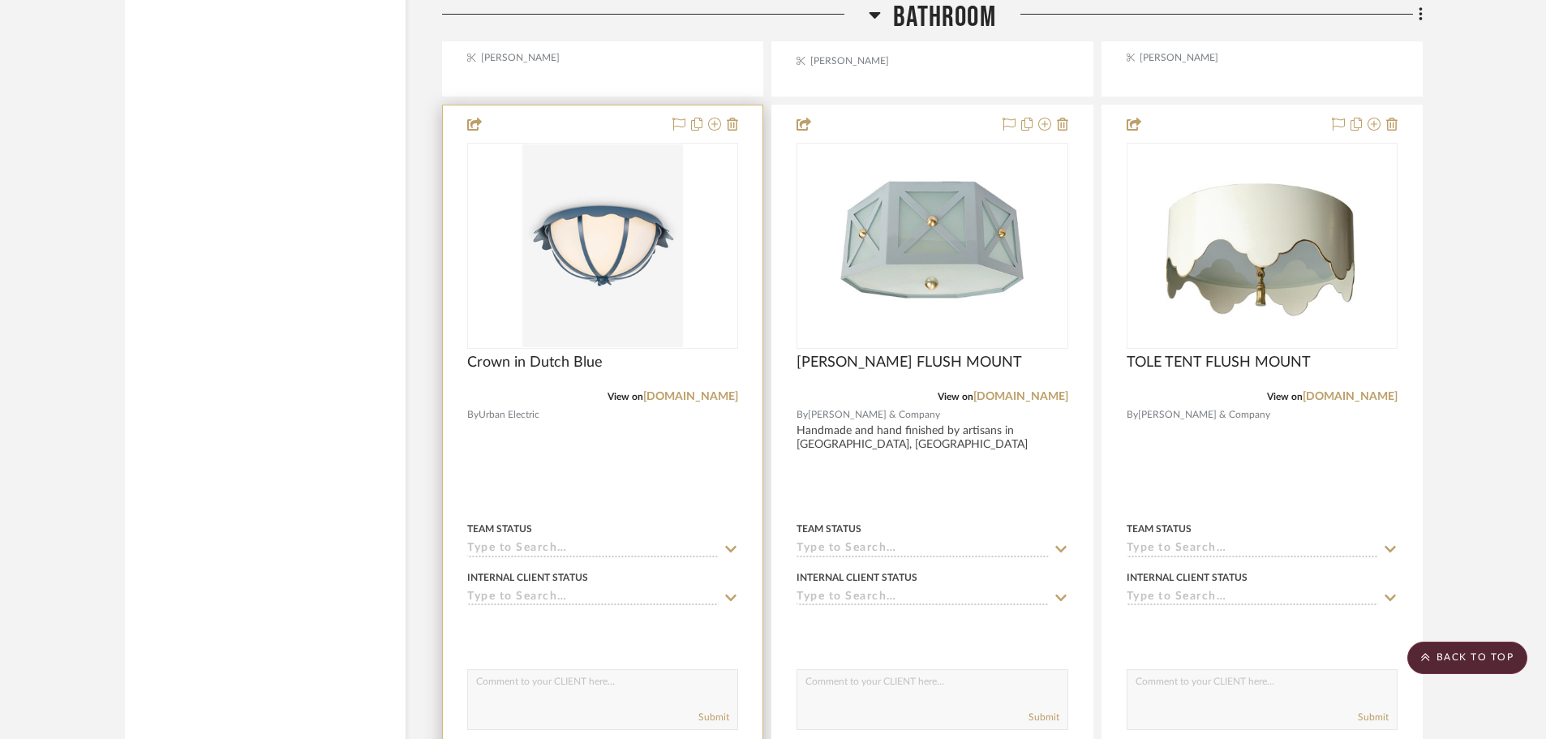
scroll to position [9245, 0]
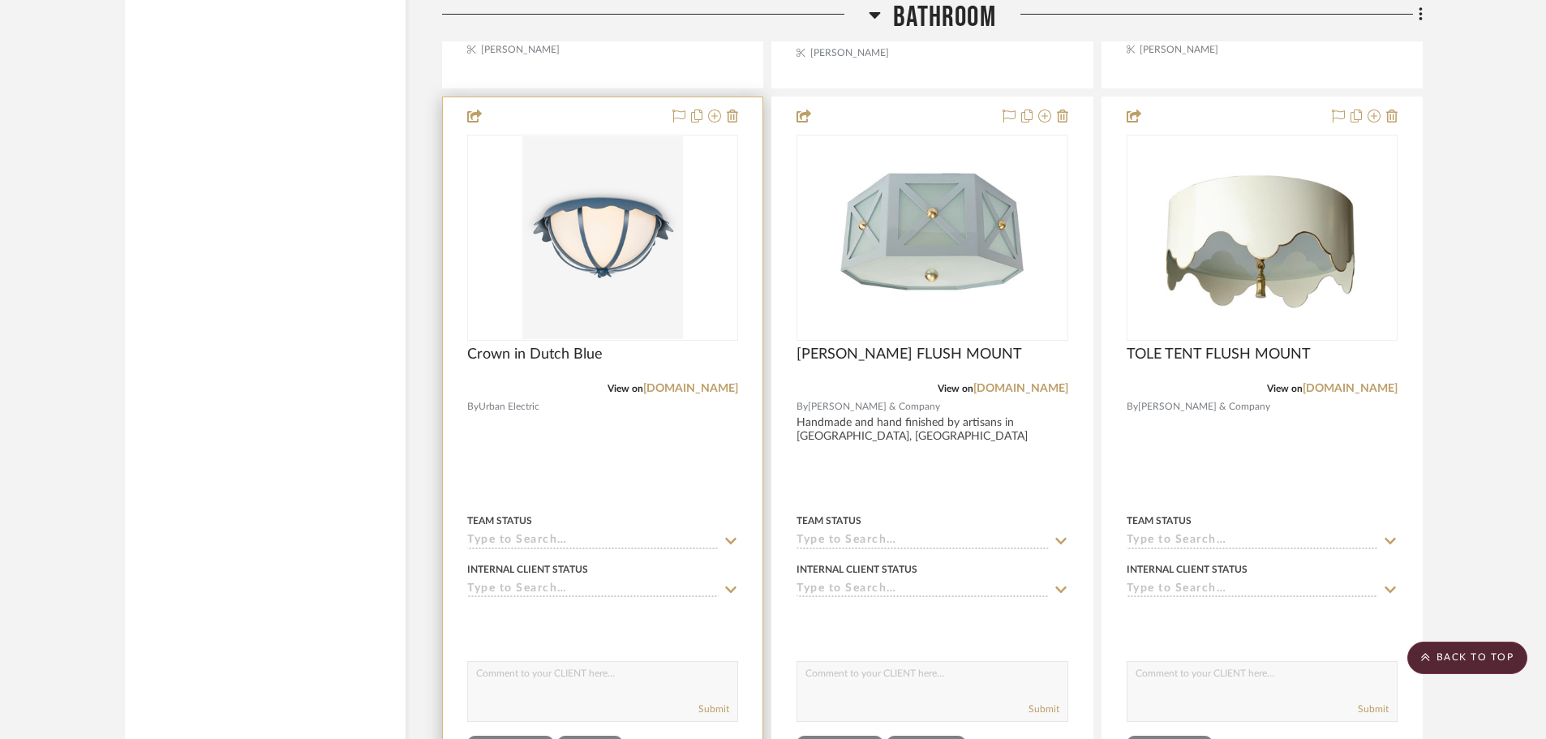
click at [540, 661] on div "Submit" at bounding box center [602, 691] width 271 height 61
click at [541, 662] on textarea at bounding box center [602, 677] width 269 height 31
type textarea "Another option for bath ceiling lights-matching the closet, possibly."
click at [712, 701] on button "Submit" at bounding box center [713, 708] width 31 height 15
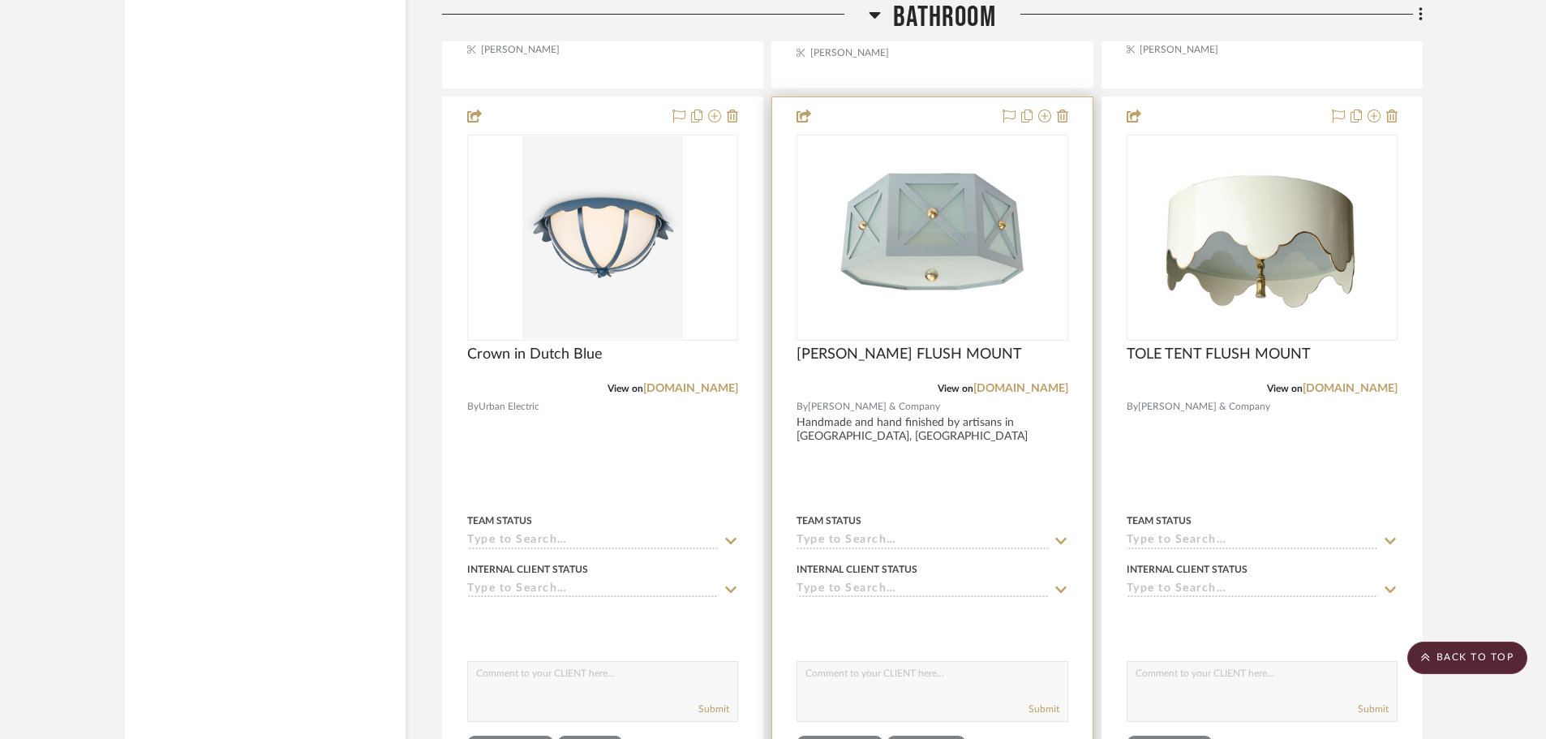
scroll to position [0, 0]
click at [824, 662] on textarea at bounding box center [931, 677] width 269 height 31
type textarea "T"
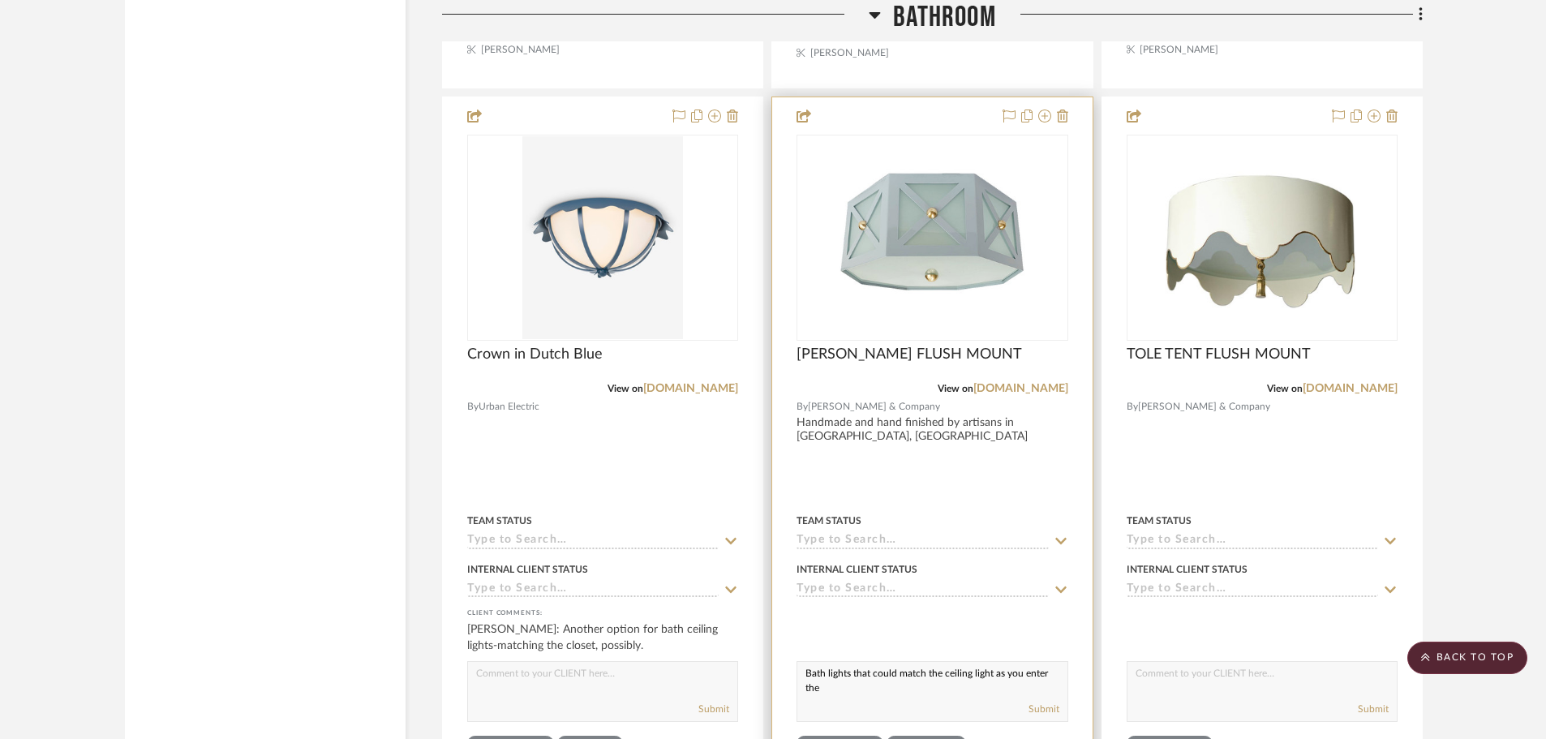
scroll to position [1, 0]
type textarea "Bath lights that could match the ceiling light as you enter the bedroom. Soft b…"
click at [1049, 701] on button "Submit" at bounding box center [1043, 708] width 31 height 15
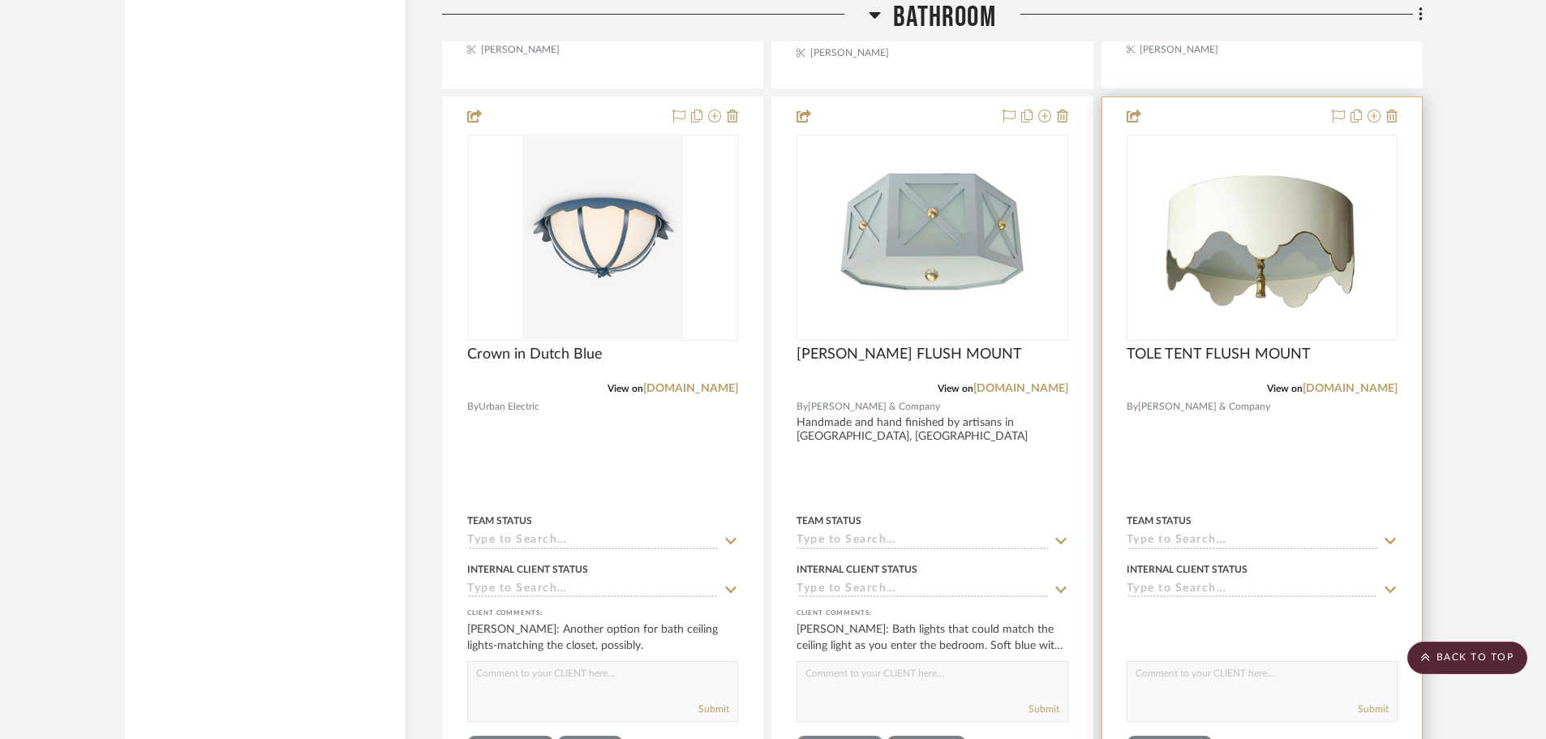
click at [1196, 662] on textarea at bounding box center [1261, 677] width 269 height 31
type textarea "Another bath light option-soft blue with polished nickel accents."
click at [1375, 701] on button "Submit" at bounding box center [1373, 708] width 31 height 15
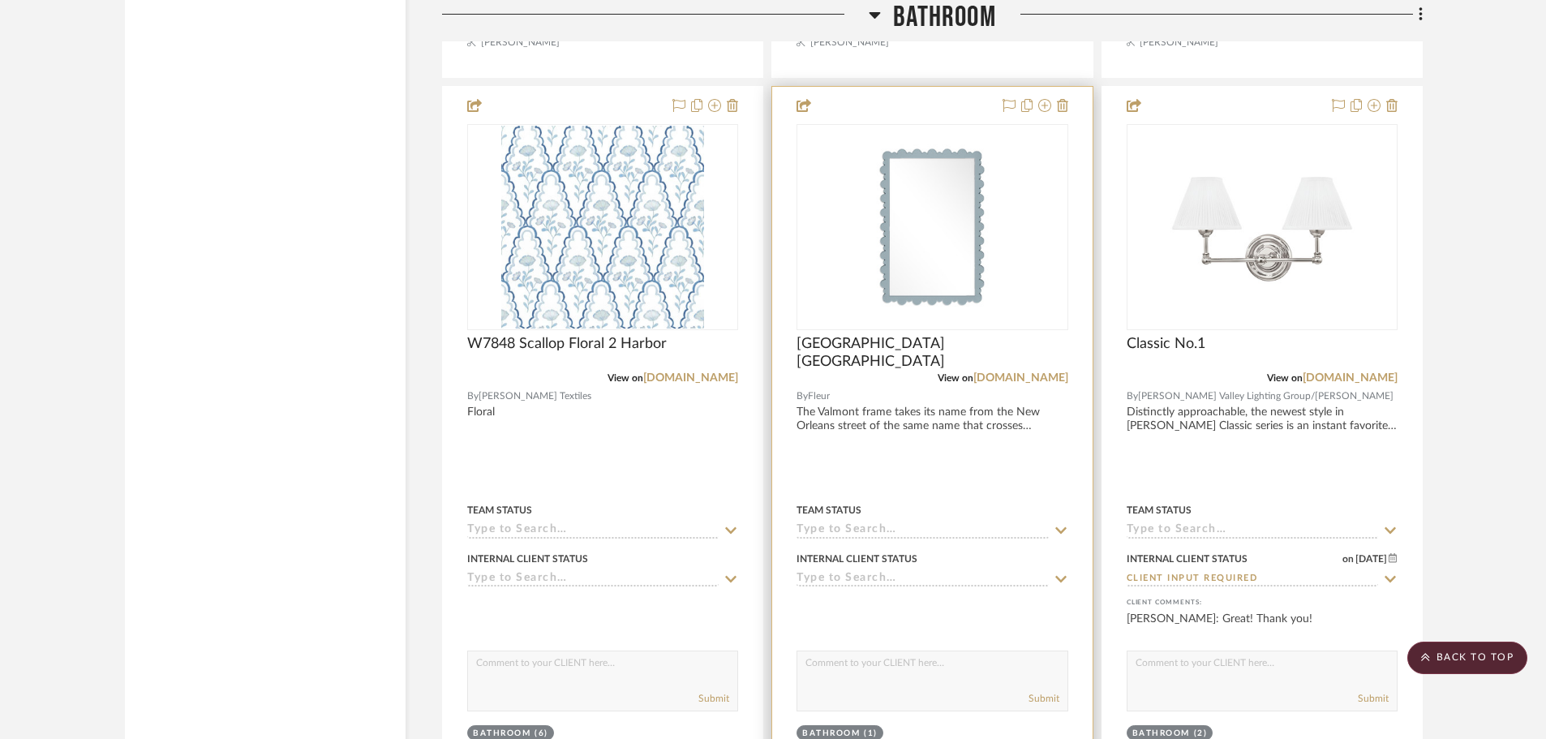
scroll to position [10056, 0]
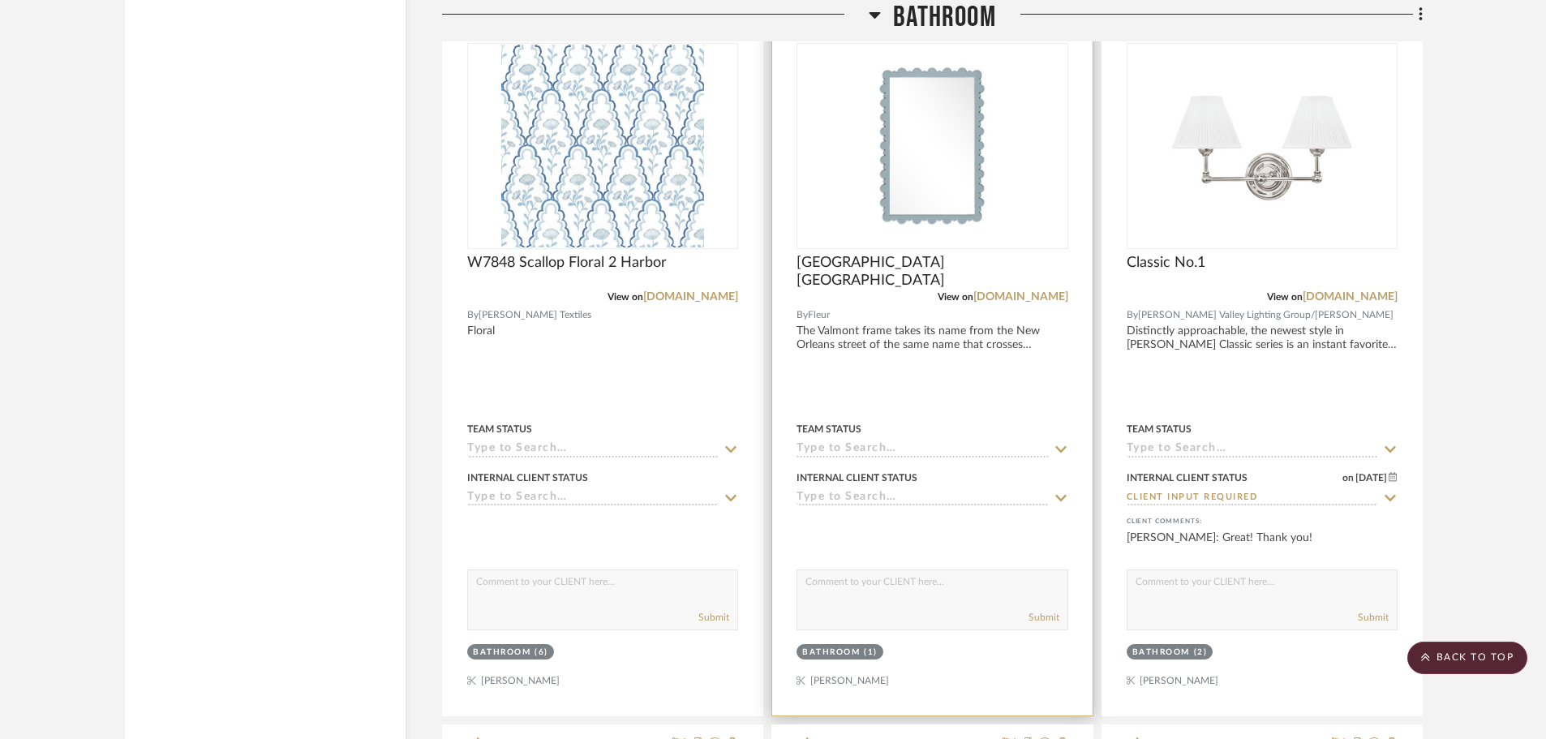
click at [892, 570] on textarea at bounding box center [931, 585] width 269 height 31
type textarea "Vanity mirrors in a soft blue, or they could be white if you prefer."
click at [1037, 610] on button "Submit" at bounding box center [1043, 617] width 31 height 15
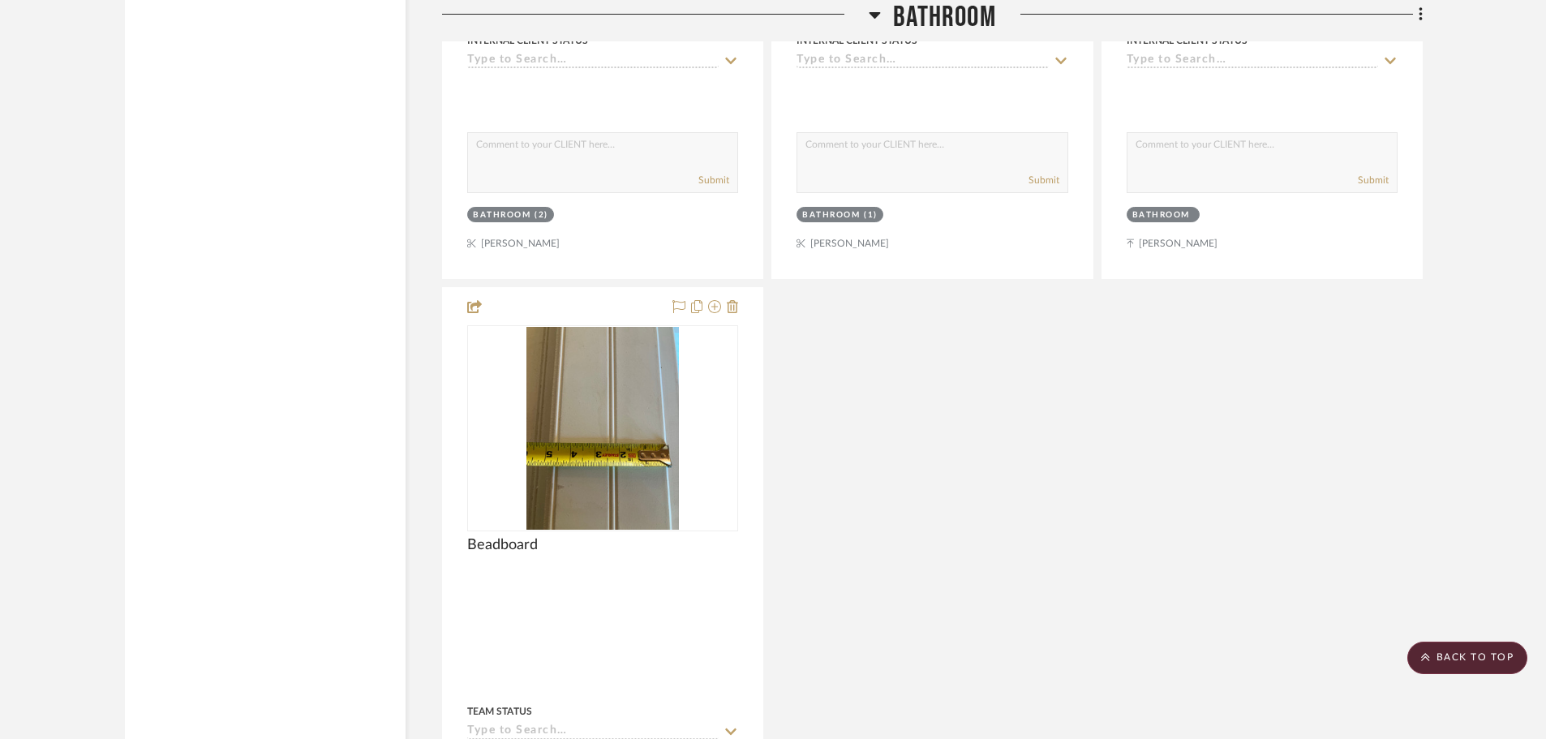
scroll to position [12894, 0]
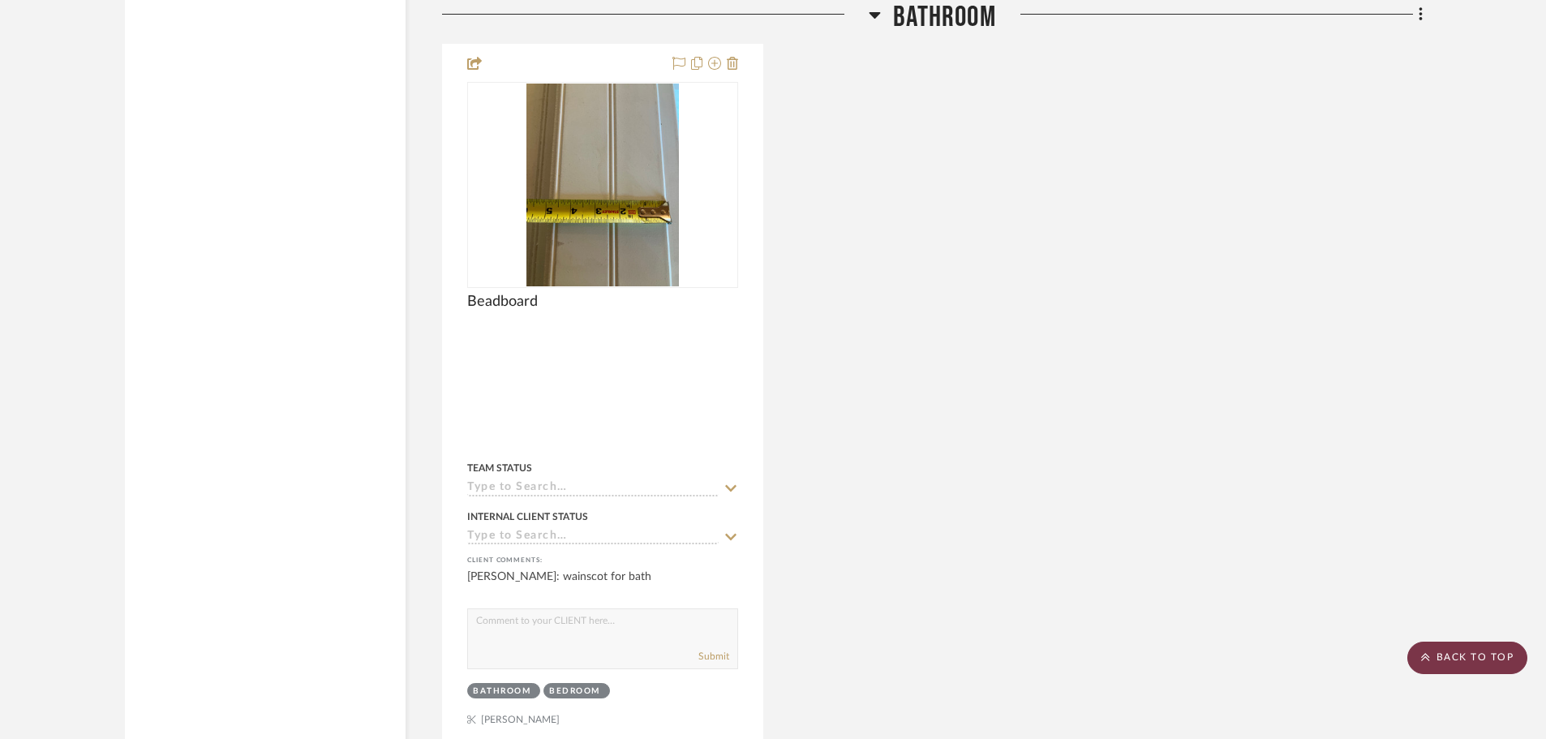
click at [1451, 654] on scroll-to-top-button "BACK TO TOP" at bounding box center [1467, 657] width 120 height 32
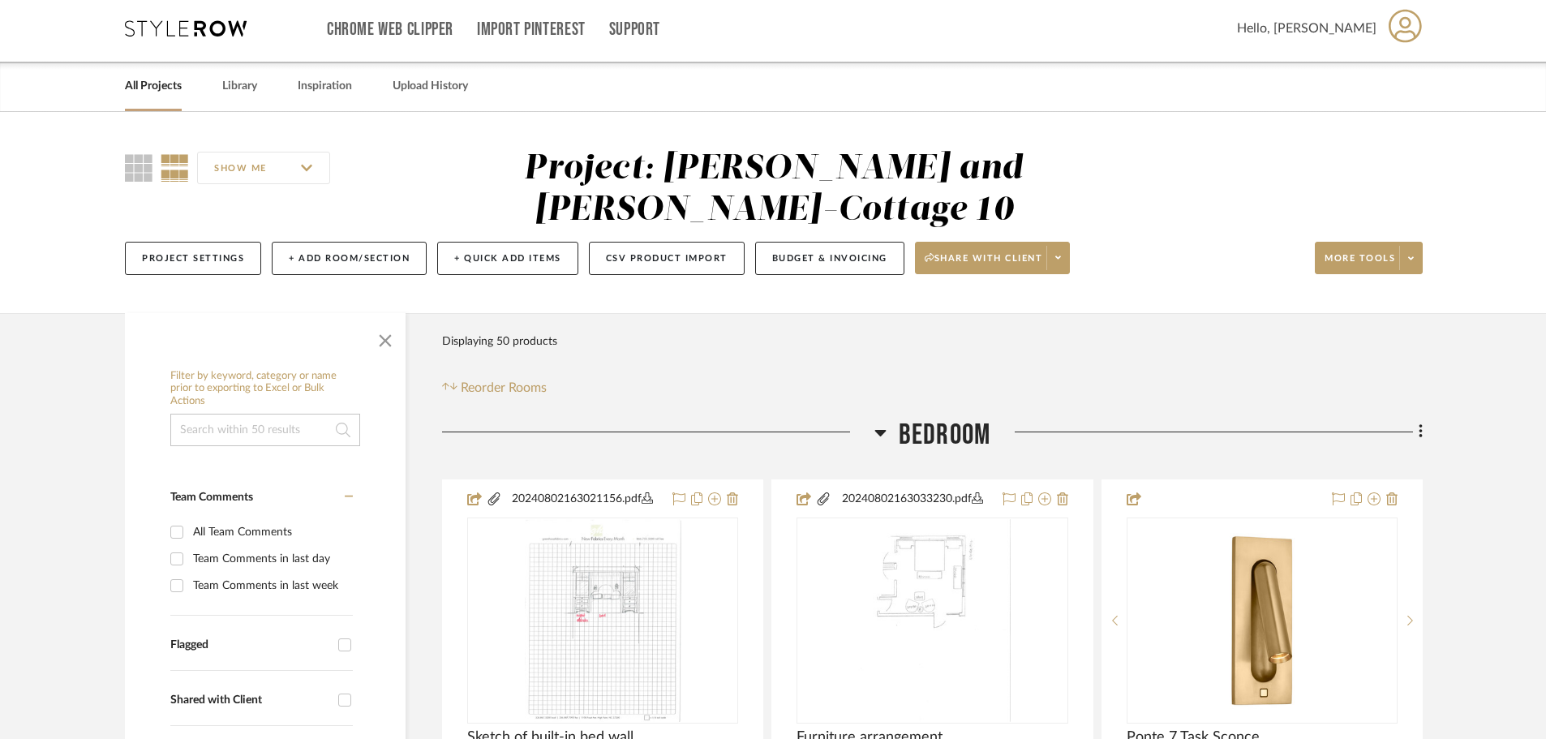
scroll to position [0, 0]
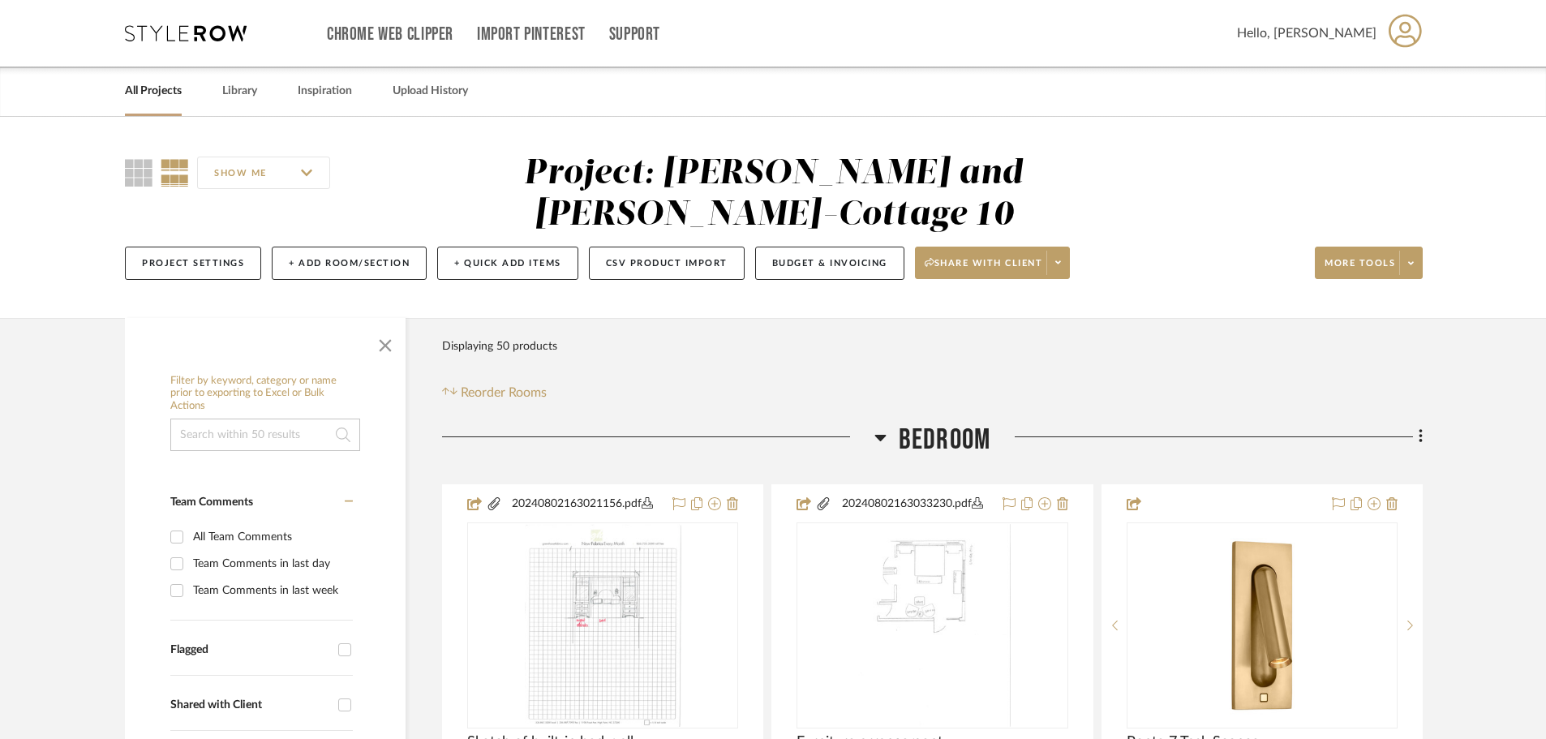
click at [161, 88] on link "All Projects" at bounding box center [153, 91] width 57 height 22
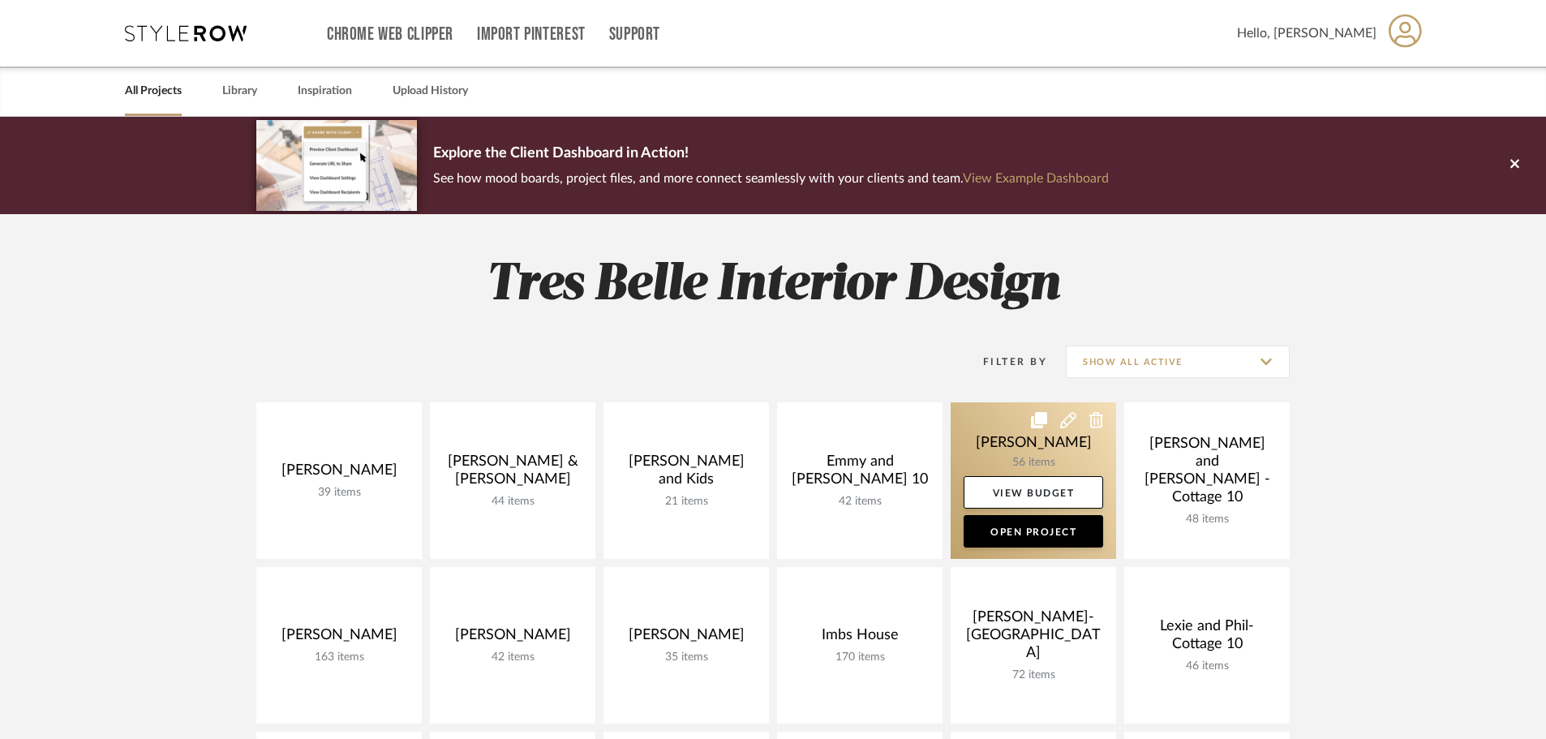
scroll to position [81, 0]
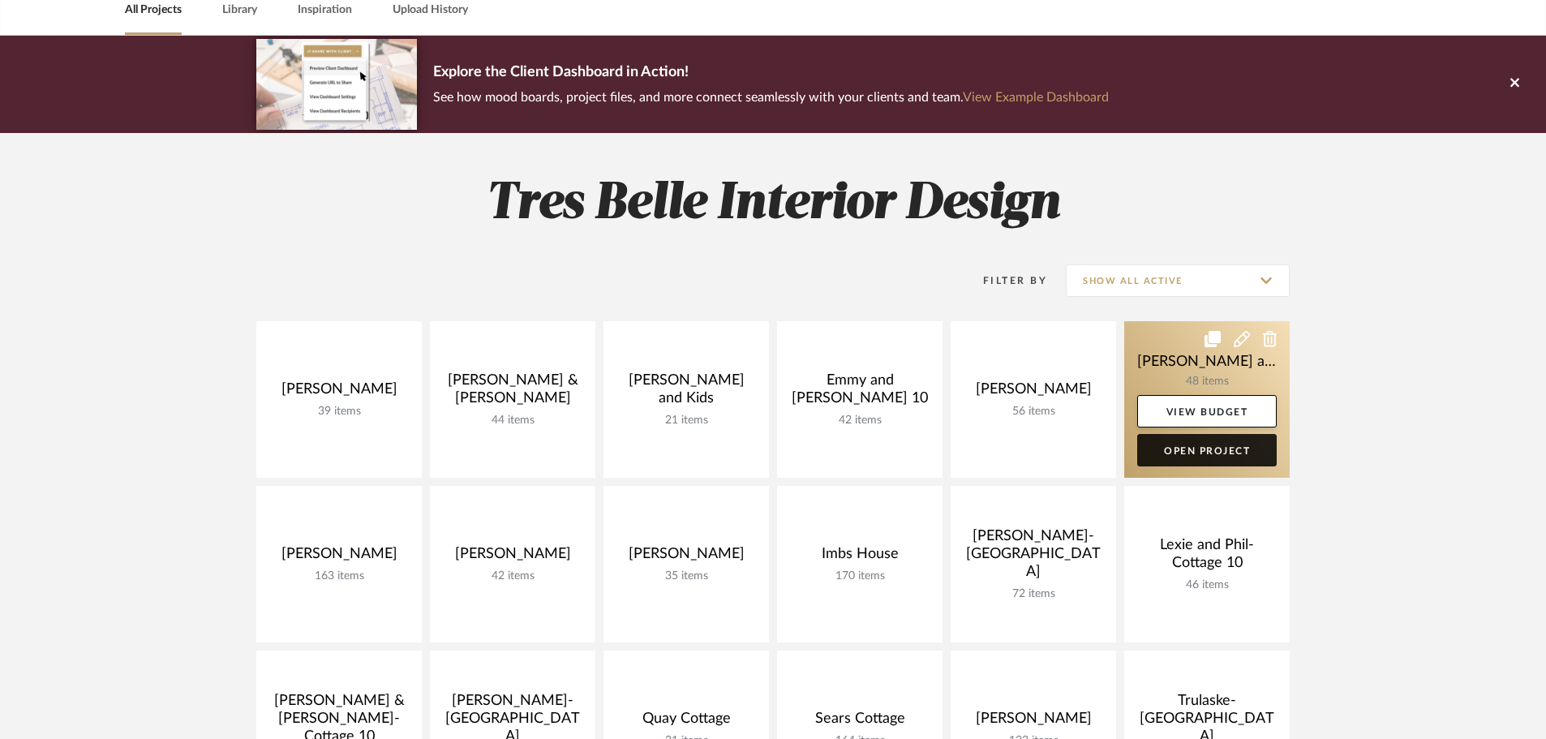
click at [1192, 446] on link "Open Project" at bounding box center [1206, 450] width 139 height 32
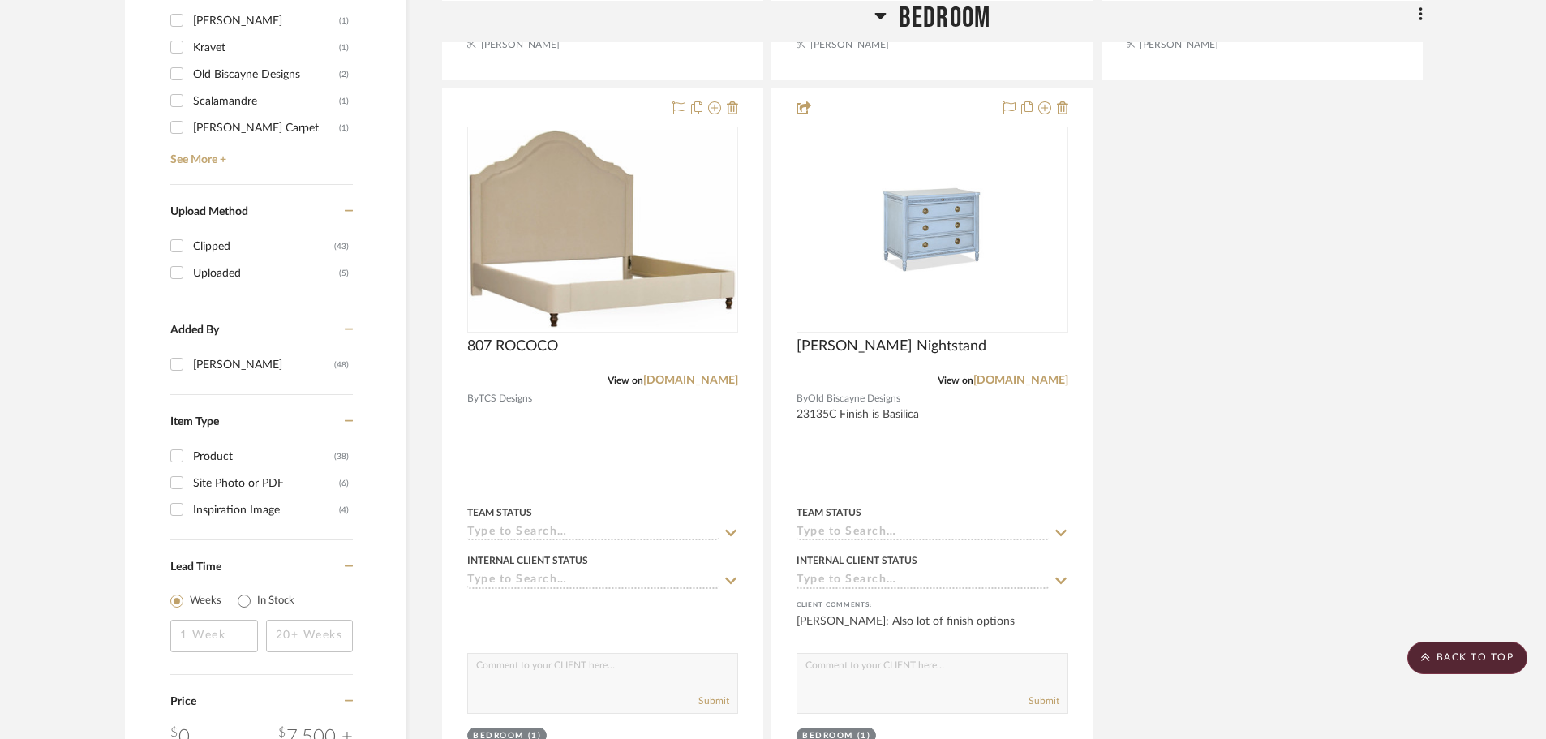
scroll to position [2352, 0]
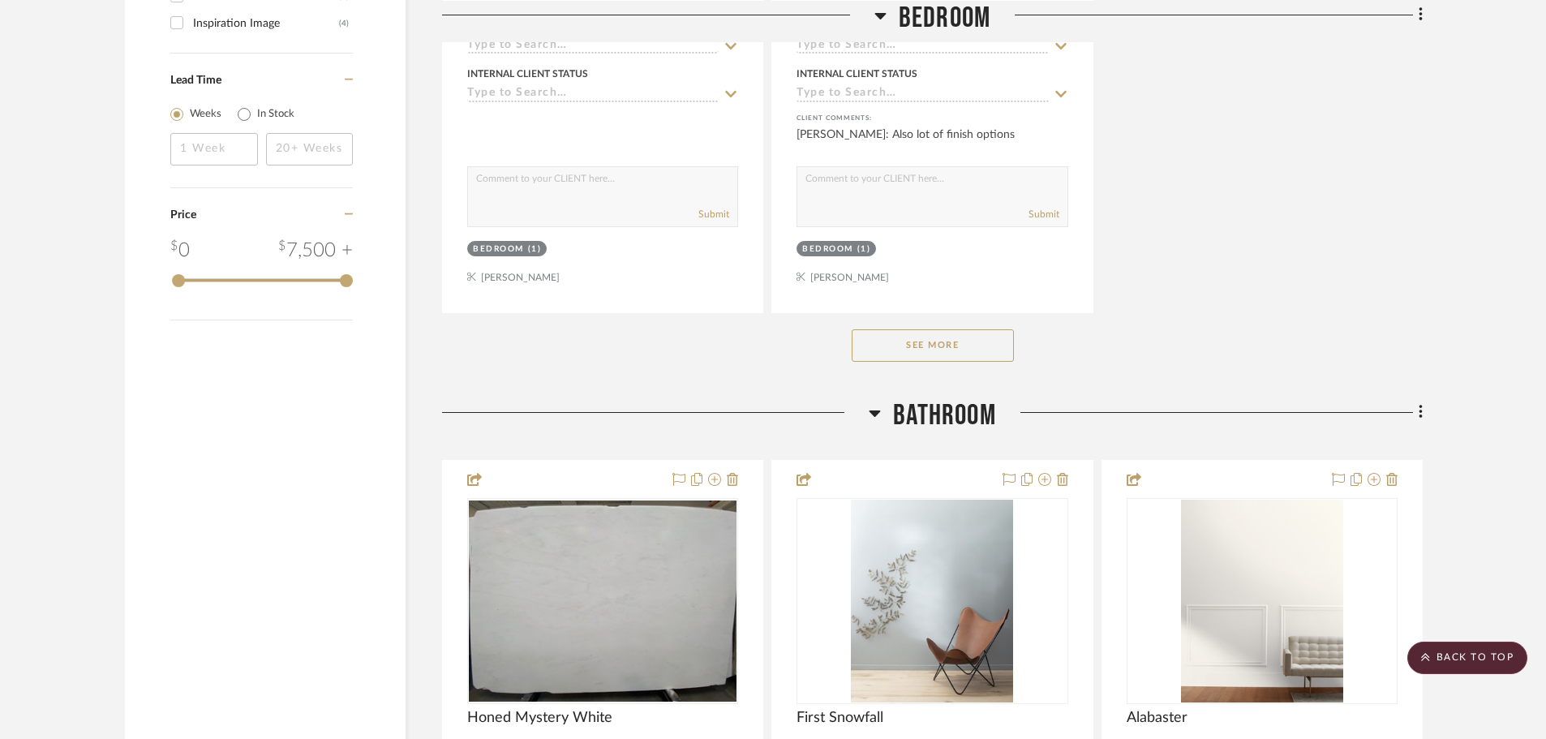
click at [941, 329] on button "See More" at bounding box center [933, 345] width 162 height 32
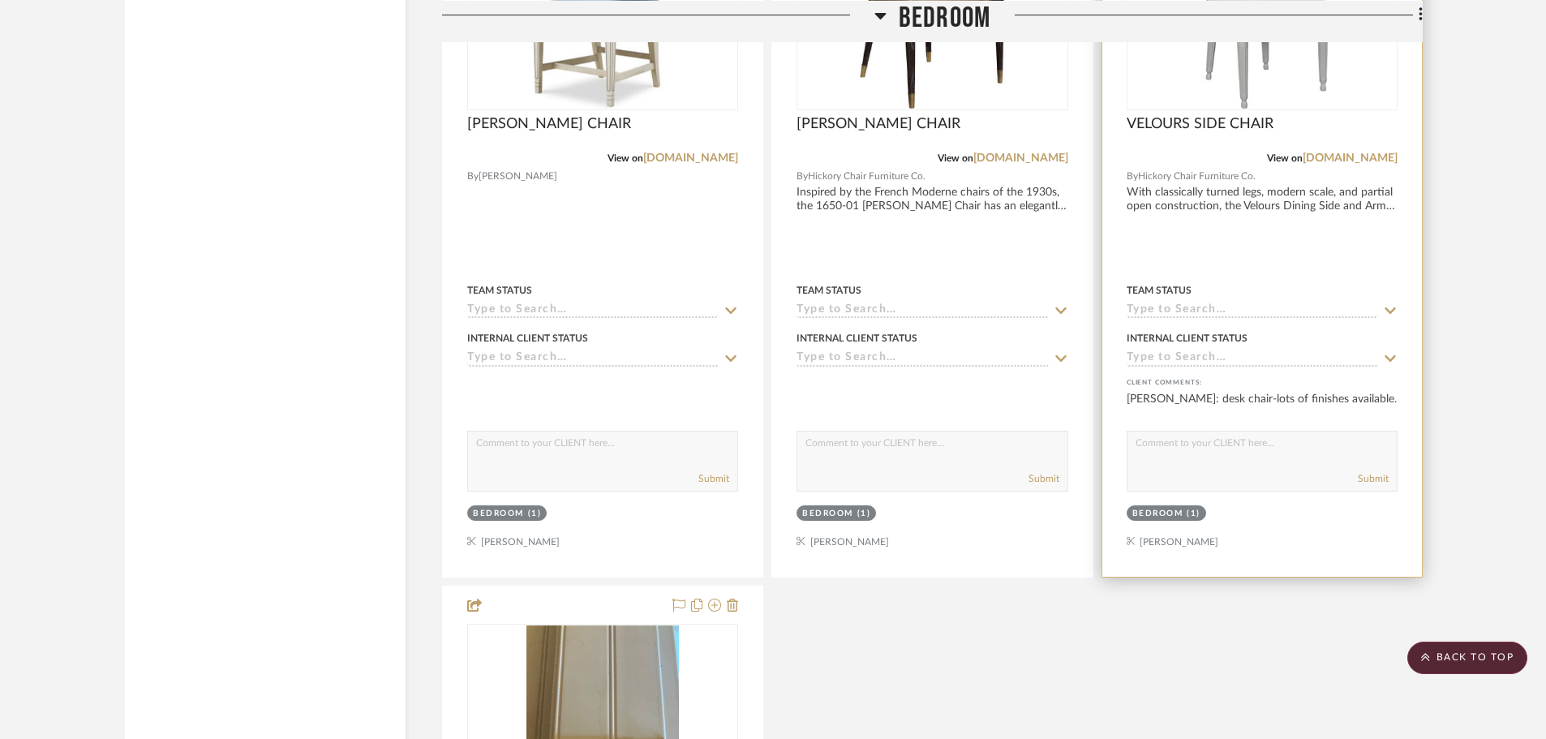
scroll to position [6731, 0]
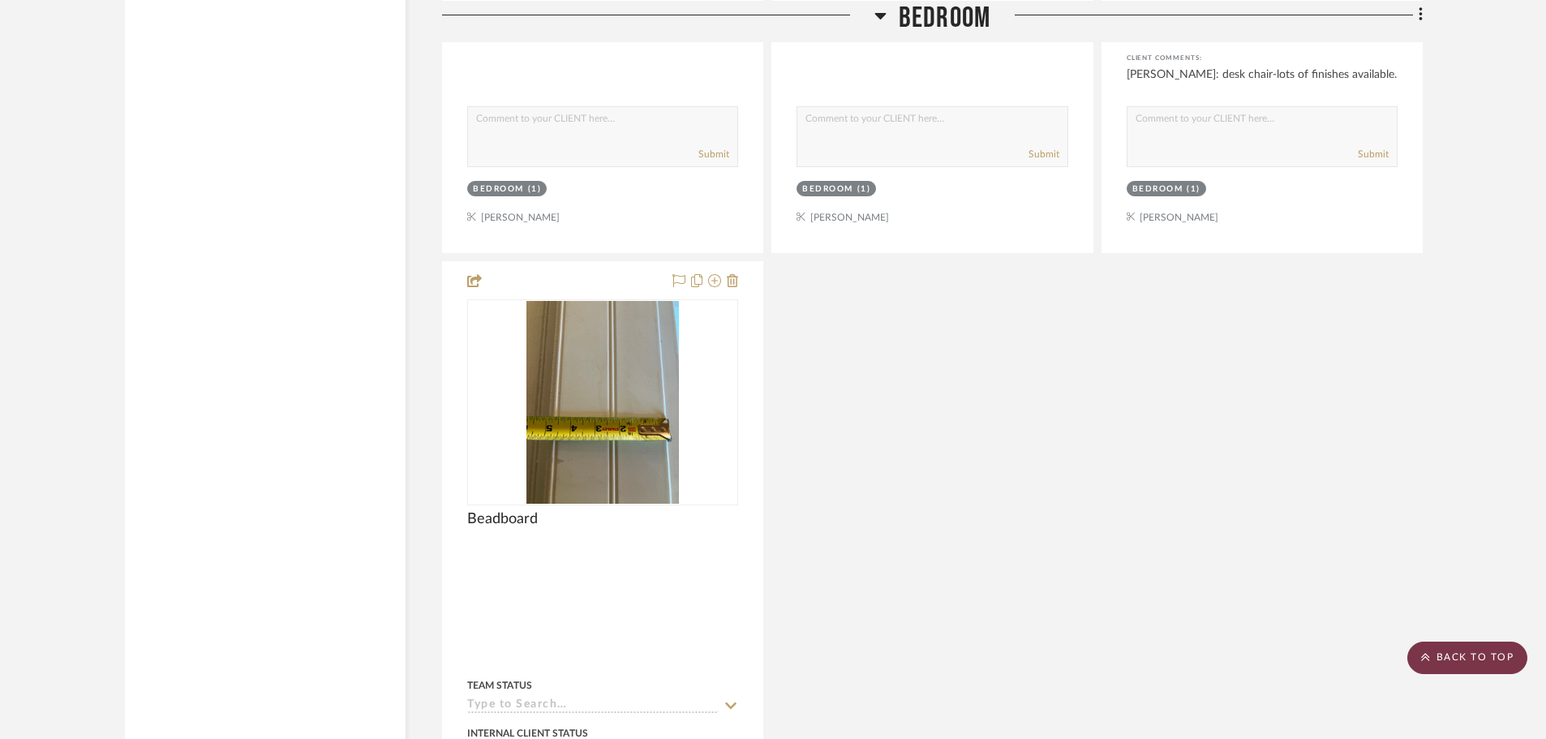
click at [1501, 650] on scroll-to-top-button "BACK TO TOP" at bounding box center [1467, 657] width 120 height 32
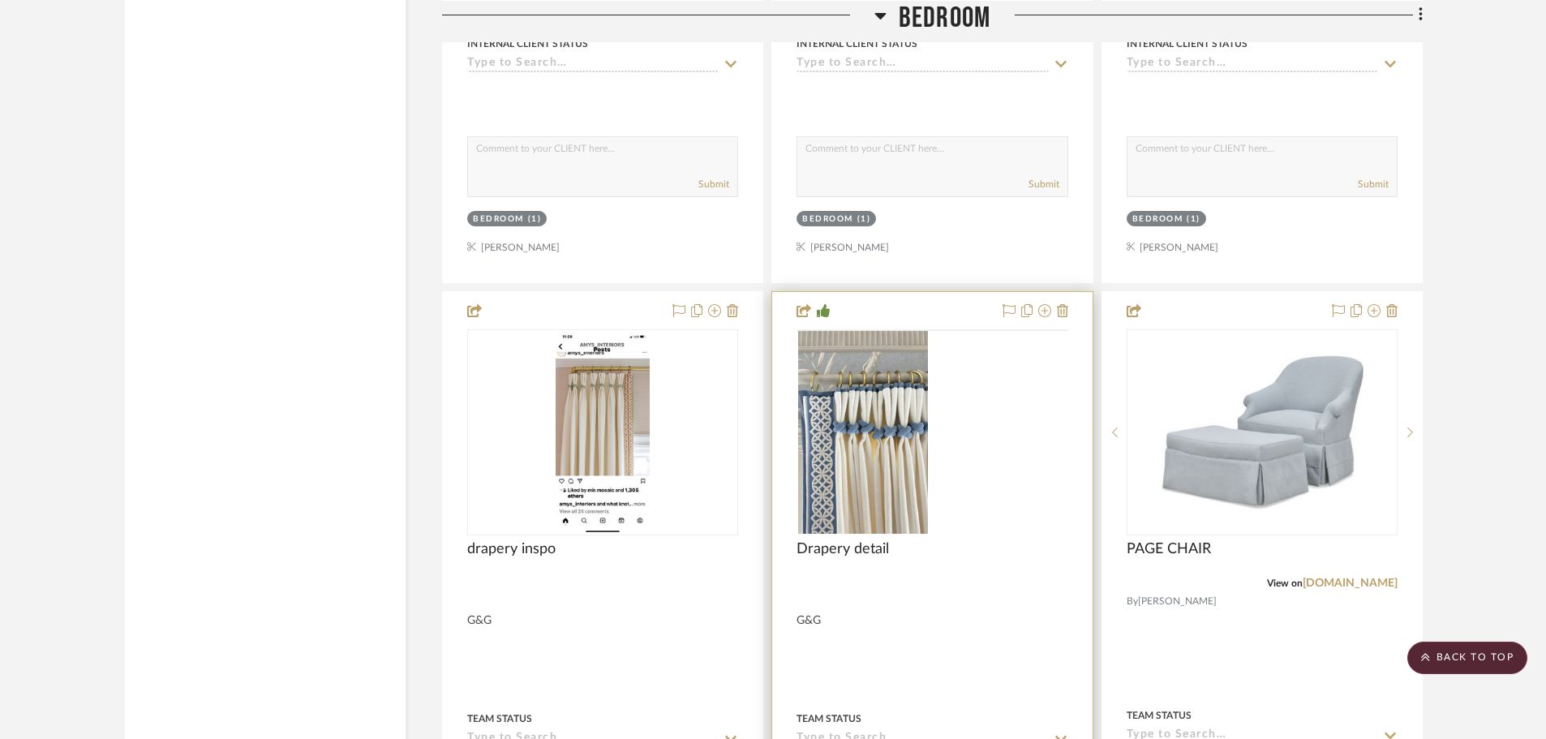
scroll to position [4541, 0]
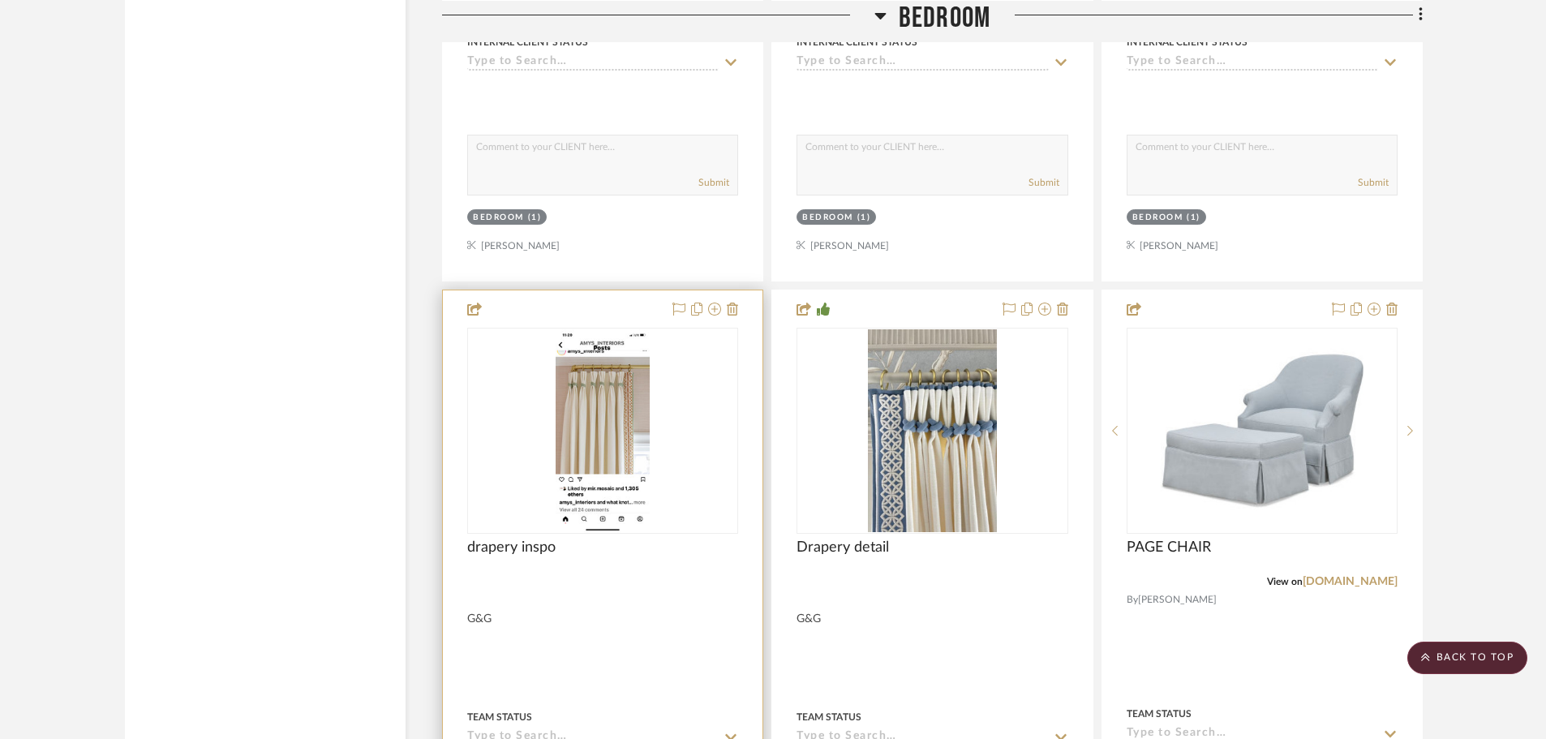
click at [646, 375] on img "0" at bounding box center [603, 430] width 94 height 203
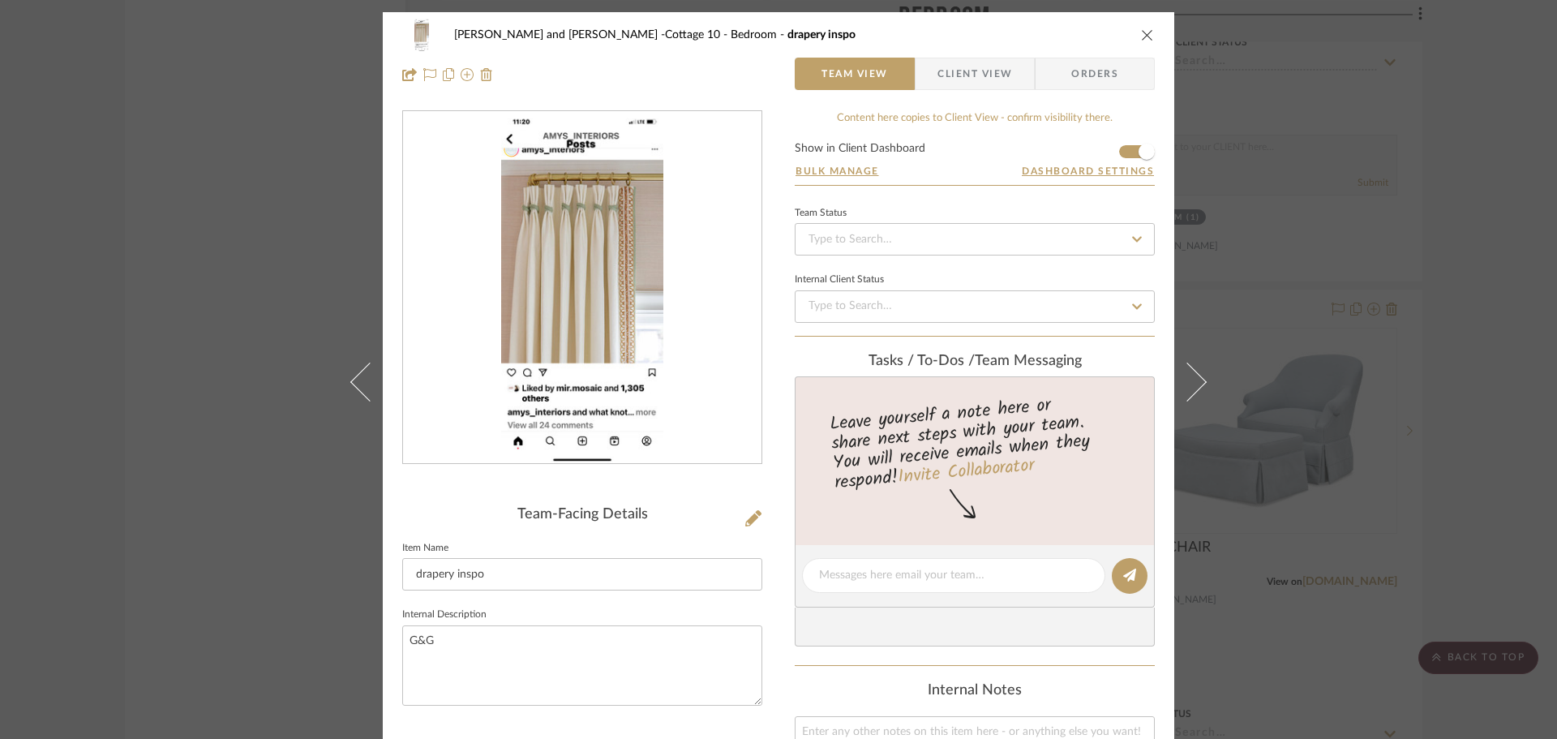
click at [1141, 32] on icon "close" at bounding box center [1147, 34] width 13 height 13
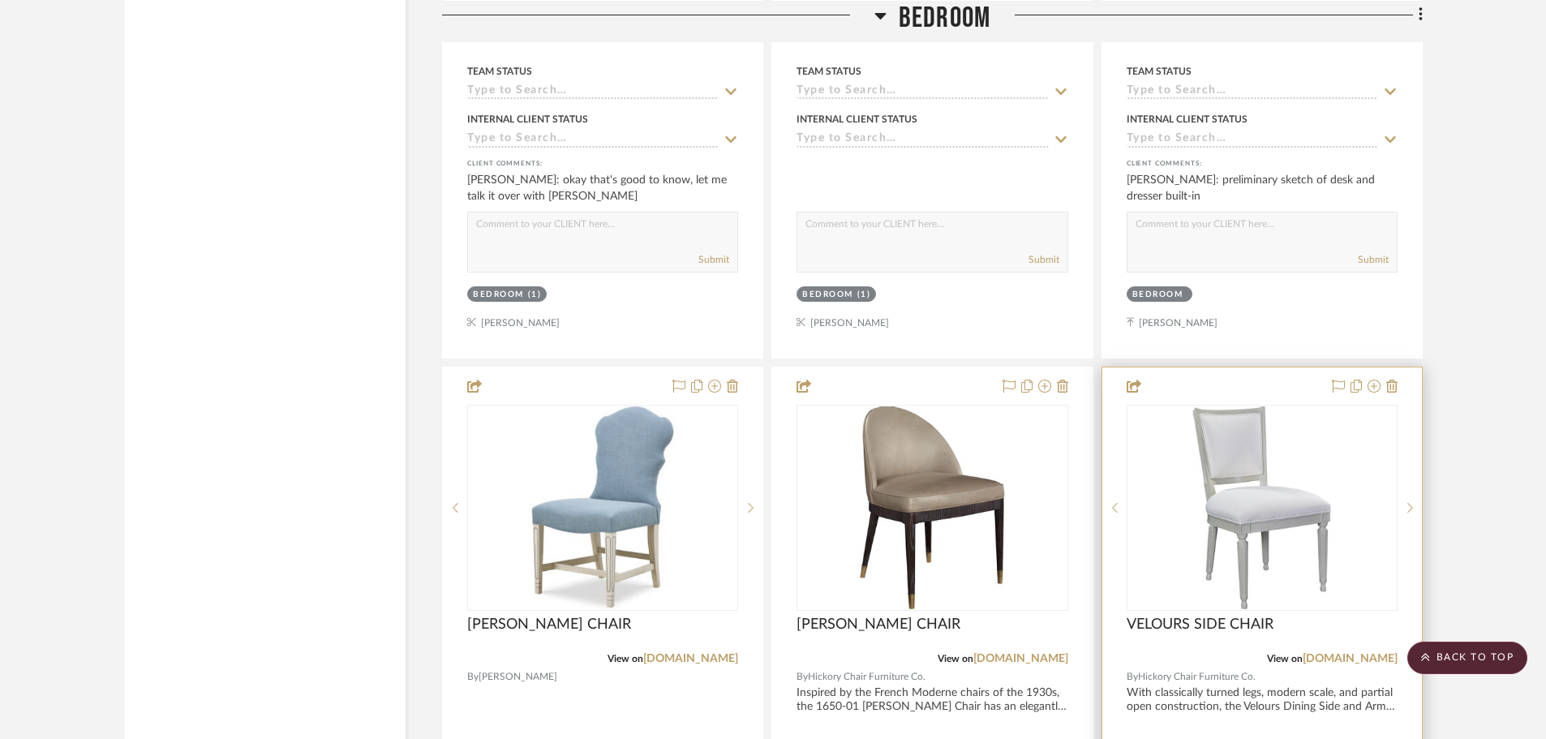
scroll to position [6082, 0]
